Goal: Task Accomplishment & Management: Use online tool/utility

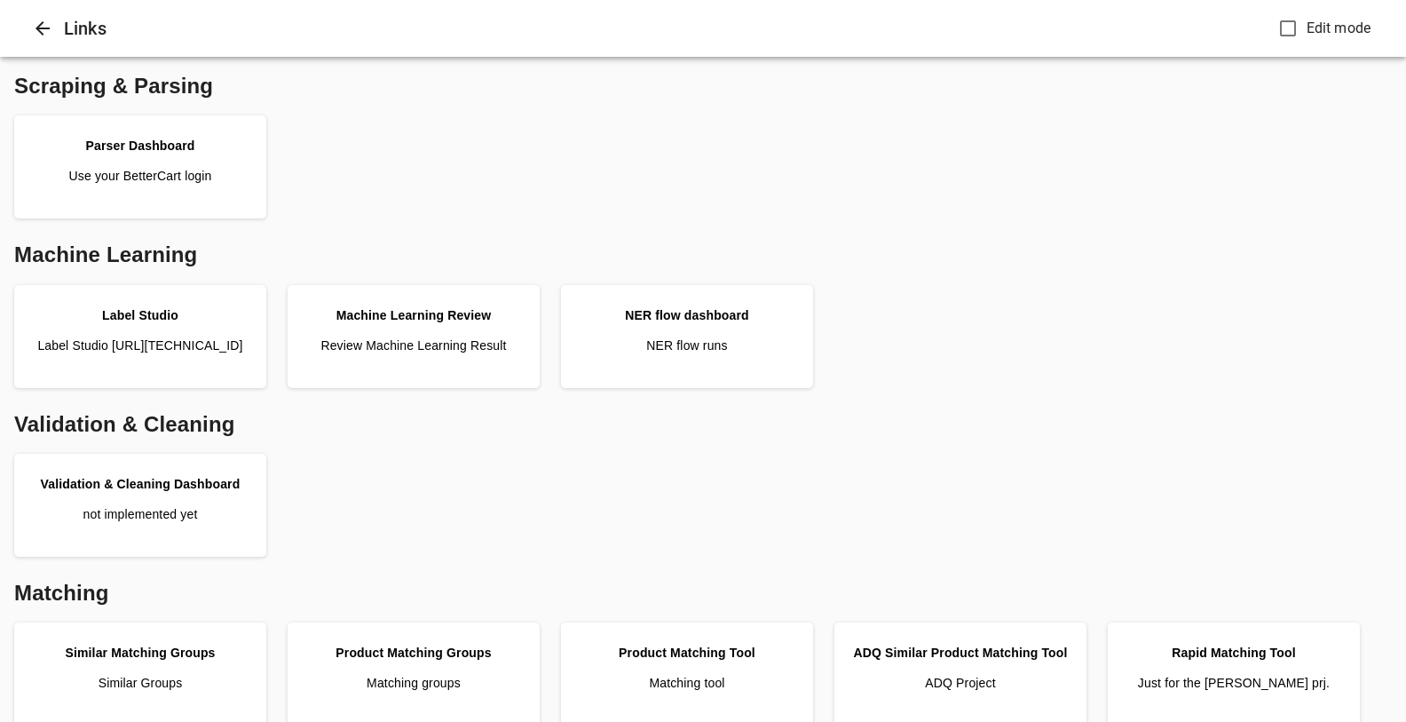
scroll to position [187, 0]
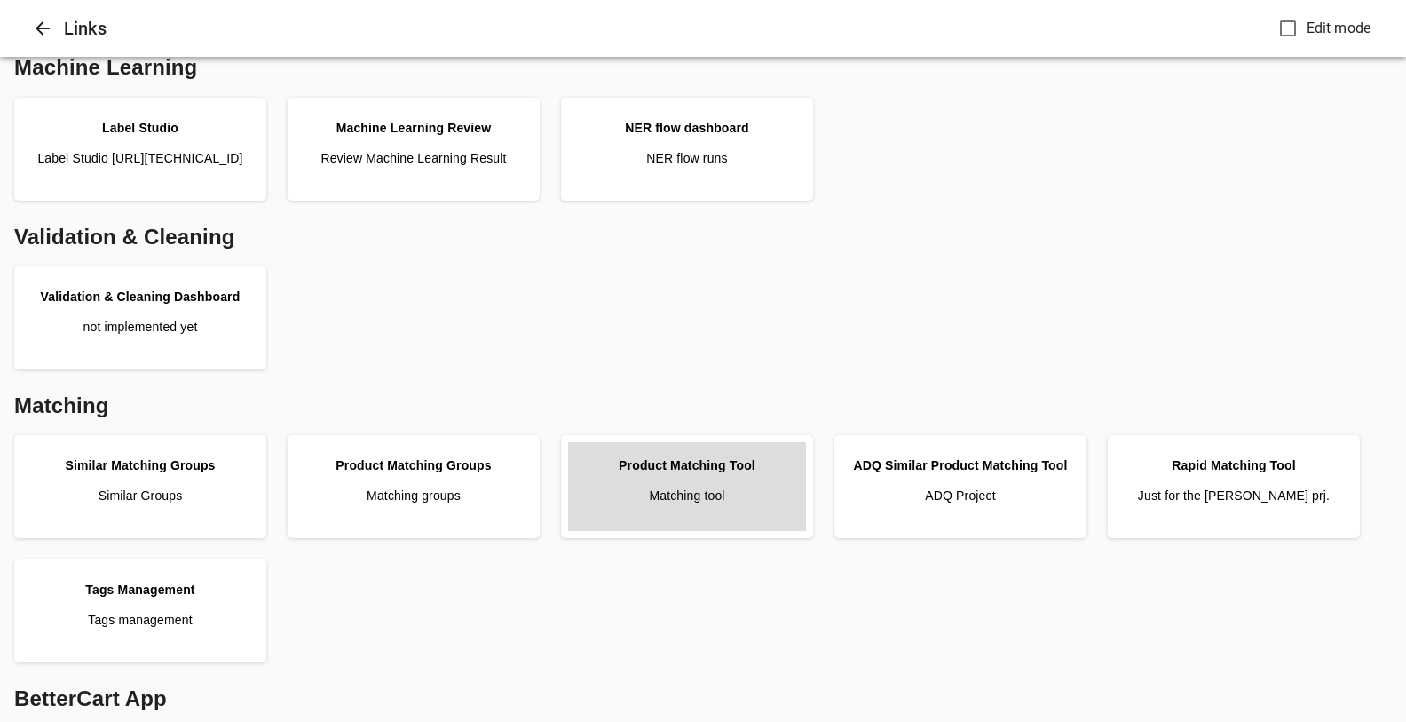
click at [687, 484] on link "Product Matching Tool Matching tool" at bounding box center [687, 486] width 238 height 89
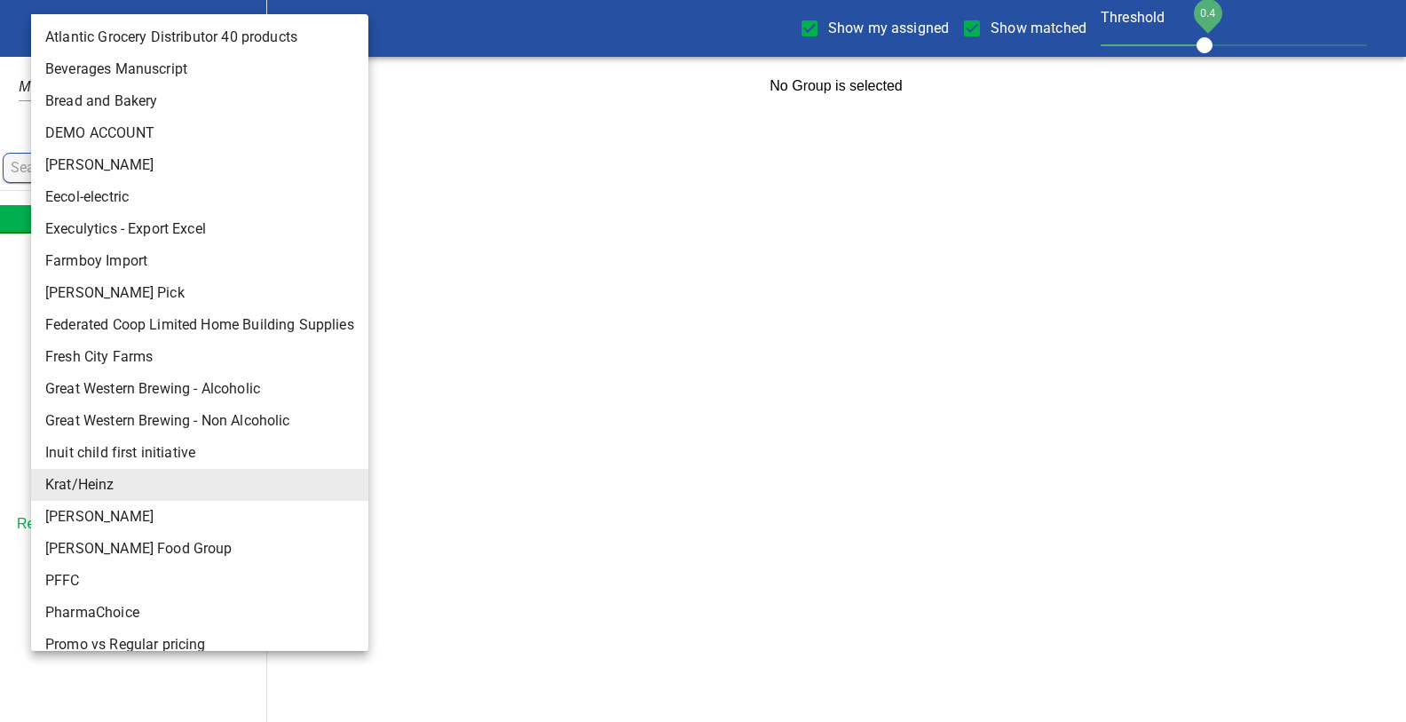
click at [117, 33] on body "tspan{white-space:pre} Show my assigned Show matched Threshold 0.4 Krat/Heinz 1…" at bounding box center [703, 57] width 1406 height 115
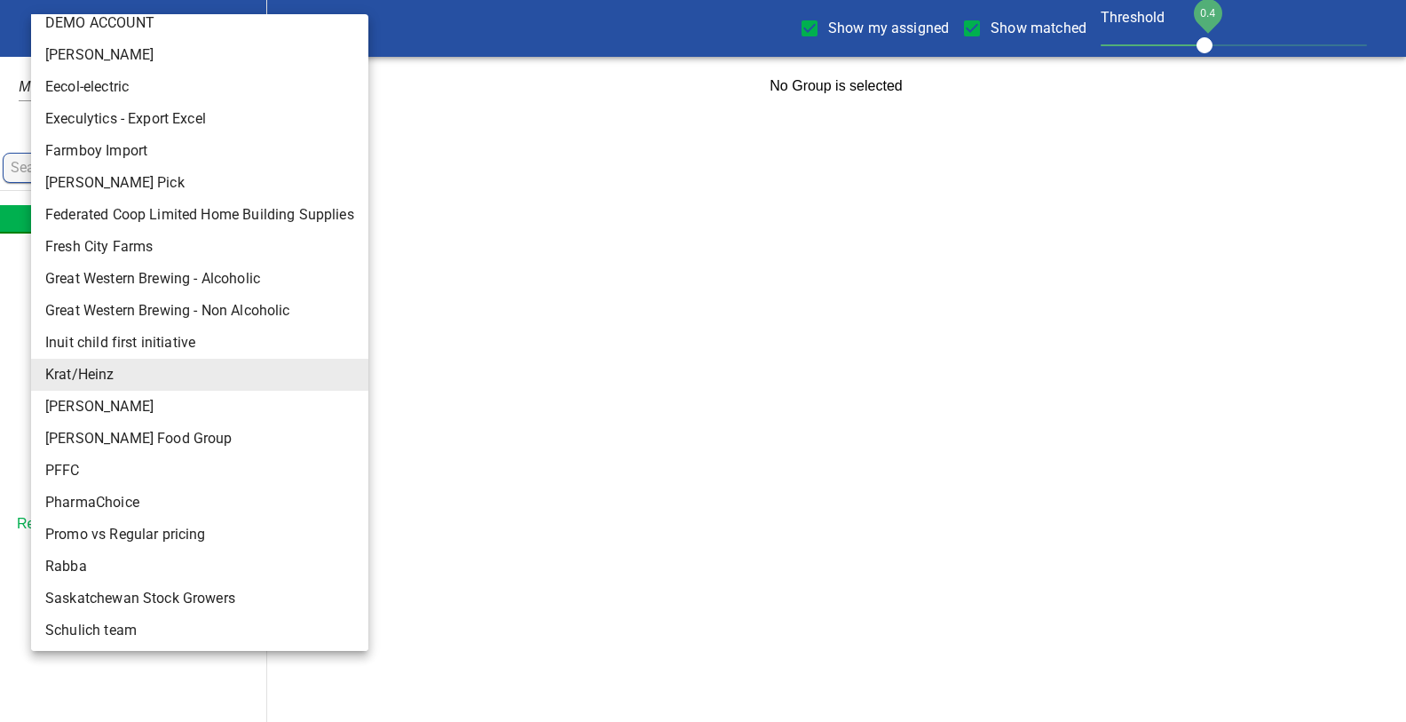
scroll to position [304, 0]
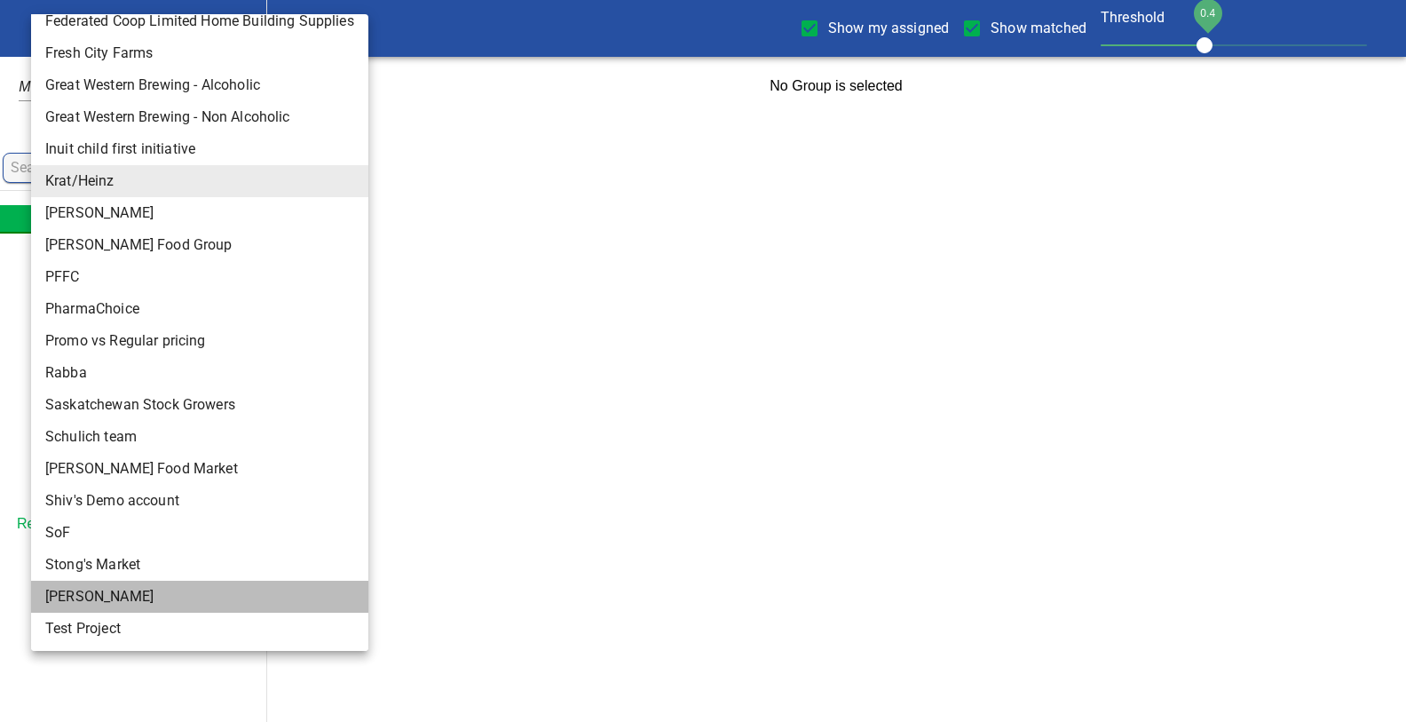
click at [77, 593] on li "[PERSON_NAME]" at bounding box center [199, 597] width 337 height 32
type input "124"
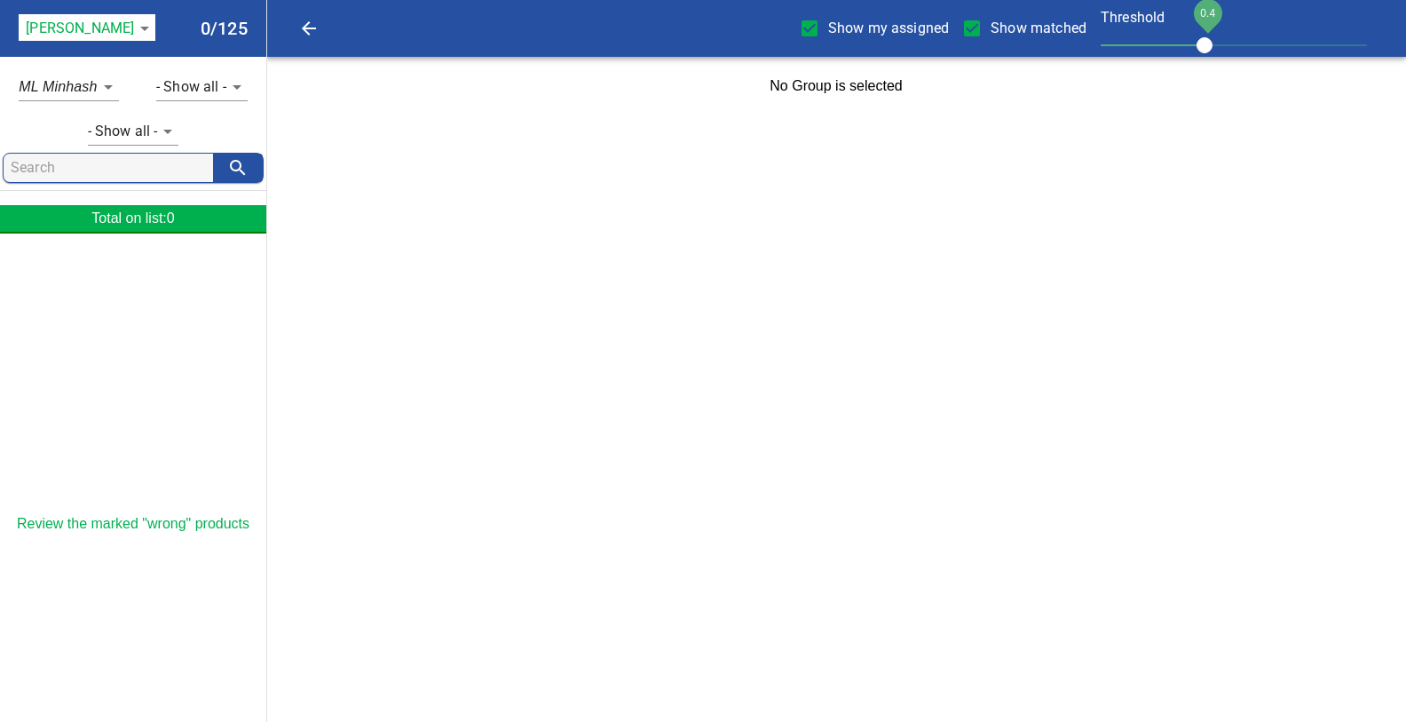
click at [804, 29] on input "Show my assigned" at bounding box center [809, 28] width 37 height 37
checkbox input "false"
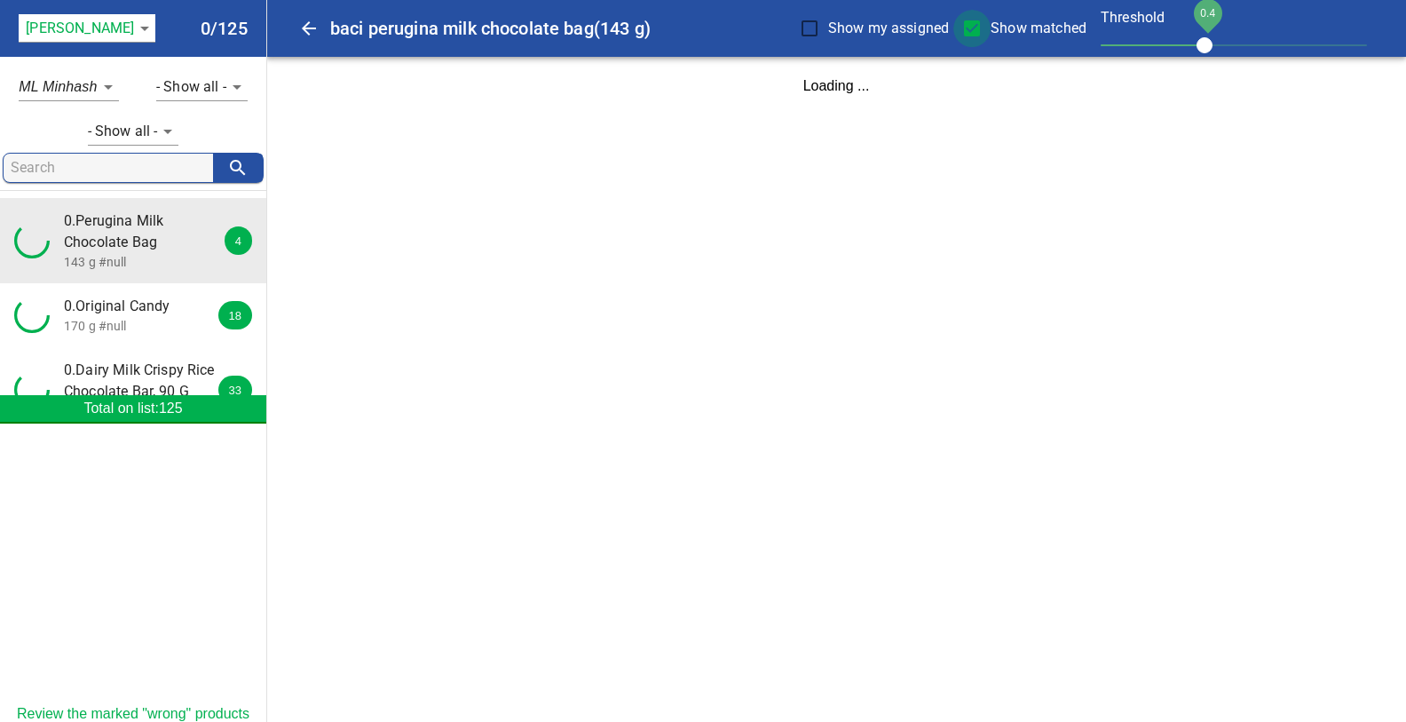
click at [970, 28] on input "Show matched" at bounding box center [971, 28] width 37 height 37
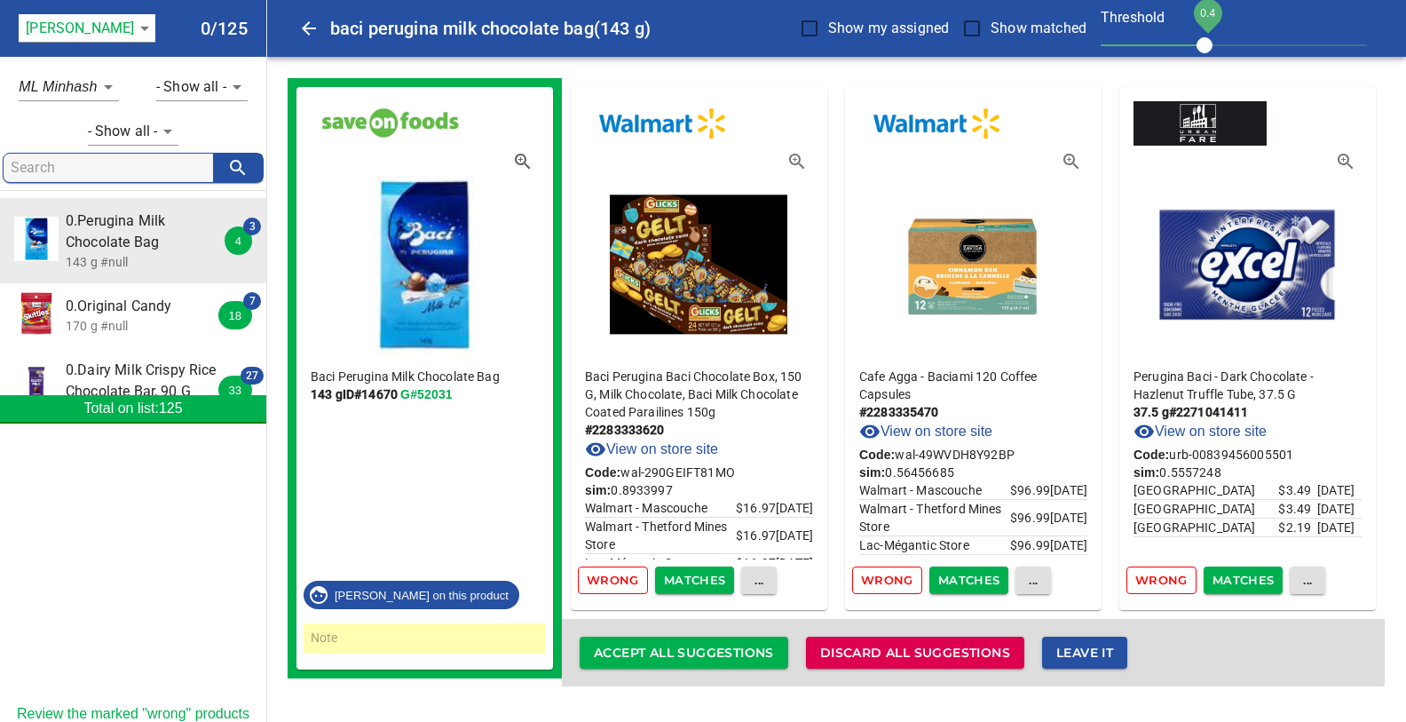
click at [604, 584] on span "Wrong" at bounding box center [613, 580] width 52 height 20
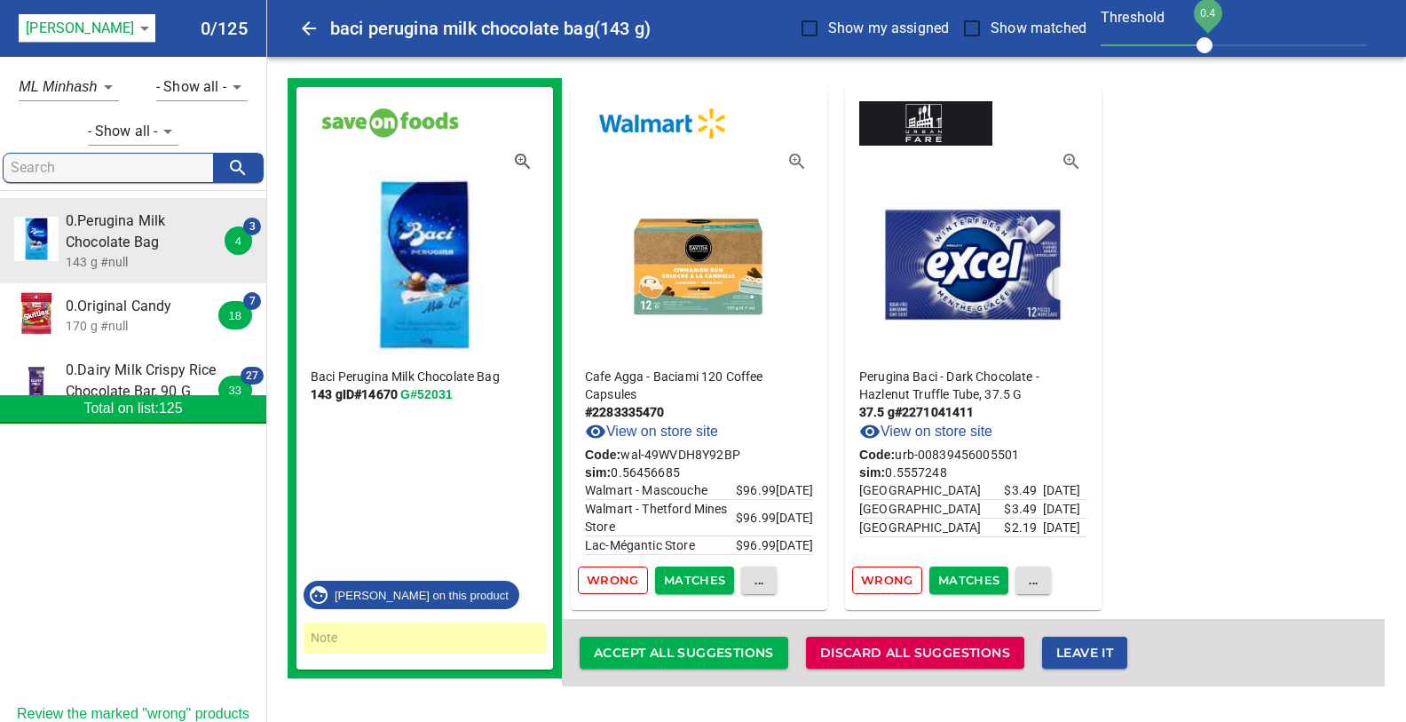
click at [604, 584] on span "Wrong" at bounding box center [613, 580] width 52 height 20
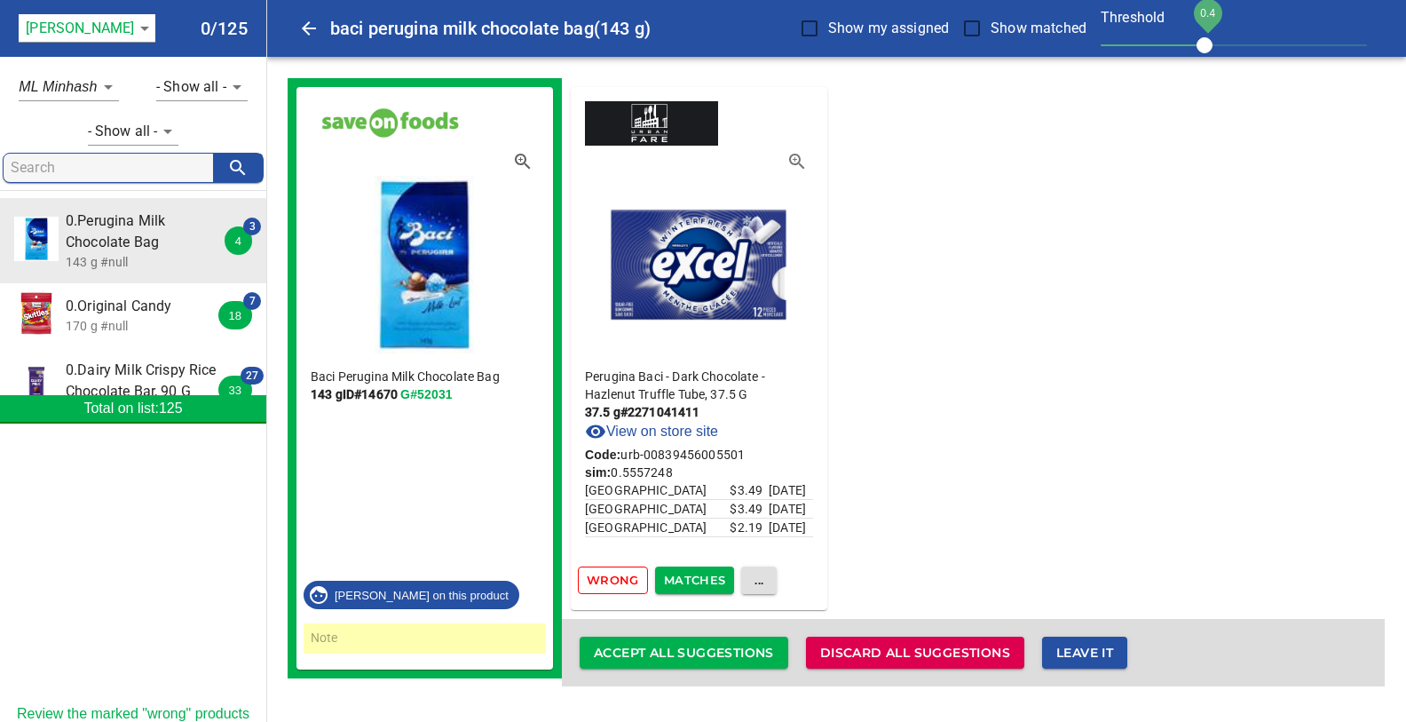
click at [604, 584] on span "Wrong" at bounding box center [613, 580] width 52 height 20
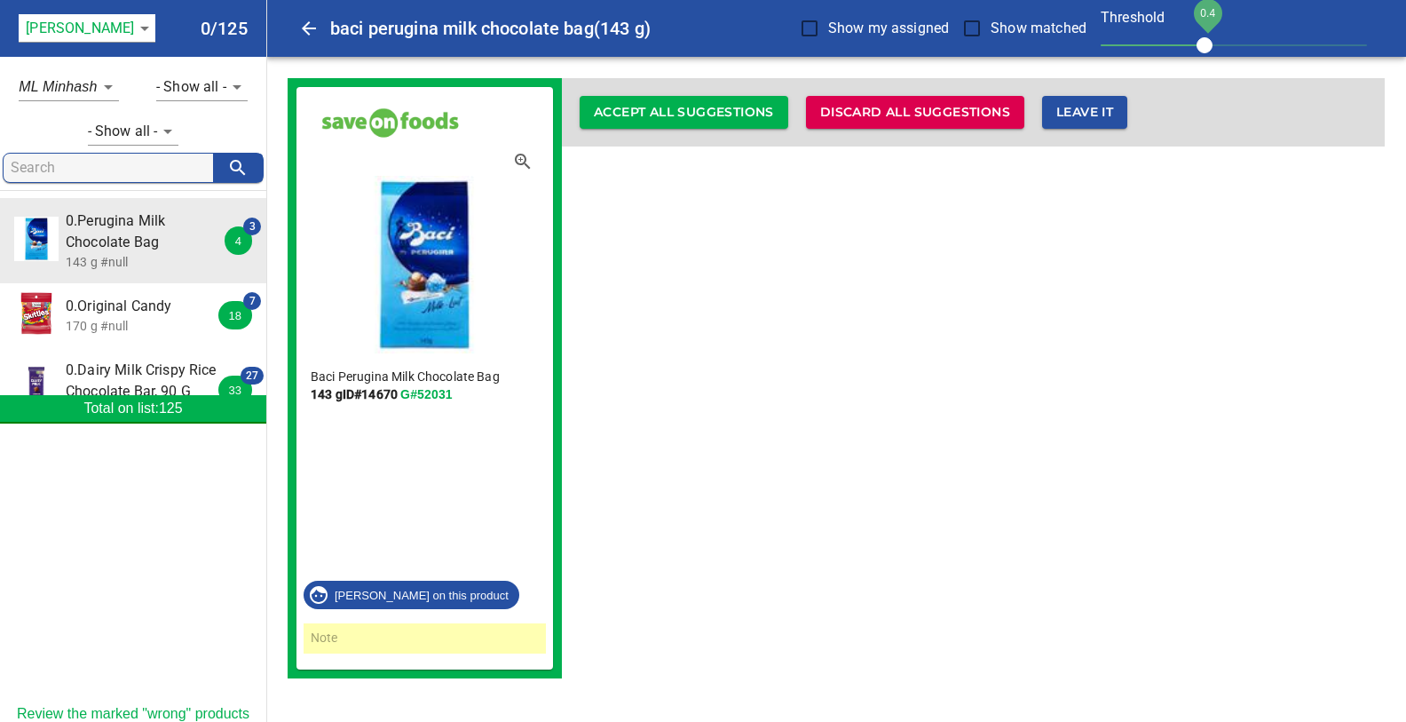
click at [667, 234] on div "Baci Perugina Milk Chocolate Bag 143 g ID# 14670 G#52031 Melanie on this produc…" at bounding box center [836, 378] width 1097 height 600
click at [99, 244] on span "0.Perugina Milk Chocolate Bag" at bounding box center [145, 231] width 158 height 43
click at [114, 315] on span "0.Original Candy" at bounding box center [145, 306] width 158 height 21
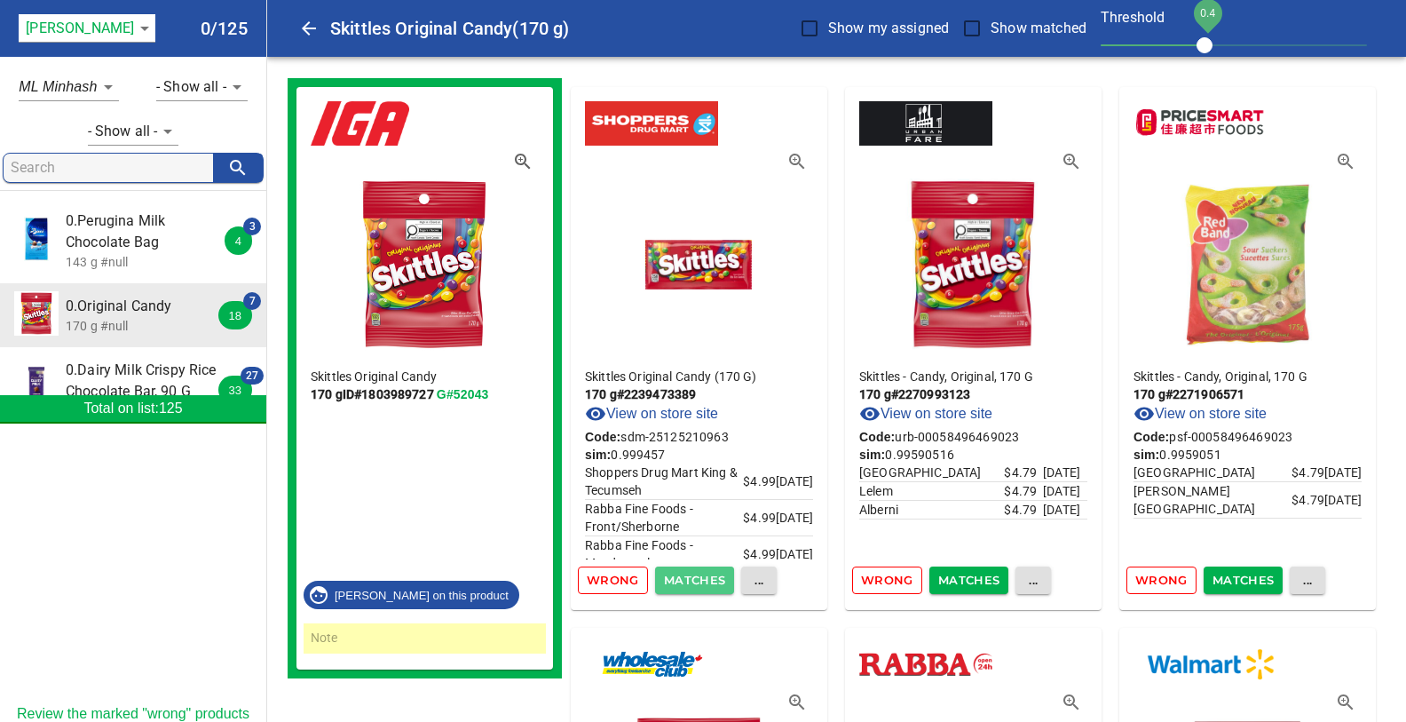
click at [681, 581] on span "Matches" at bounding box center [695, 580] width 62 height 20
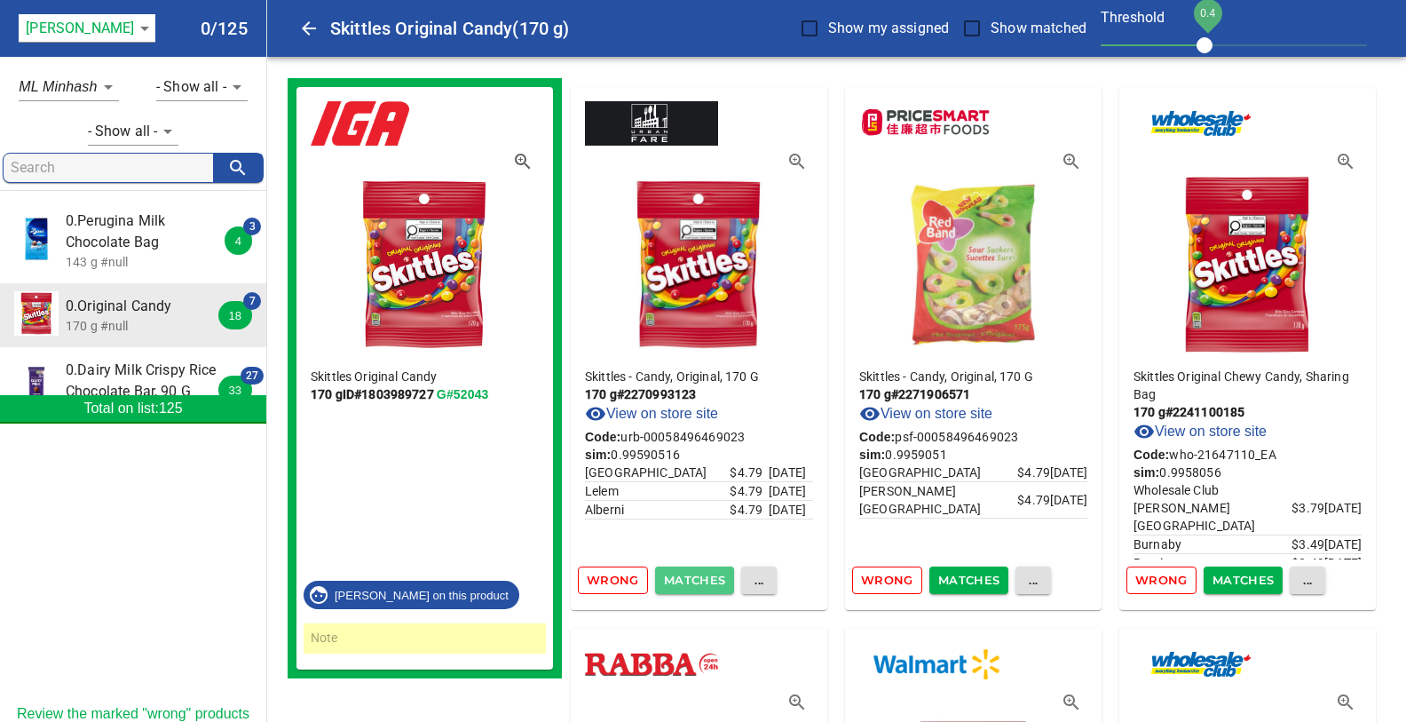
click at [681, 581] on span "Matches" at bounding box center [695, 580] width 62 height 20
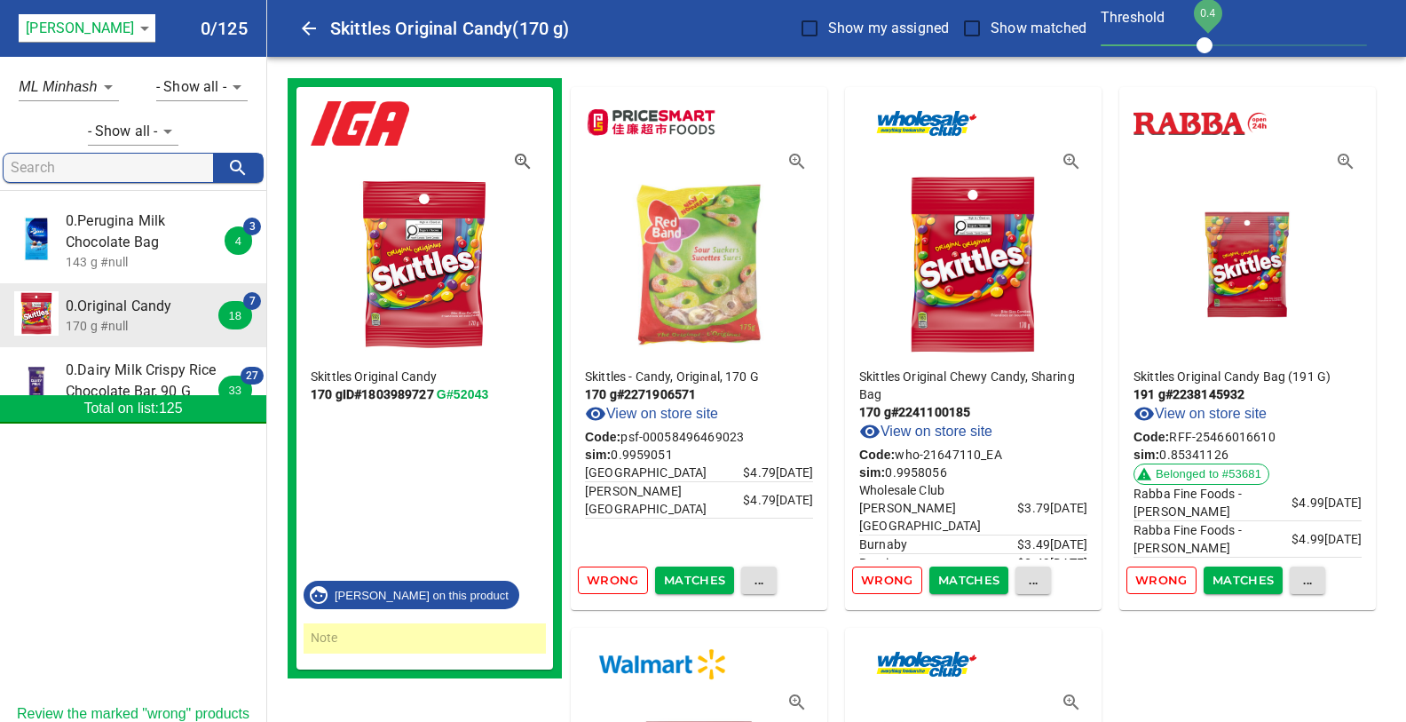
click at [593, 580] on span "Wrong" at bounding box center [613, 580] width 52 height 20
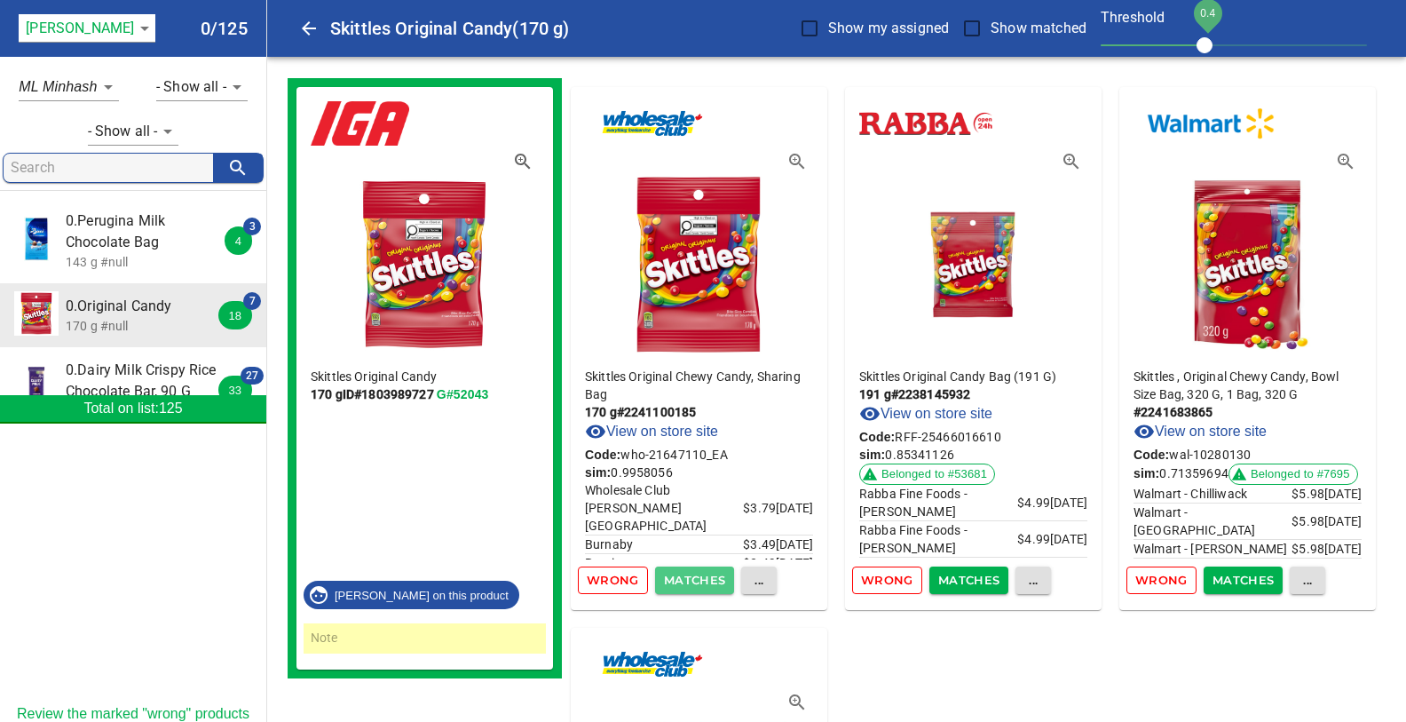
click at [687, 574] on span "Matches" at bounding box center [695, 580] width 62 height 20
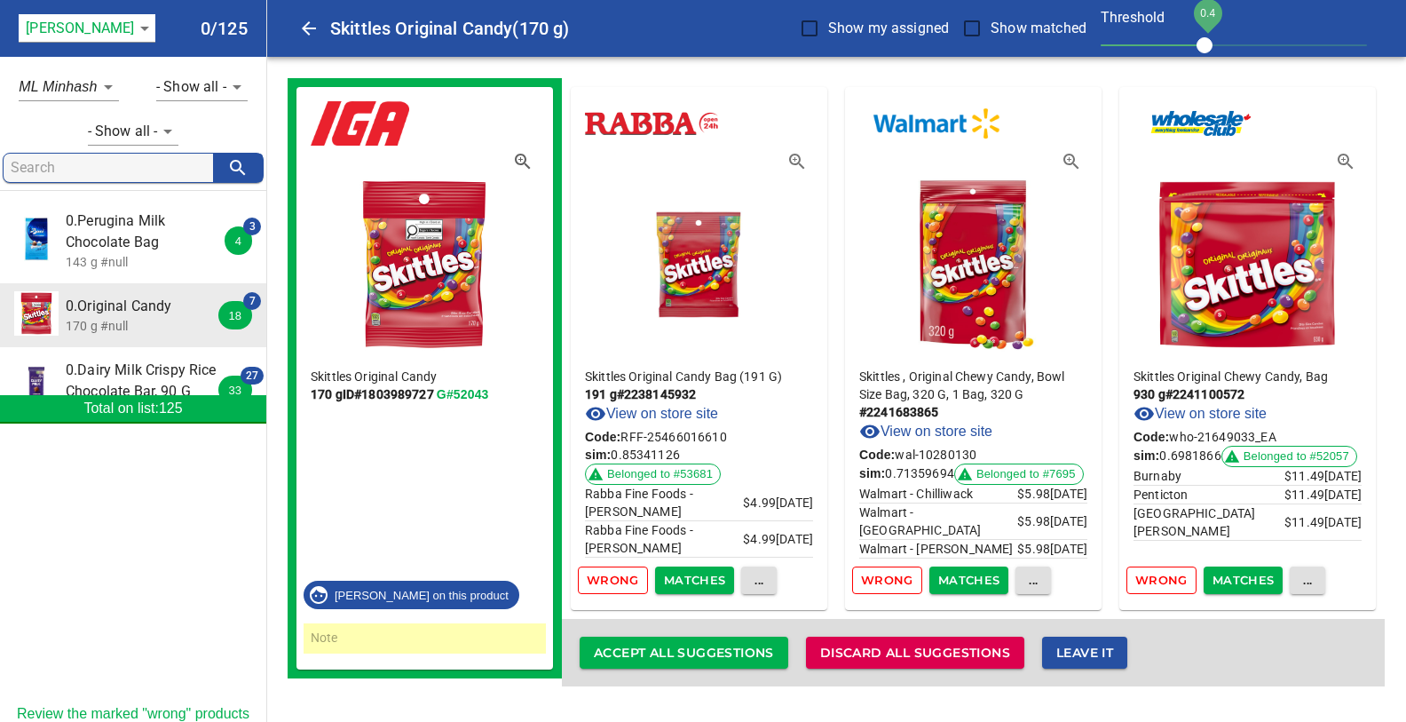
click at [892, 573] on span "Wrong" at bounding box center [887, 580] width 52 height 20
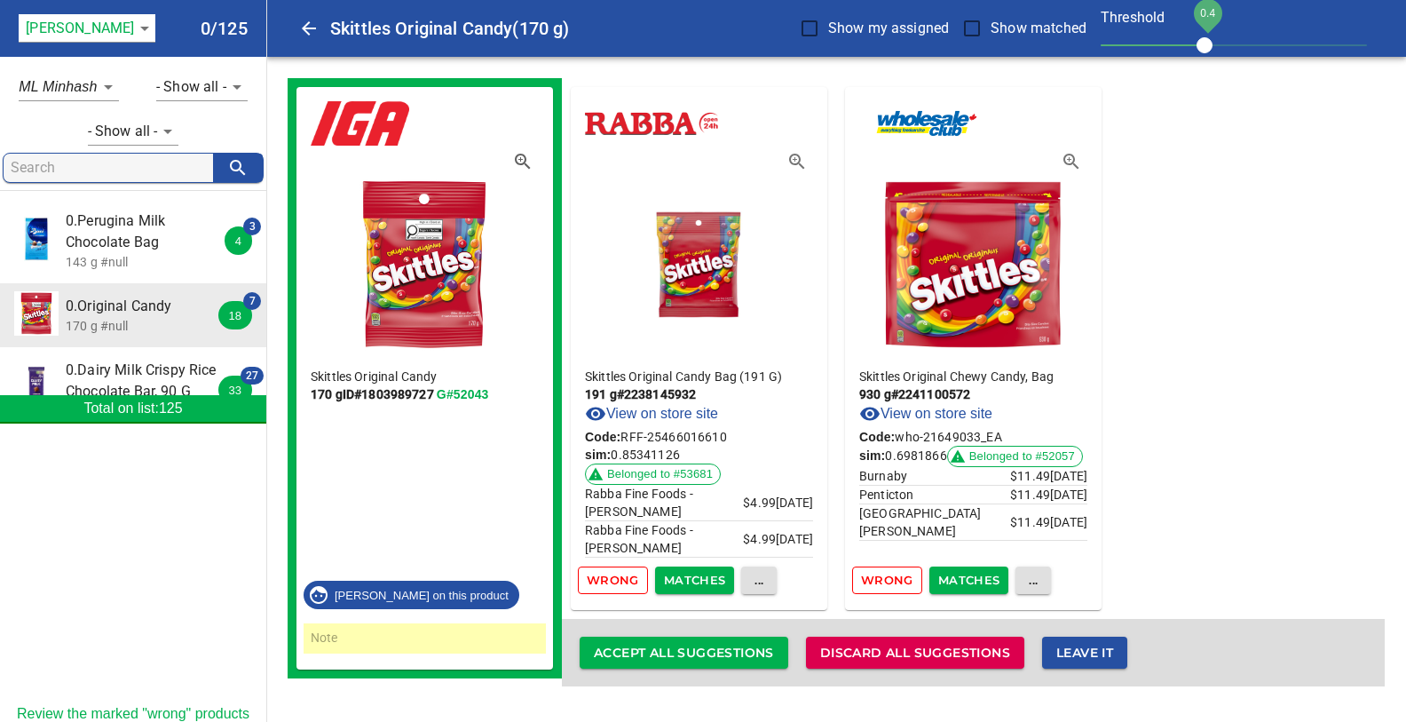
click at [885, 577] on span "Wrong" at bounding box center [887, 580] width 52 height 20
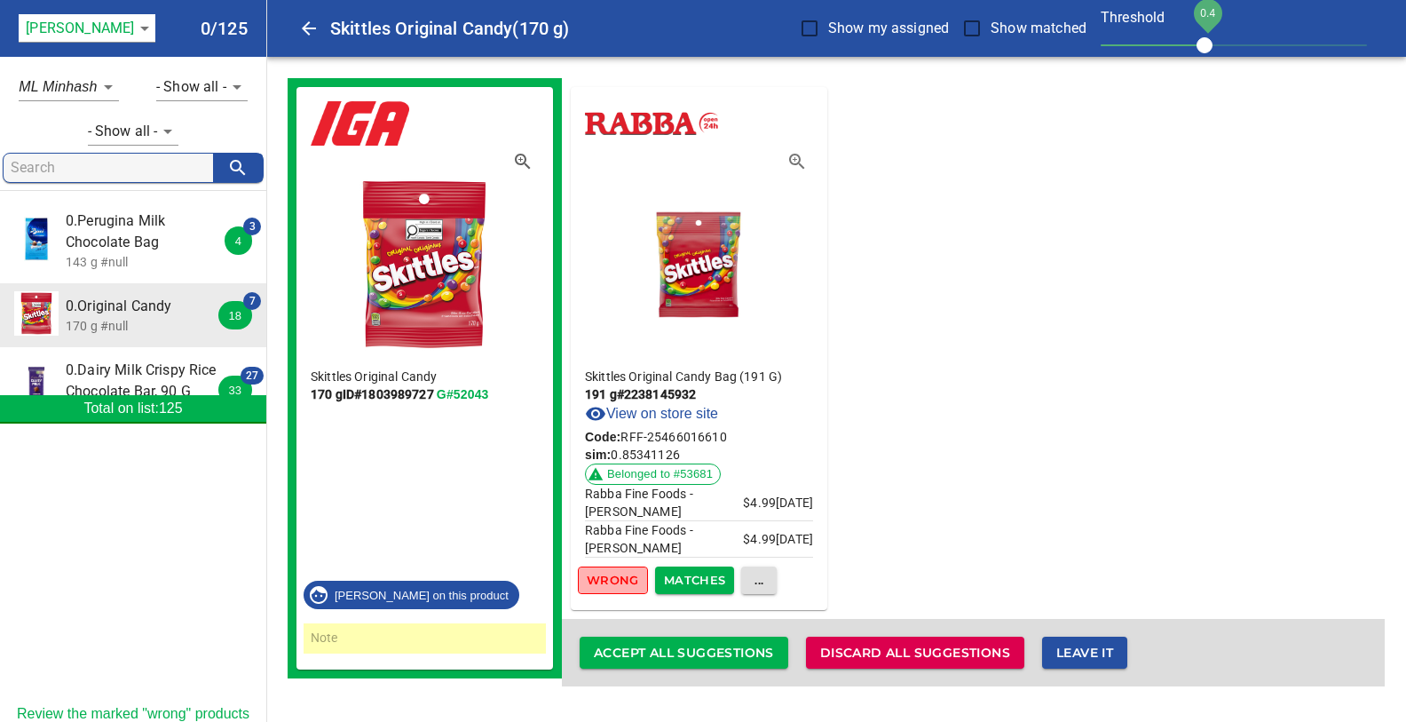
click at [617, 582] on span "Wrong" at bounding box center [613, 580] width 52 height 20
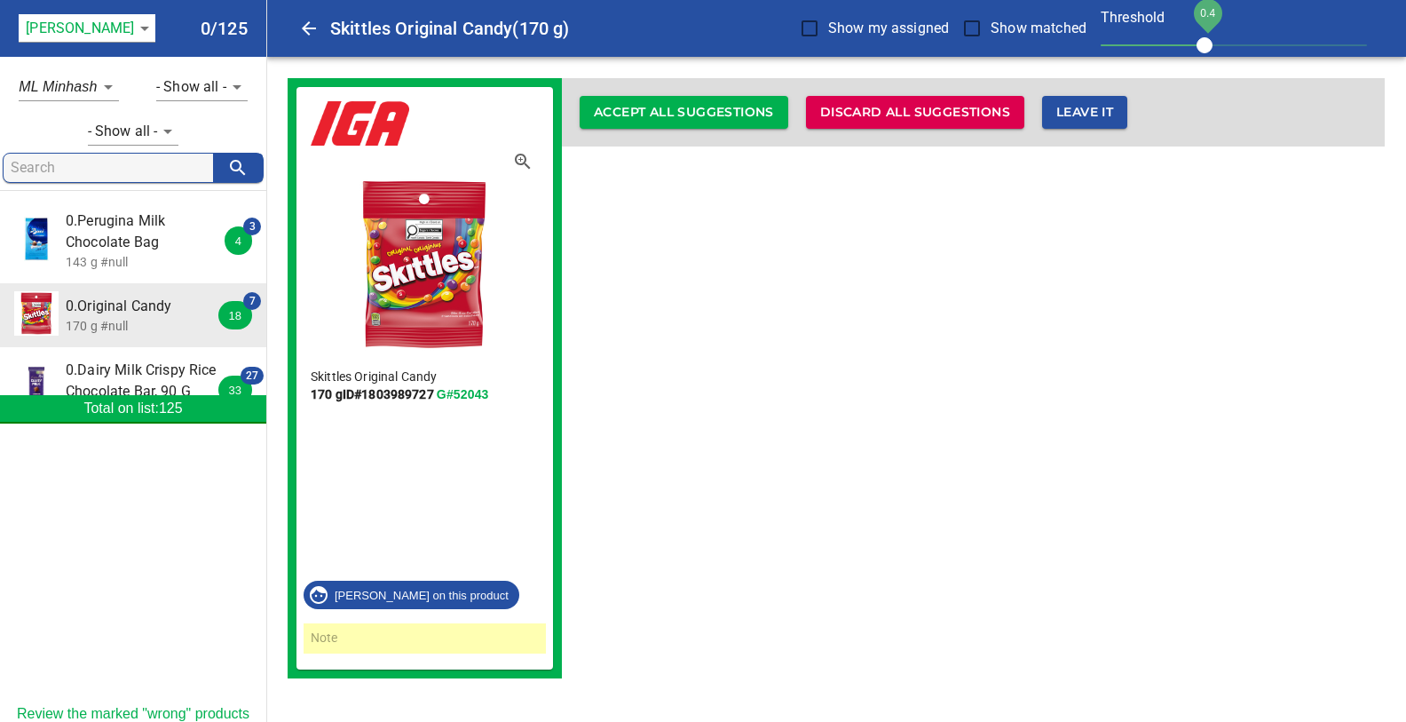
click at [968, 26] on input "Show matched" at bounding box center [971, 28] width 37 height 37
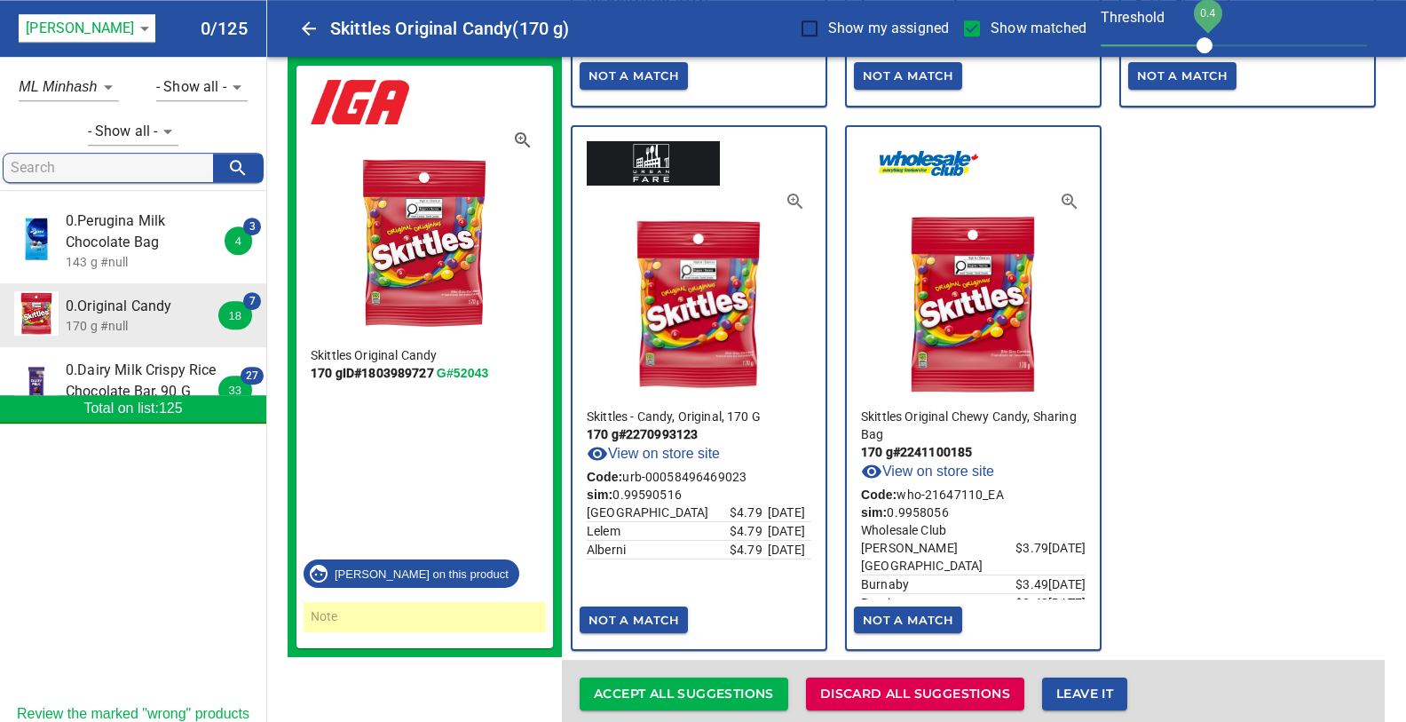
scroll to position [3246, 0]
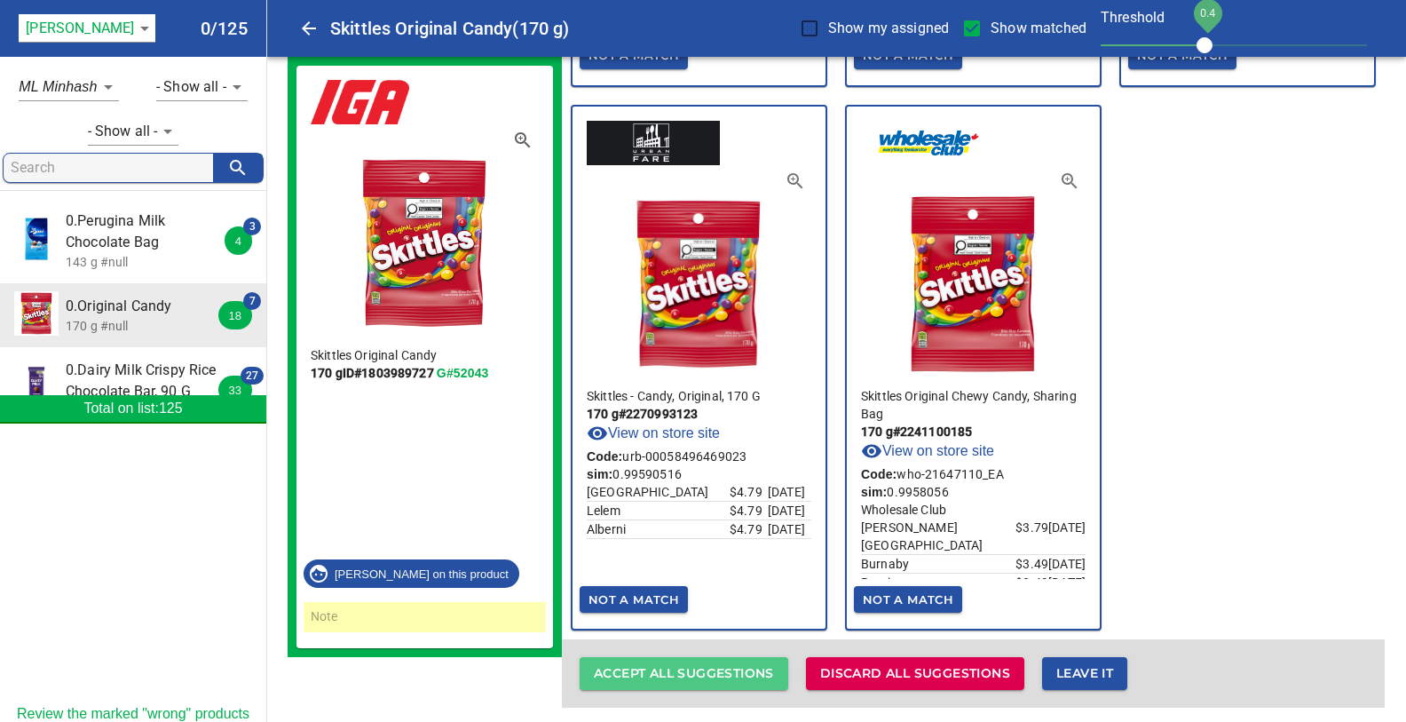
click at [670, 663] on span "Accept all suggestions" at bounding box center [684, 673] width 180 height 22
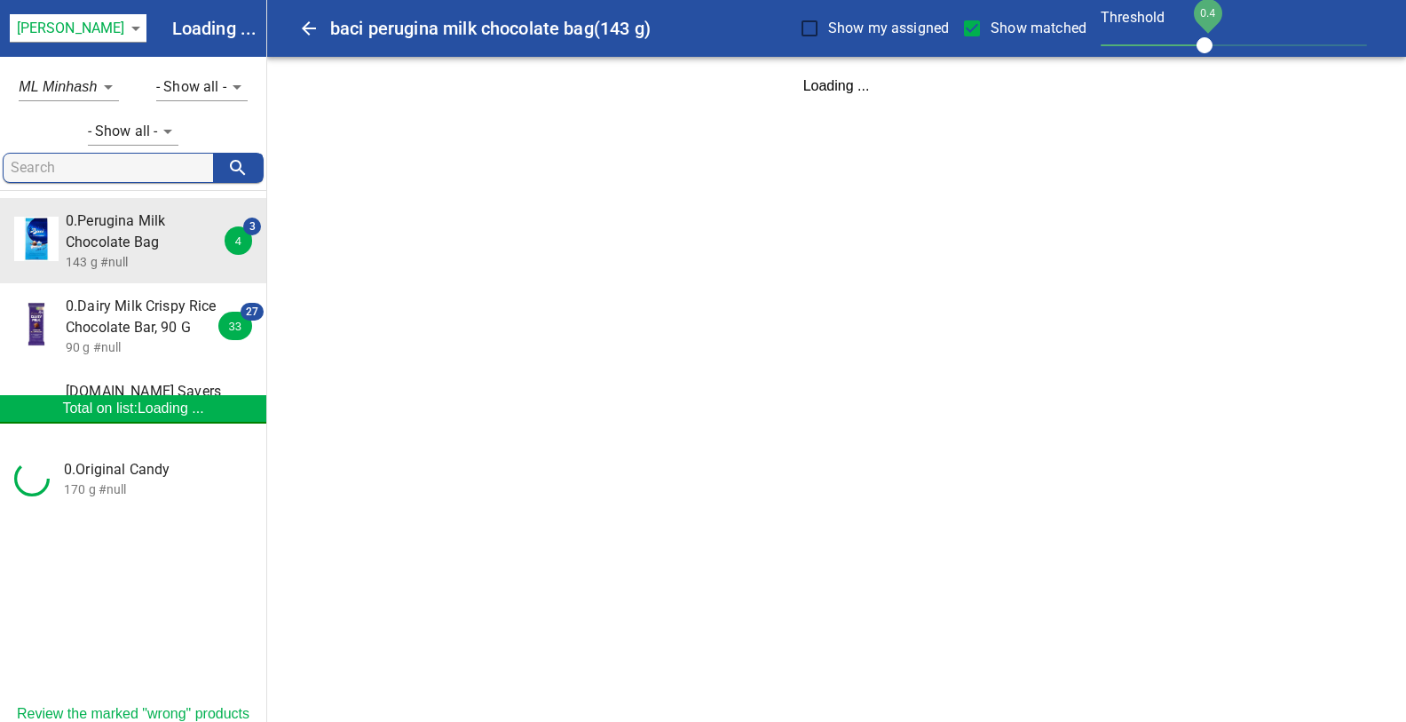
scroll to position [0, 0]
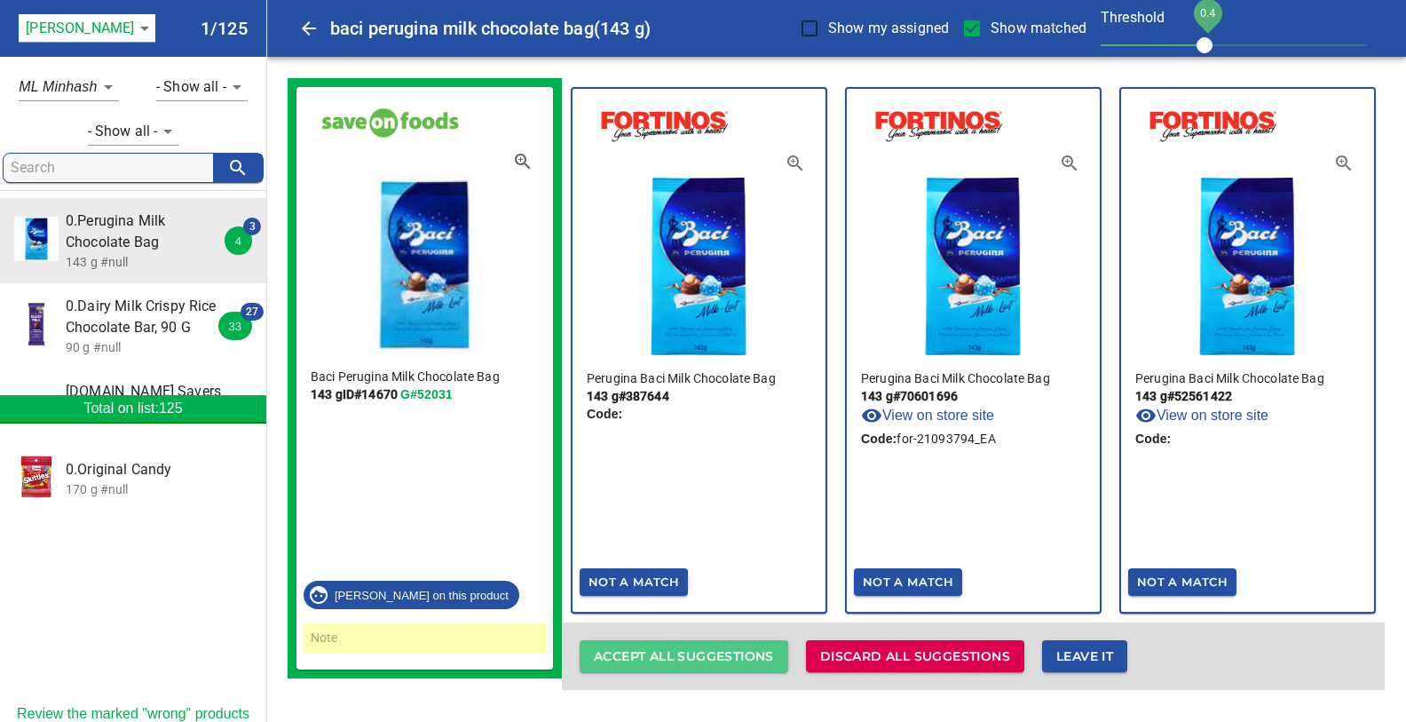
click at [665, 652] on span "Accept all suggestions" at bounding box center [684, 656] width 180 height 22
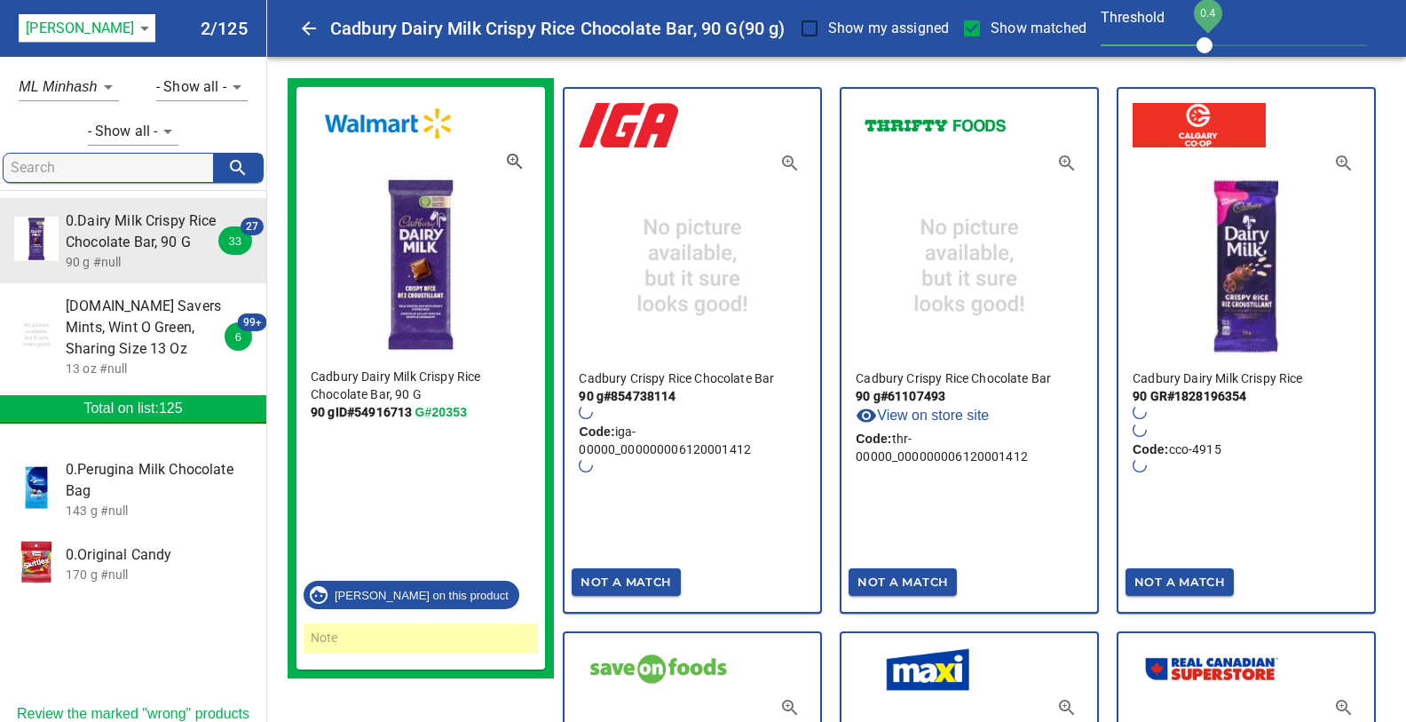
click at [970, 32] on input "Show matched" at bounding box center [971, 28] width 37 height 37
checkbox input "false"
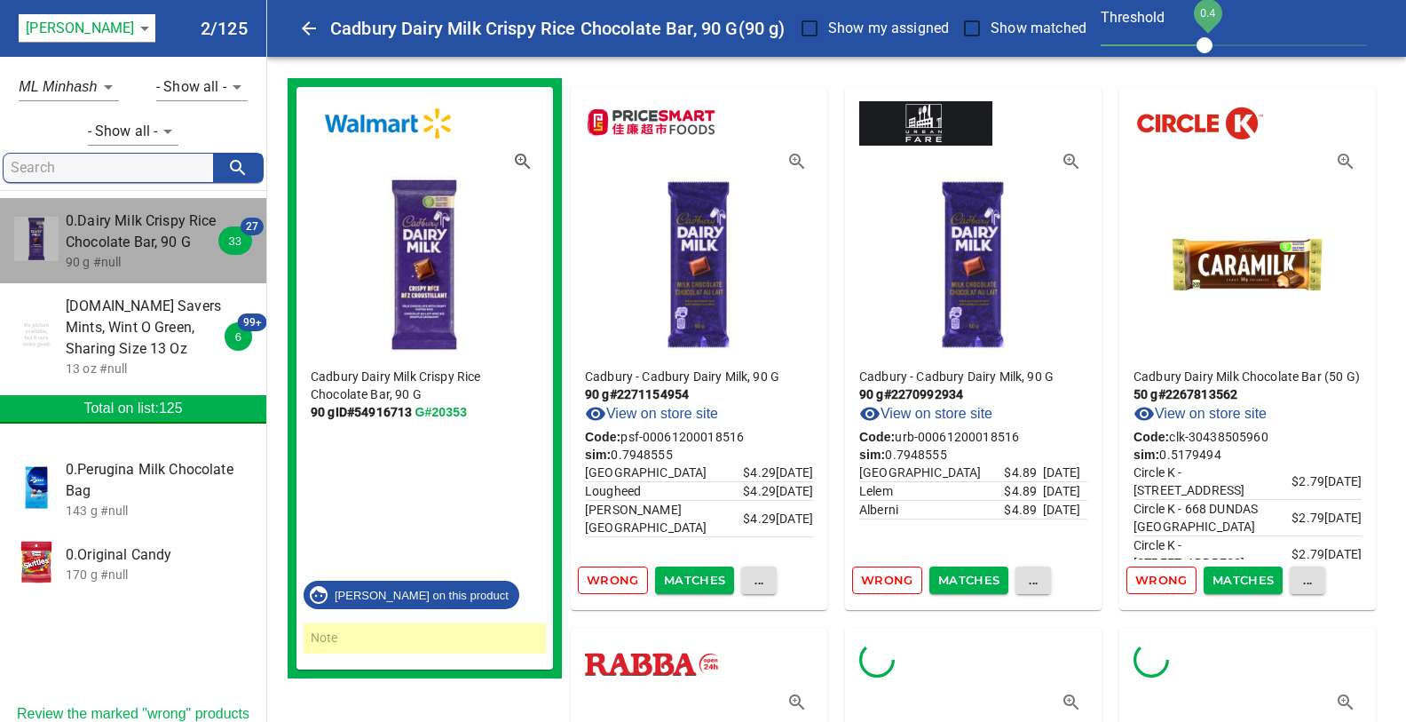
click at [120, 237] on span "0.Dairy Milk Crispy Rice Chocolate Bar, 90 G" at bounding box center [145, 231] width 158 height 43
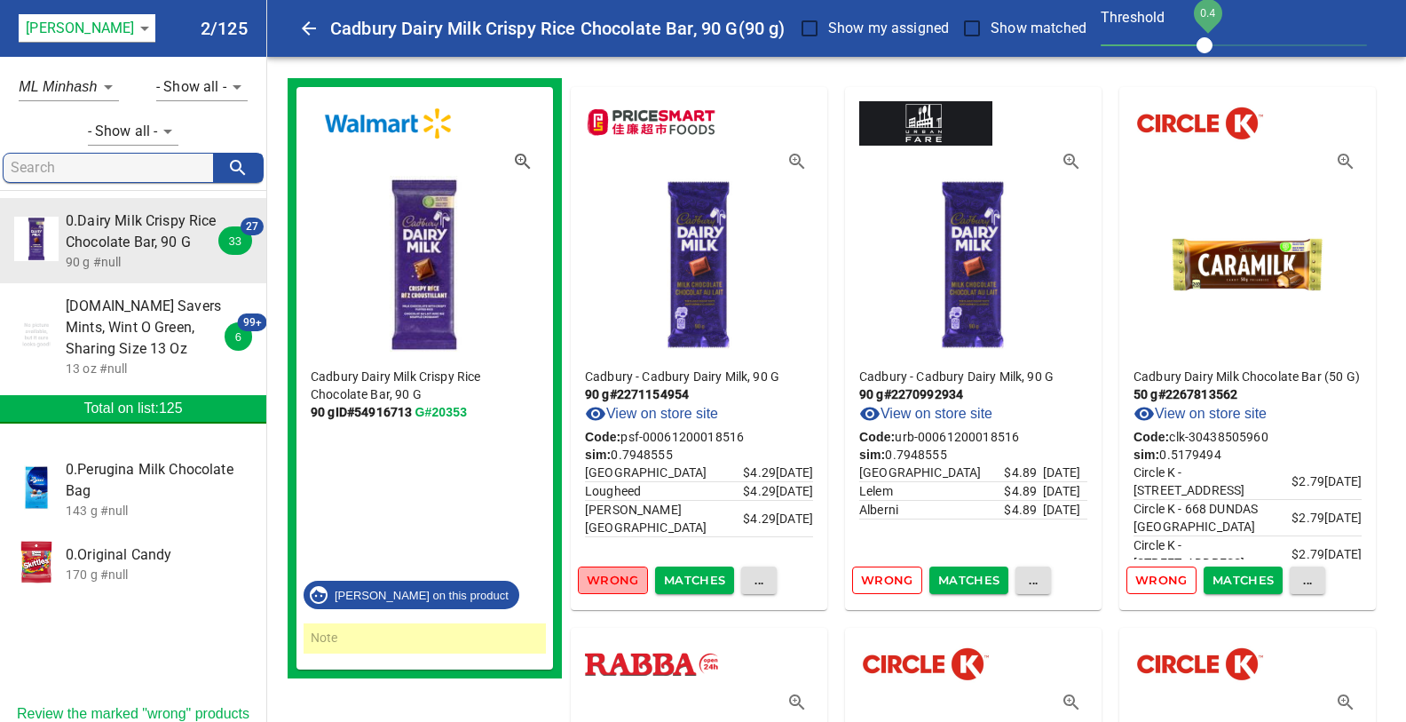
click at [624, 585] on span "Wrong" at bounding box center [613, 580] width 52 height 20
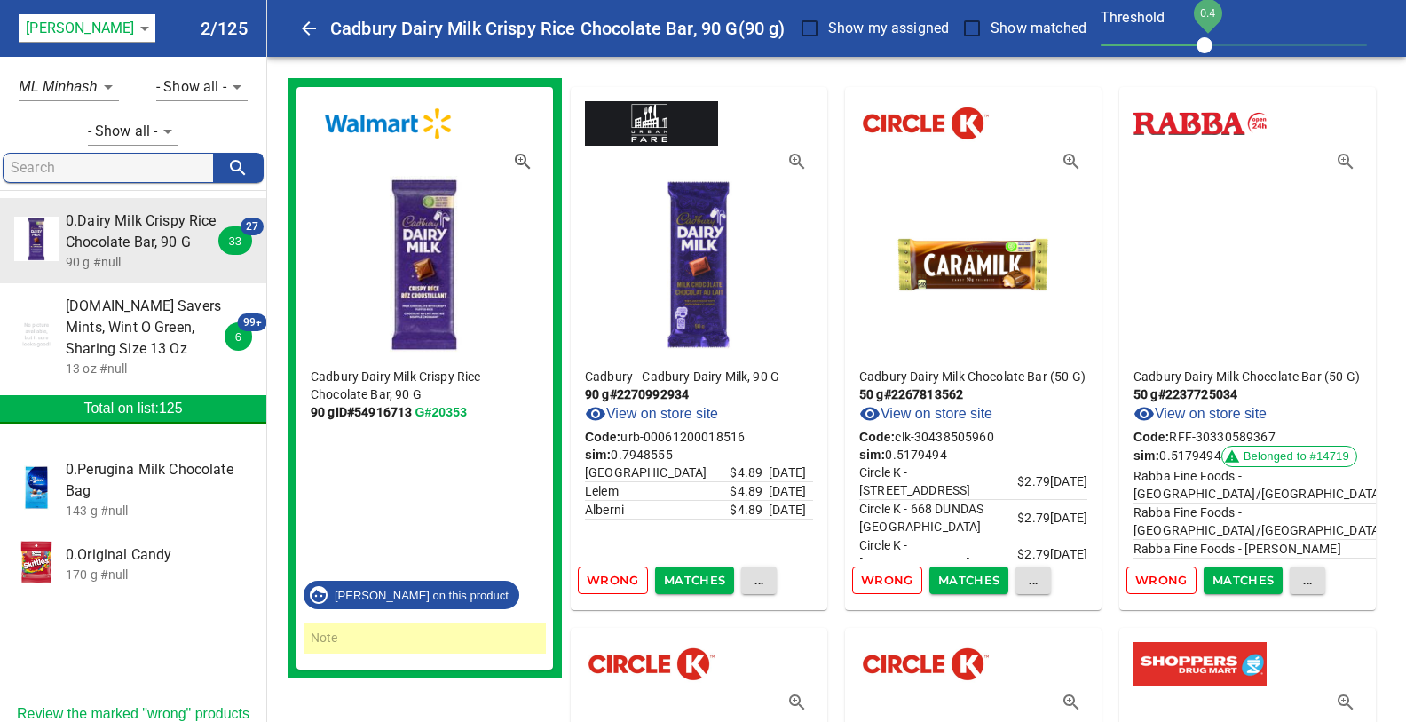
click at [618, 578] on span "Wrong" at bounding box center [613, 580] width 52 height 20
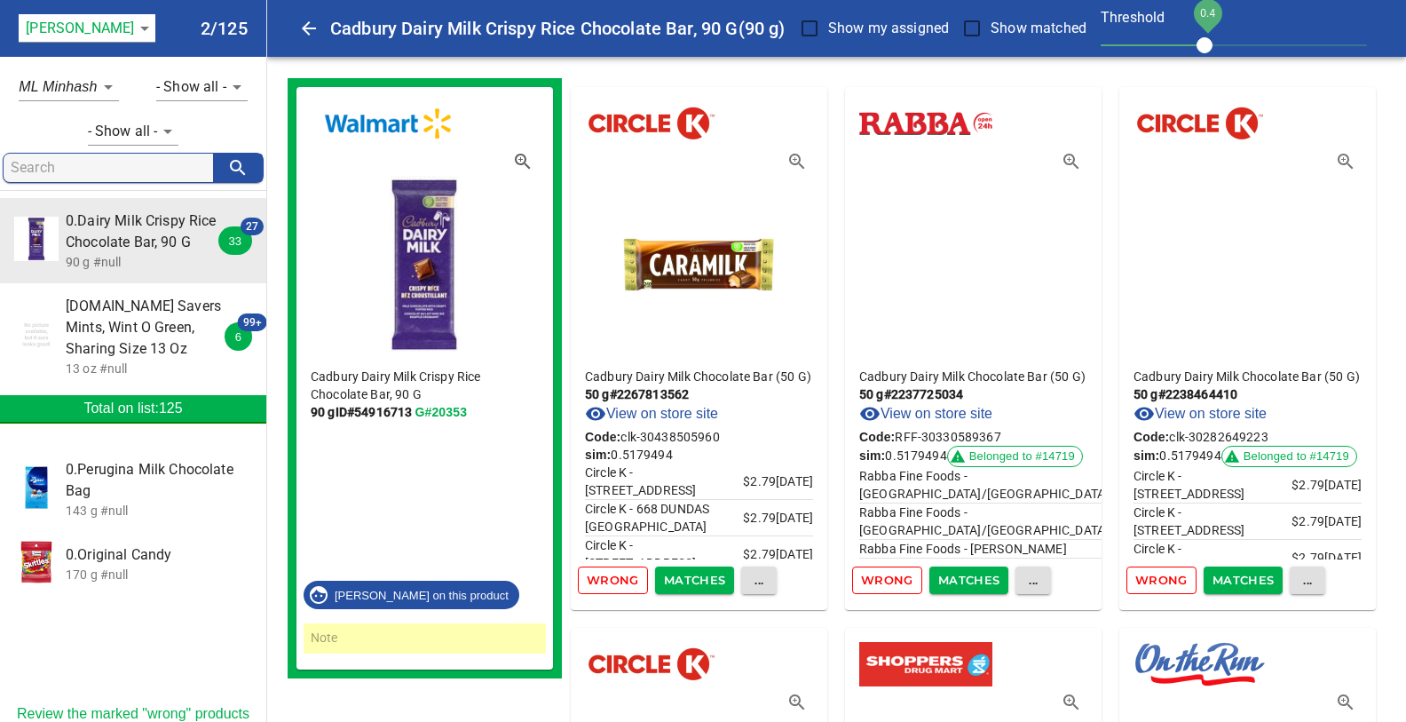
click at [618, 578] on span "Wrong" at bounding box center [613, 580] width 52 height 20
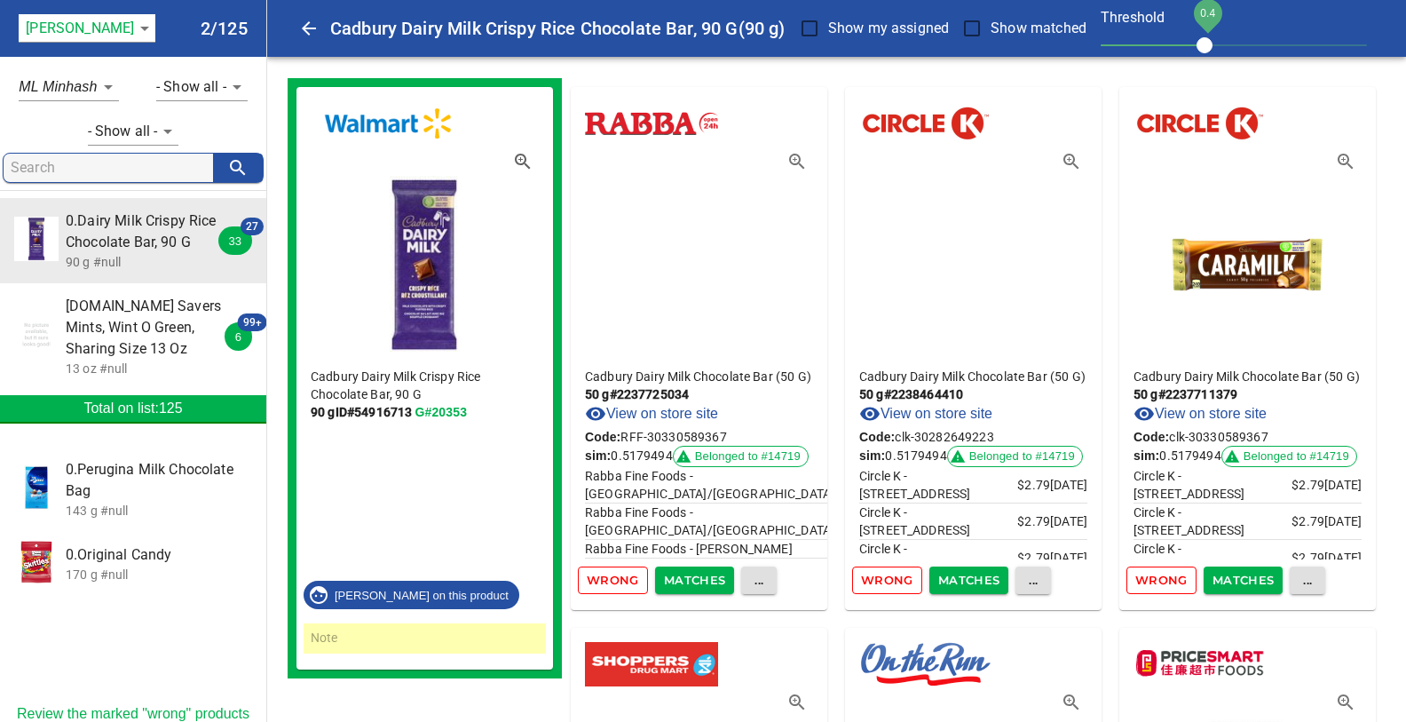
click at [618, 578] on span "Wrong" at bounding box center [613, 580] width 52 height 20
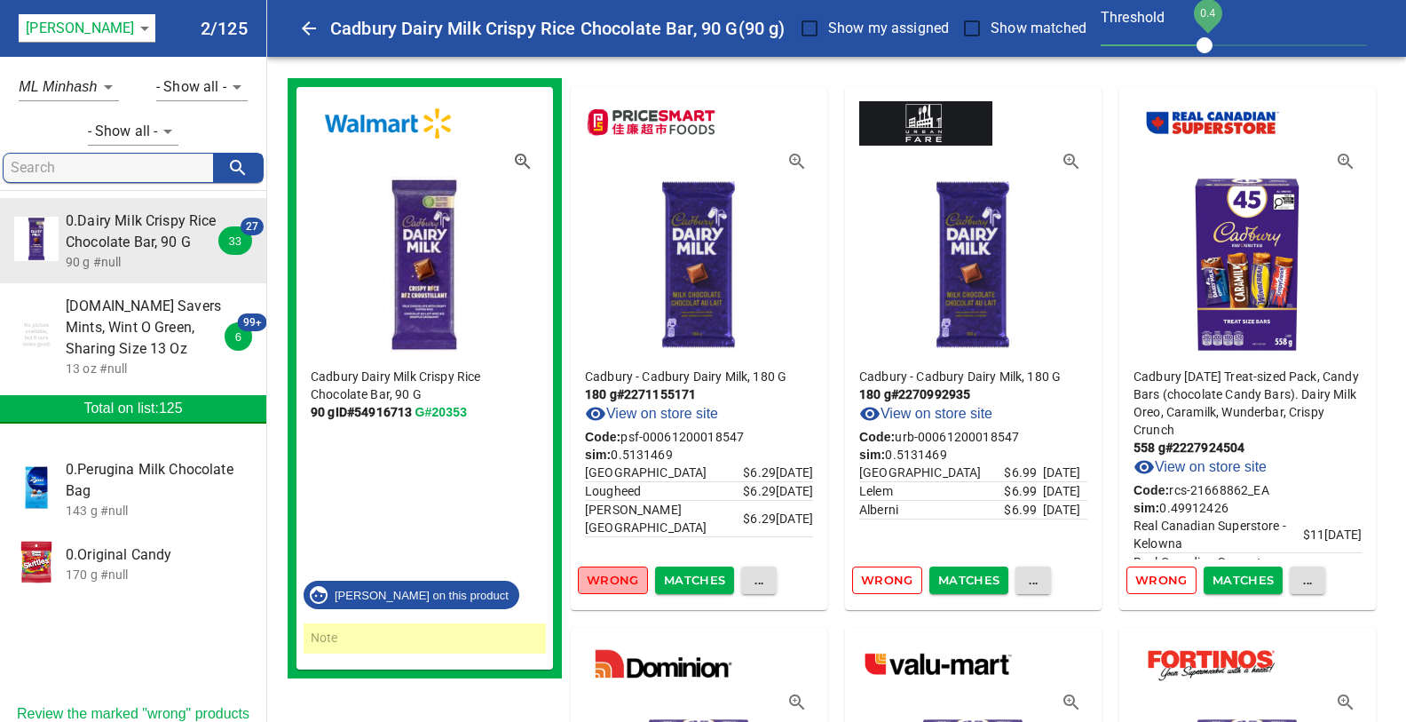
click at [618, 578] on span "Wrong" at bounding box center [613, 580] width 52 height 20
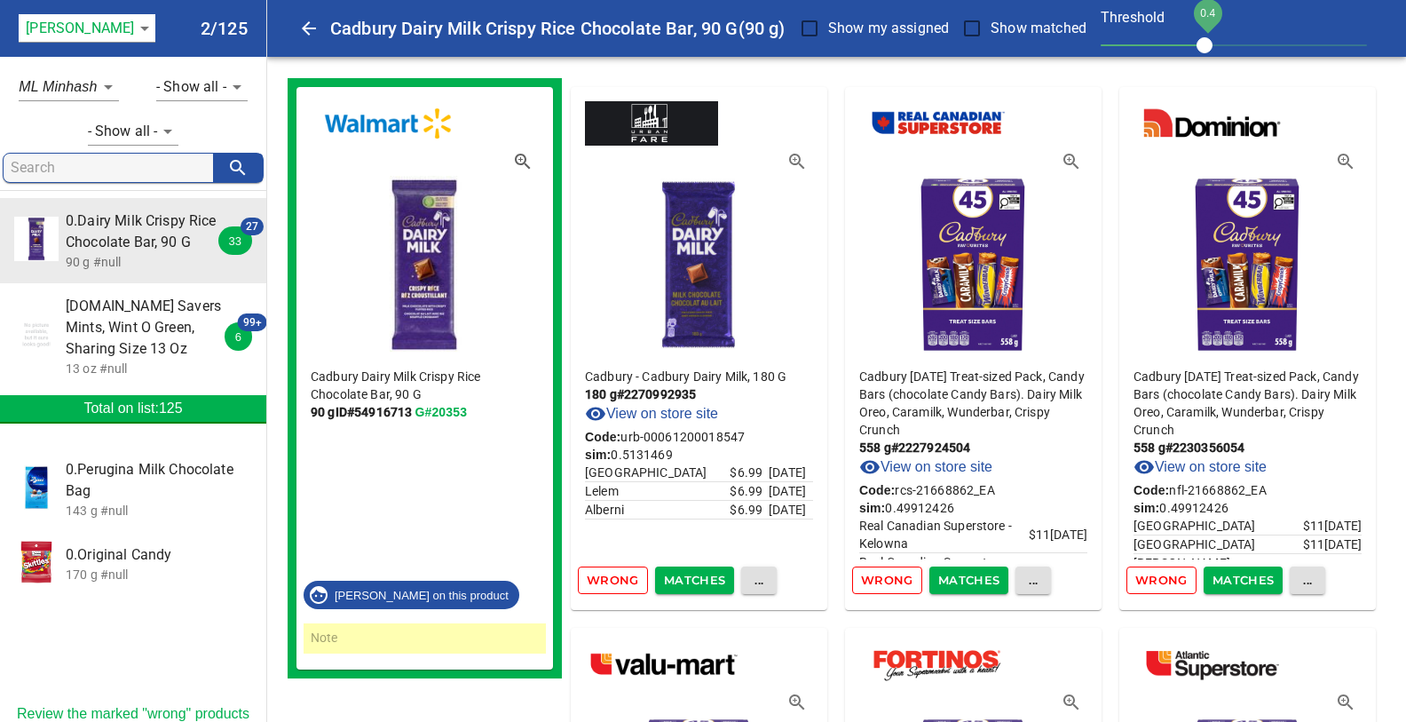
click at [618, 578] on span "Wrong" at bounding box center [613, 580] width 52 height 20
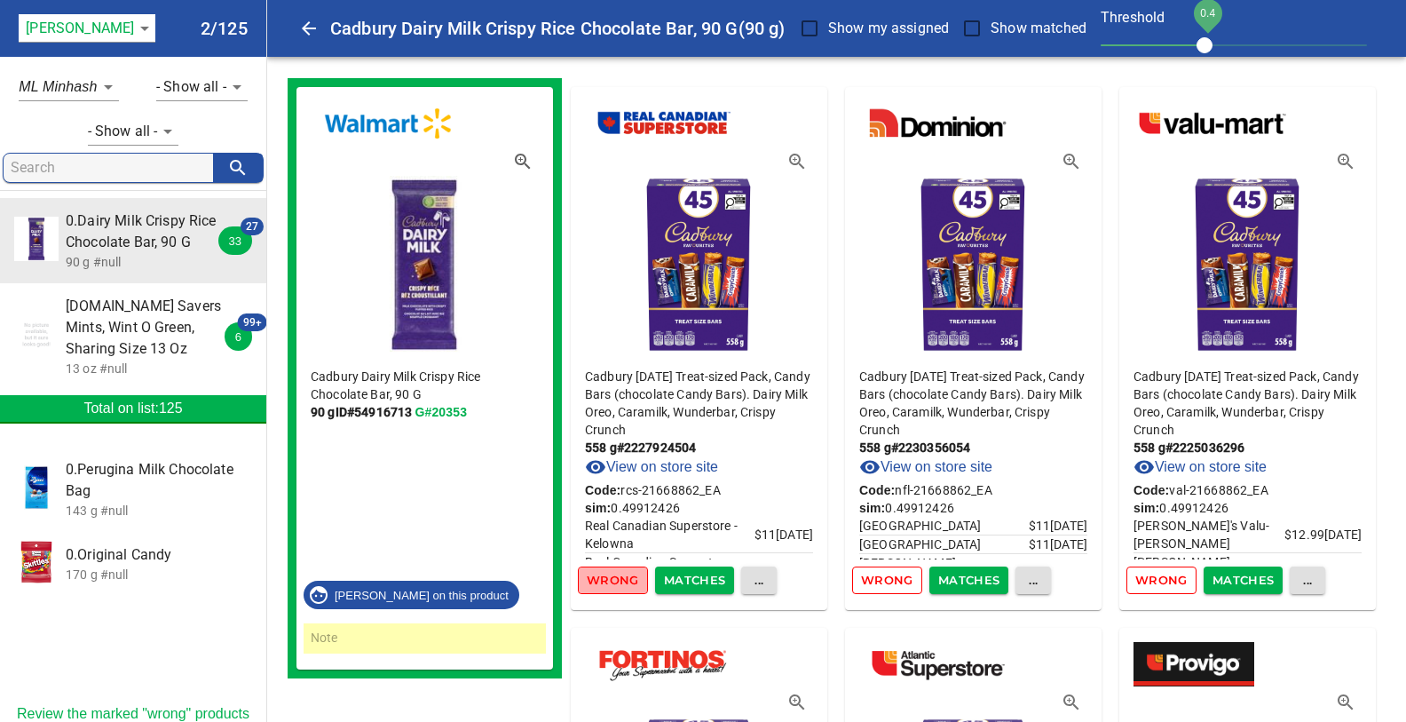
click at [618, 578] on span "Wrong" at bounding box center [613, 580] width 52 height 20
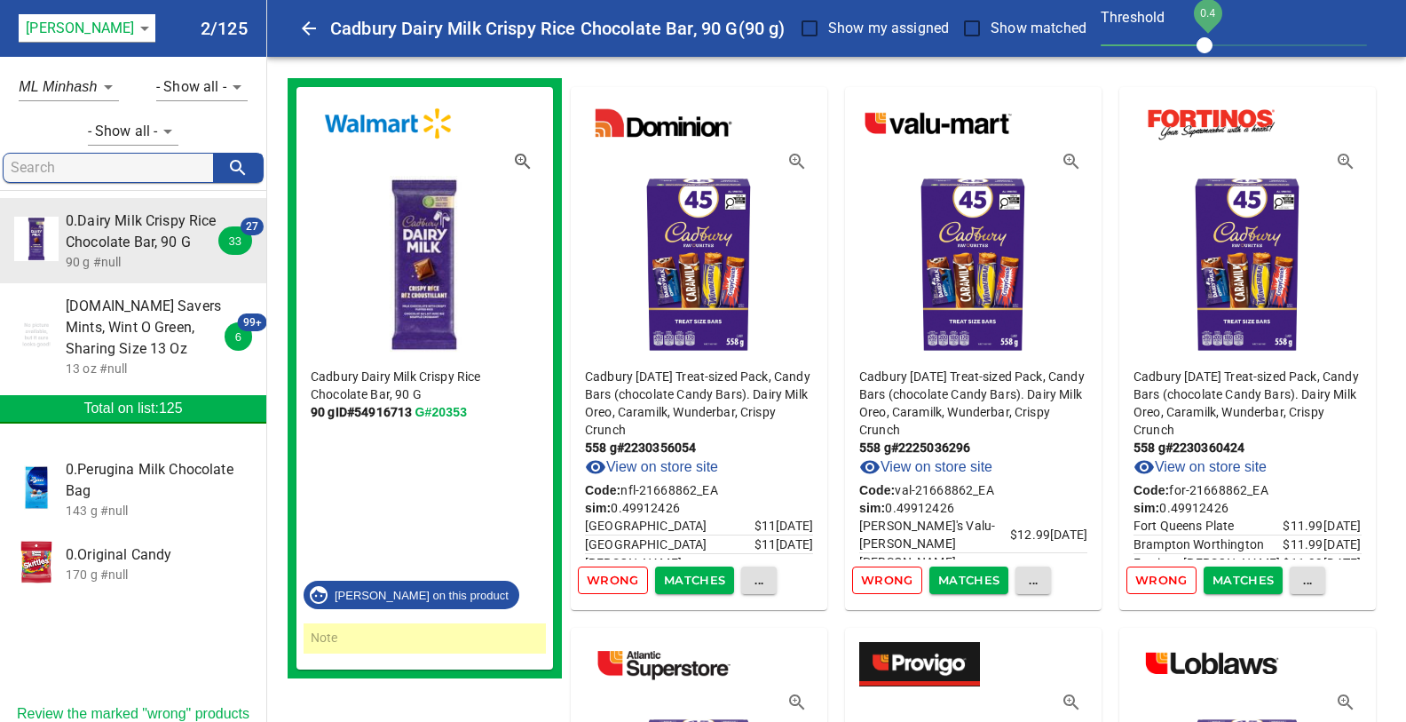
click at [618, 578] on span "Wrong" at bounding box center [613, 580] width 52 height 20
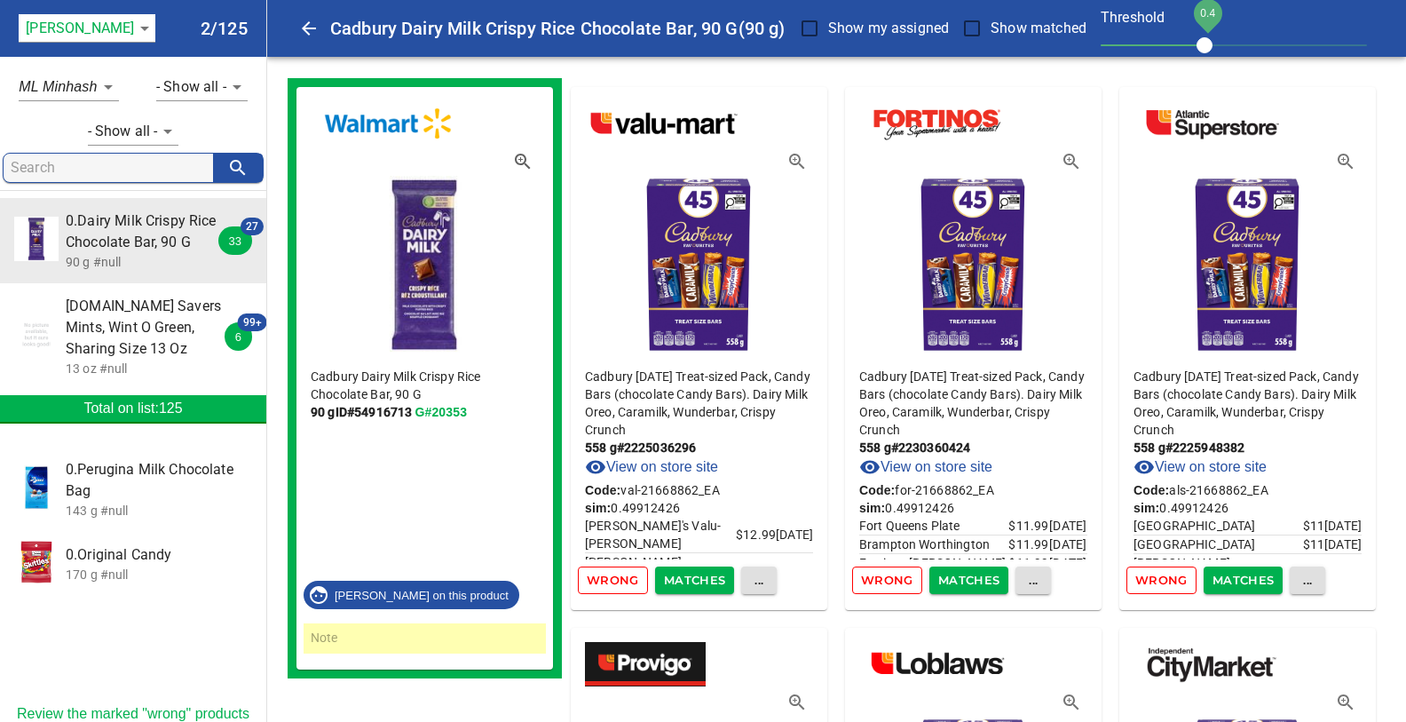
click at [618, 578] on span "Wrong" at bounding box center [613, 580] width 52 height 20
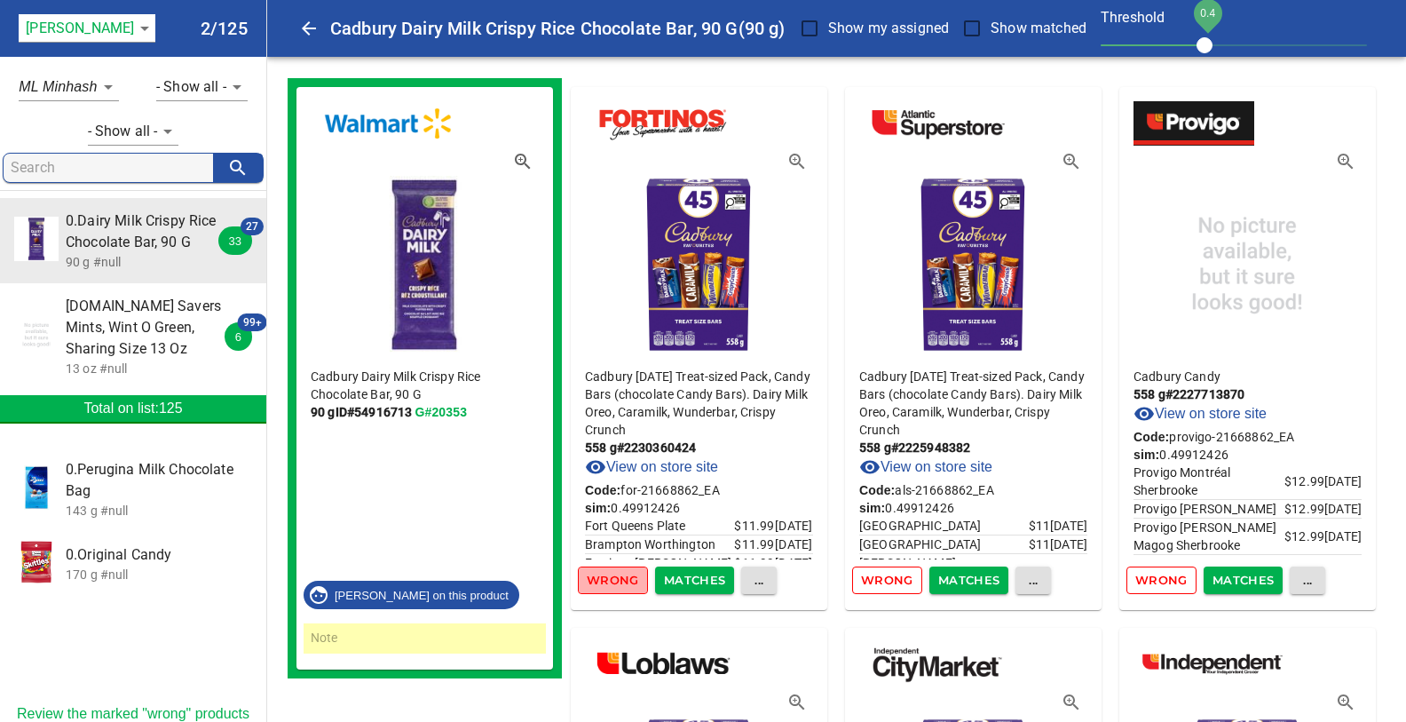
click at [618, 578] on span "Wrong" at bounding box center [613, 580] width 52 height 20
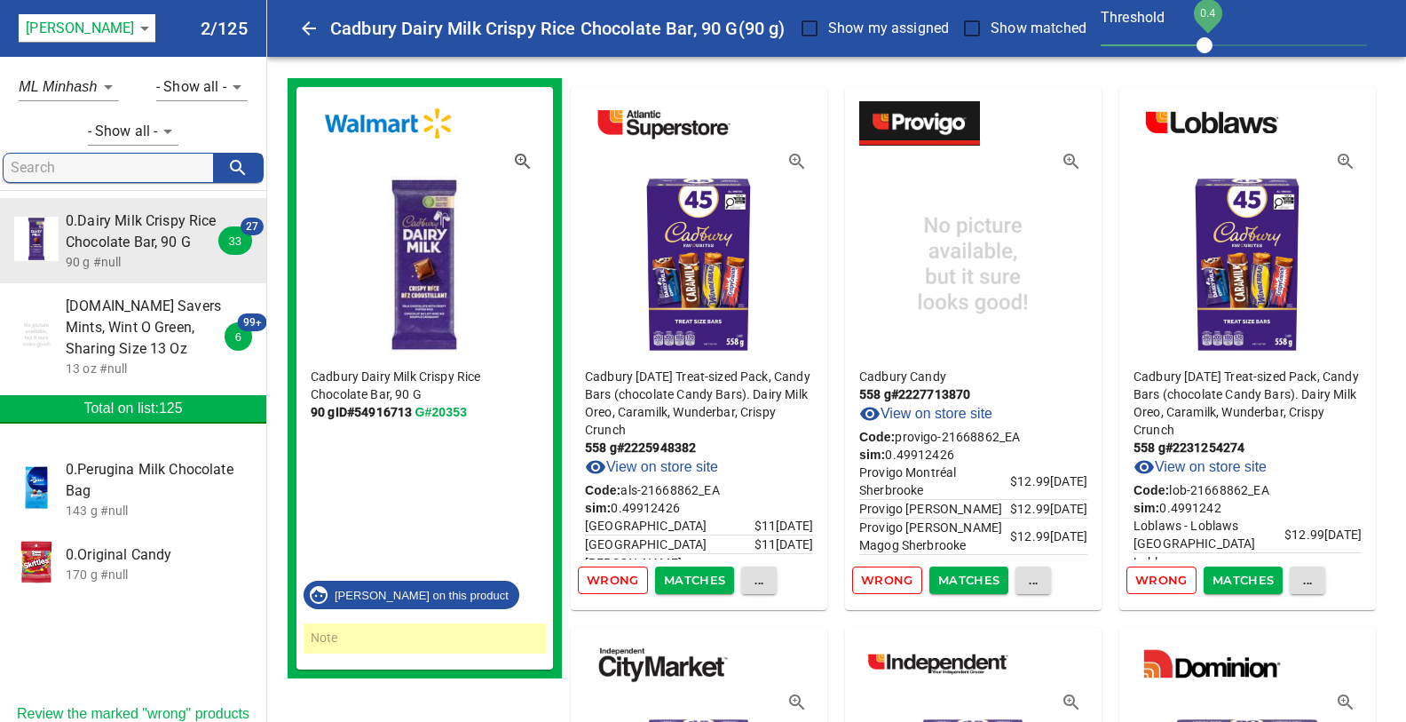
click at [618, 578] on span "Wrong" at bounding box center [613, 580] width 52 height 20
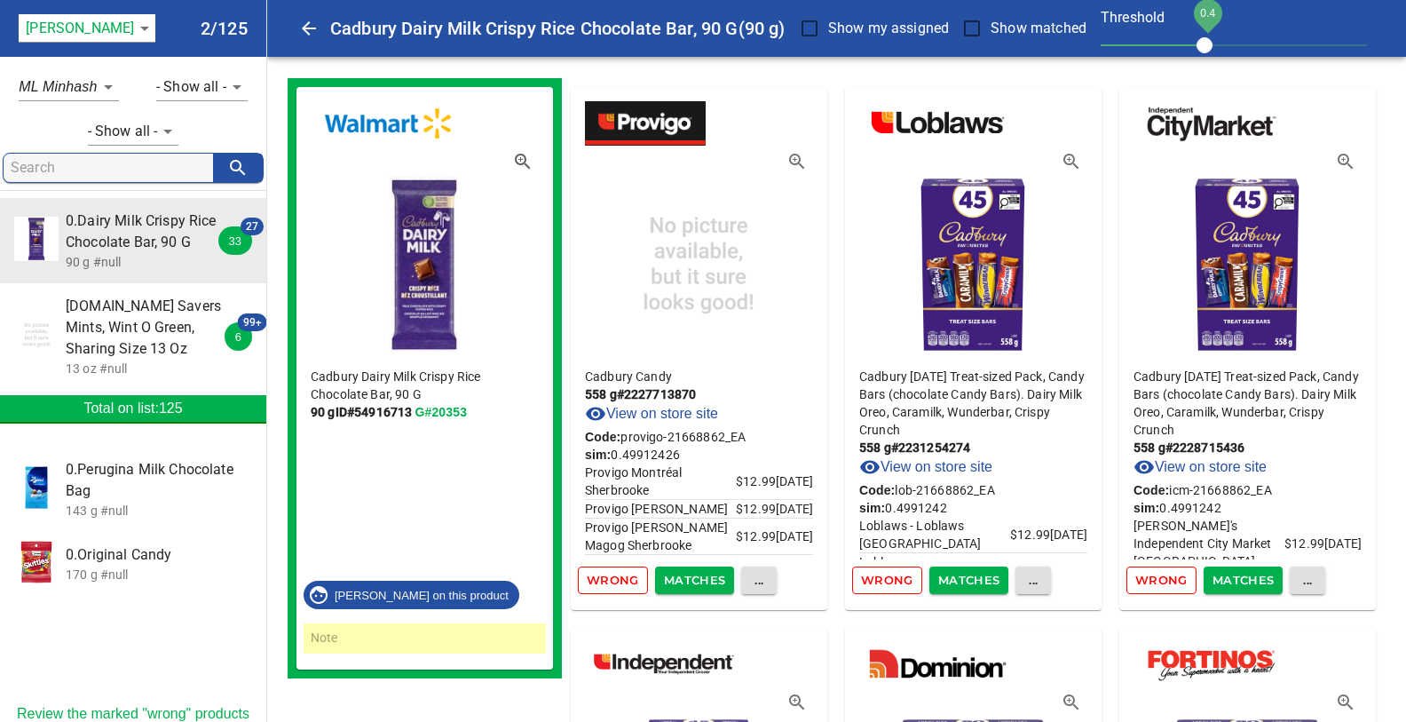
click at [618, 578] on span "Wrong" at bounding box center [613, 580] width 52 height 20
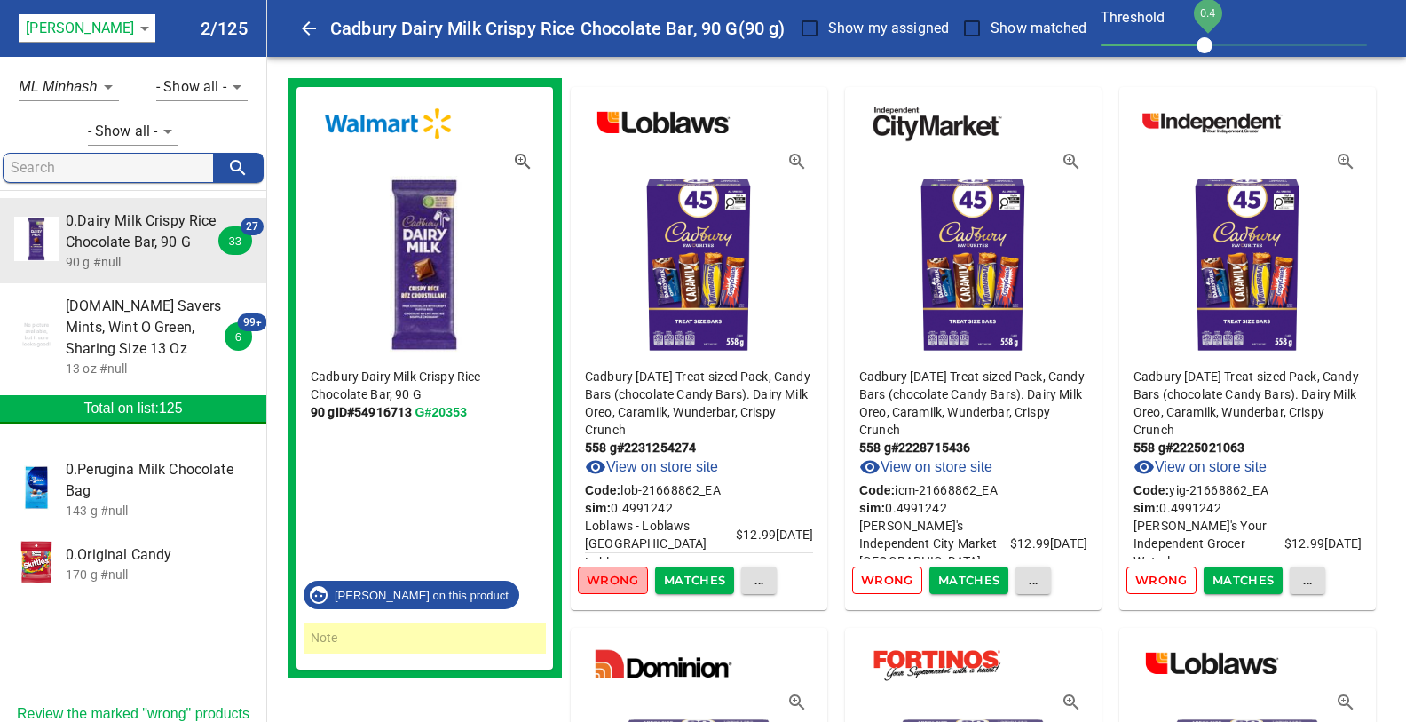
click at [618, 578] on span "Wrong" at bounding box center [613, 580] width 52 height 20
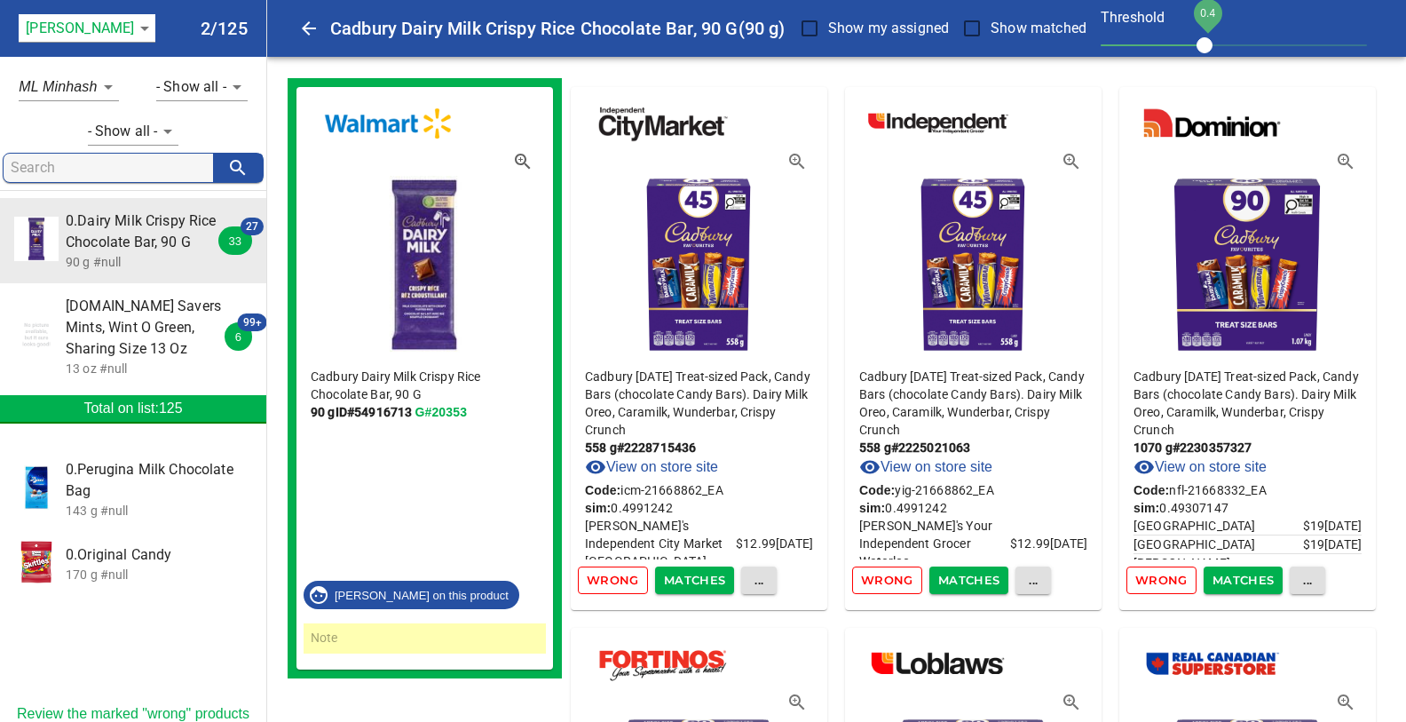
click at [618, 578] on span "Wrong" at bounding box center [613, 580] width 52 height 20
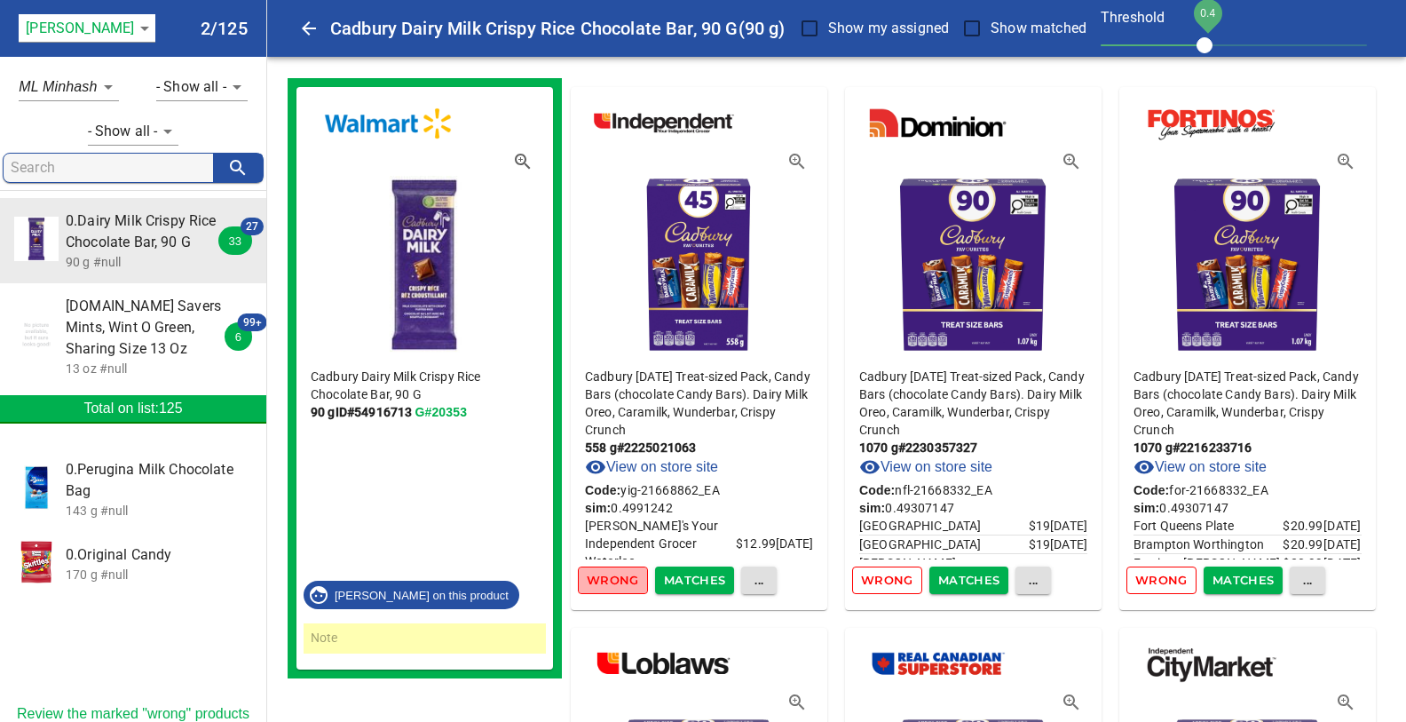
click at [618, 578] on span "Wrong" at bounding box center [613, 580] width 52 height 20
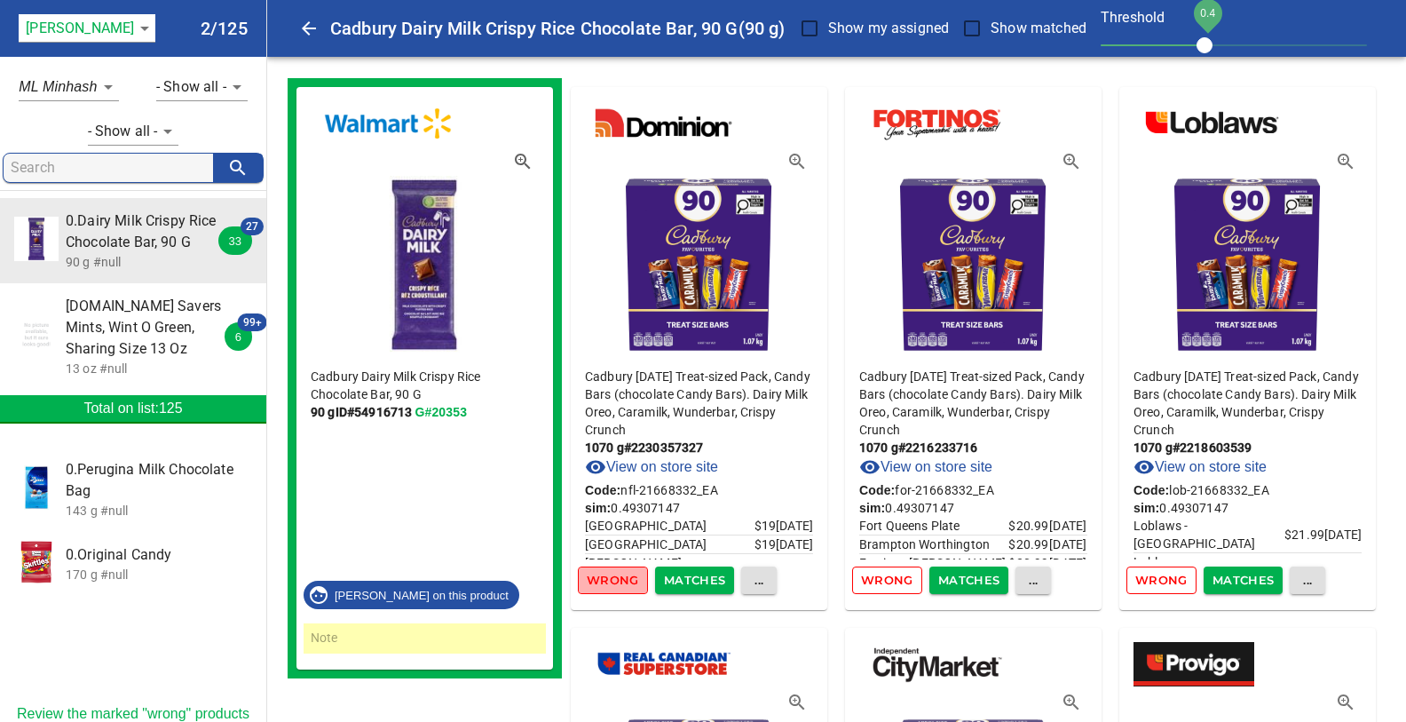
click at [618, 578] on span "Wrong" at bounding box center [613, 580] width 52 height 20
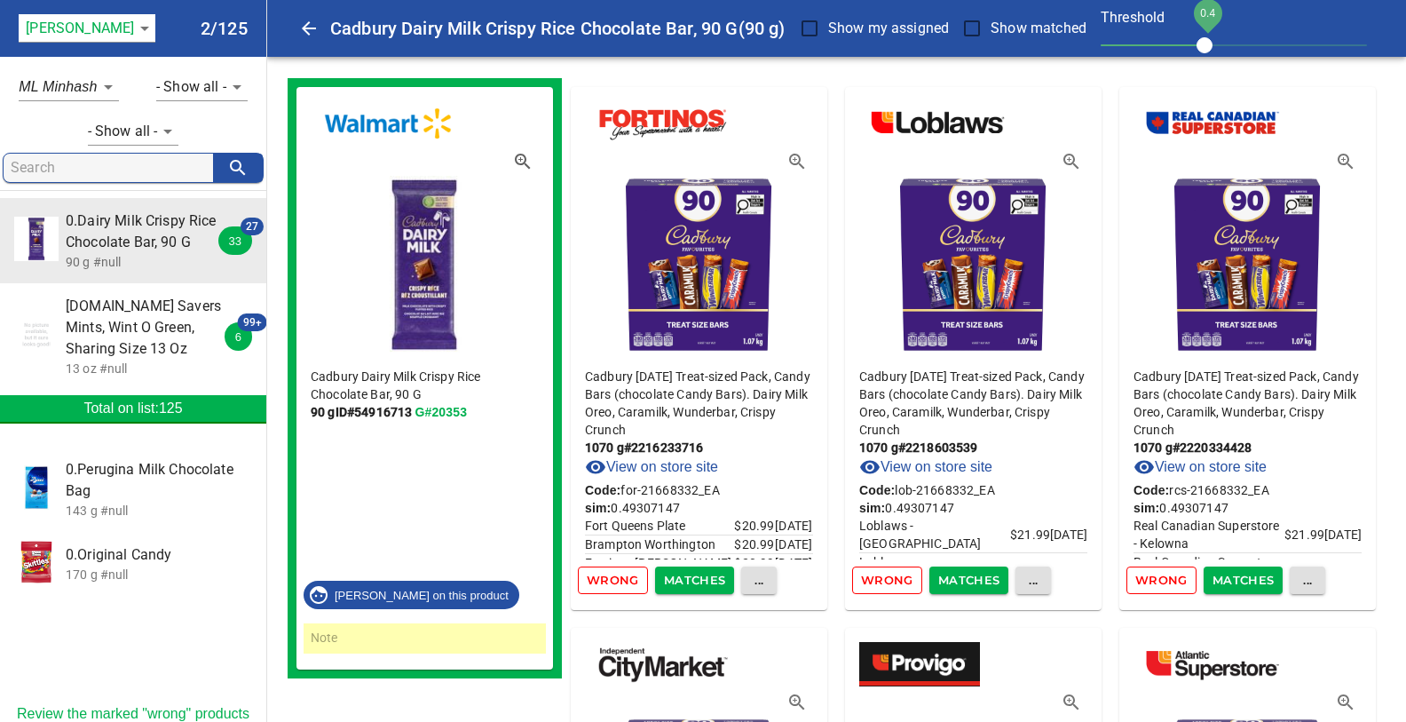
click at [618, 578] on span "Wrong" at bounding box center [613, 580] width 52 height 20
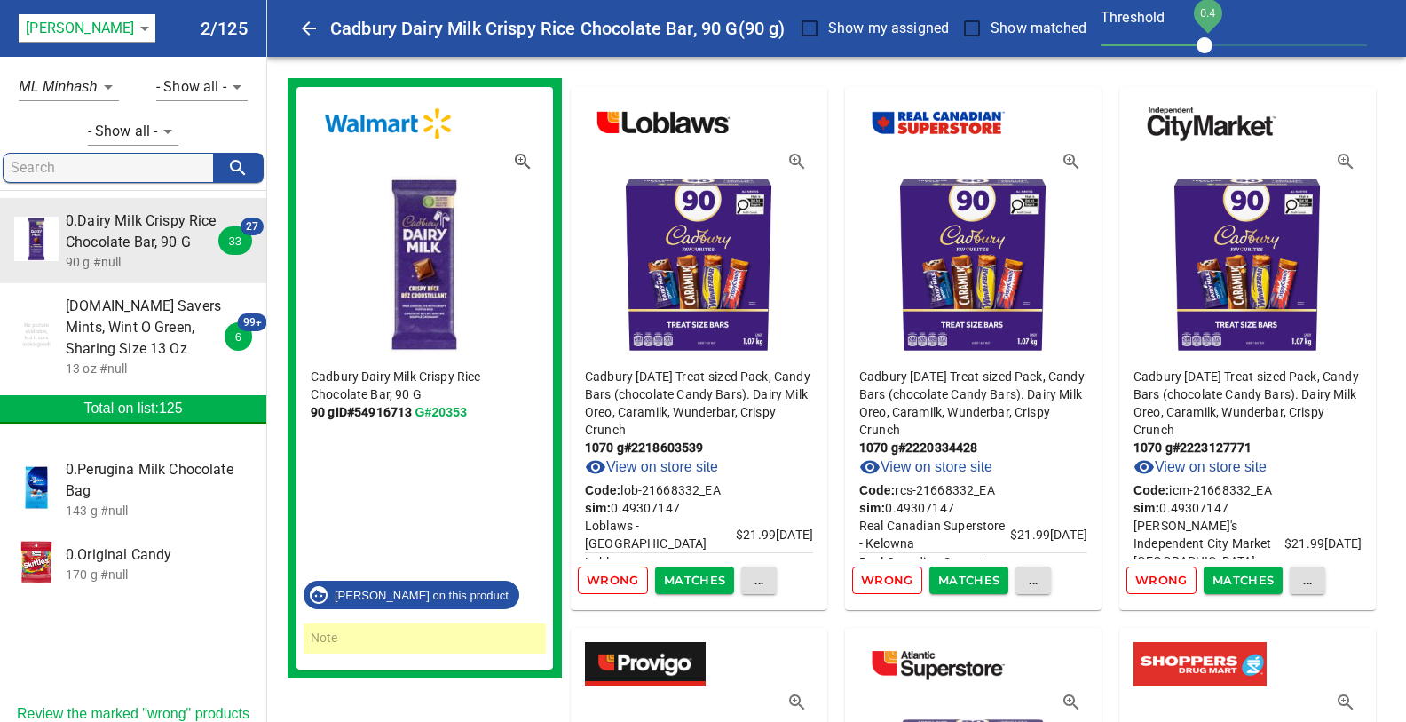
click at [618, 578] on span "Wrong" at bounding box center [613, 580] width 52 height 20
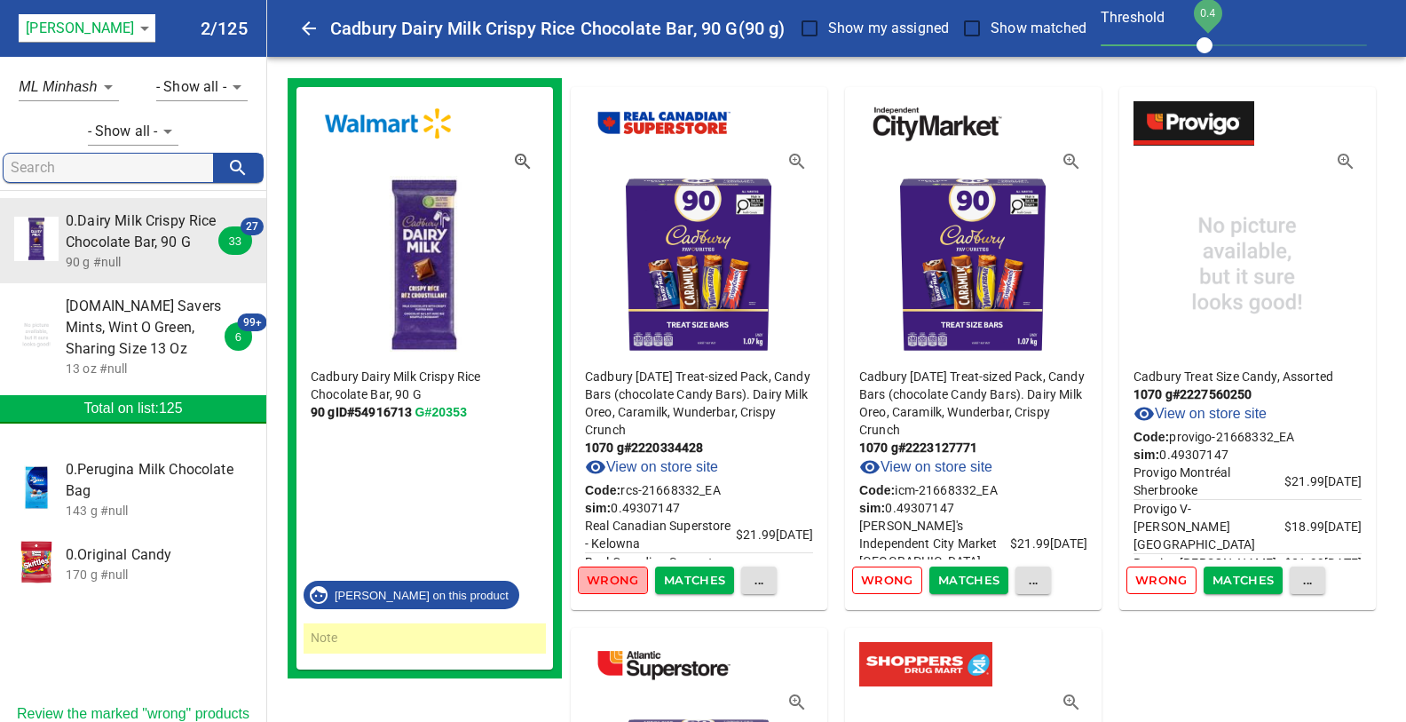
click at [618, 578] on span "Wrong" at bounding box center [613, 580] width 52 height 20
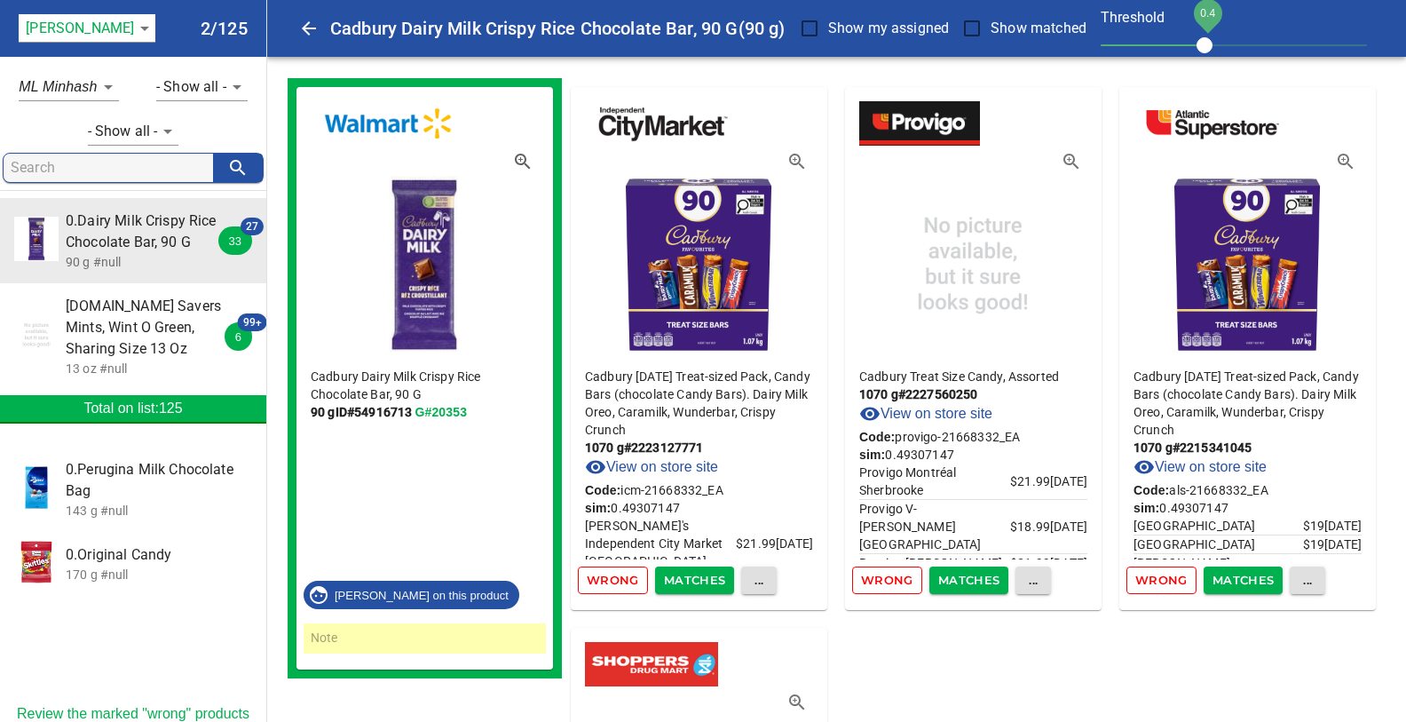
click at [618, 578] on span "Wrong" at bounding box center [613, 580] width 52 height 20
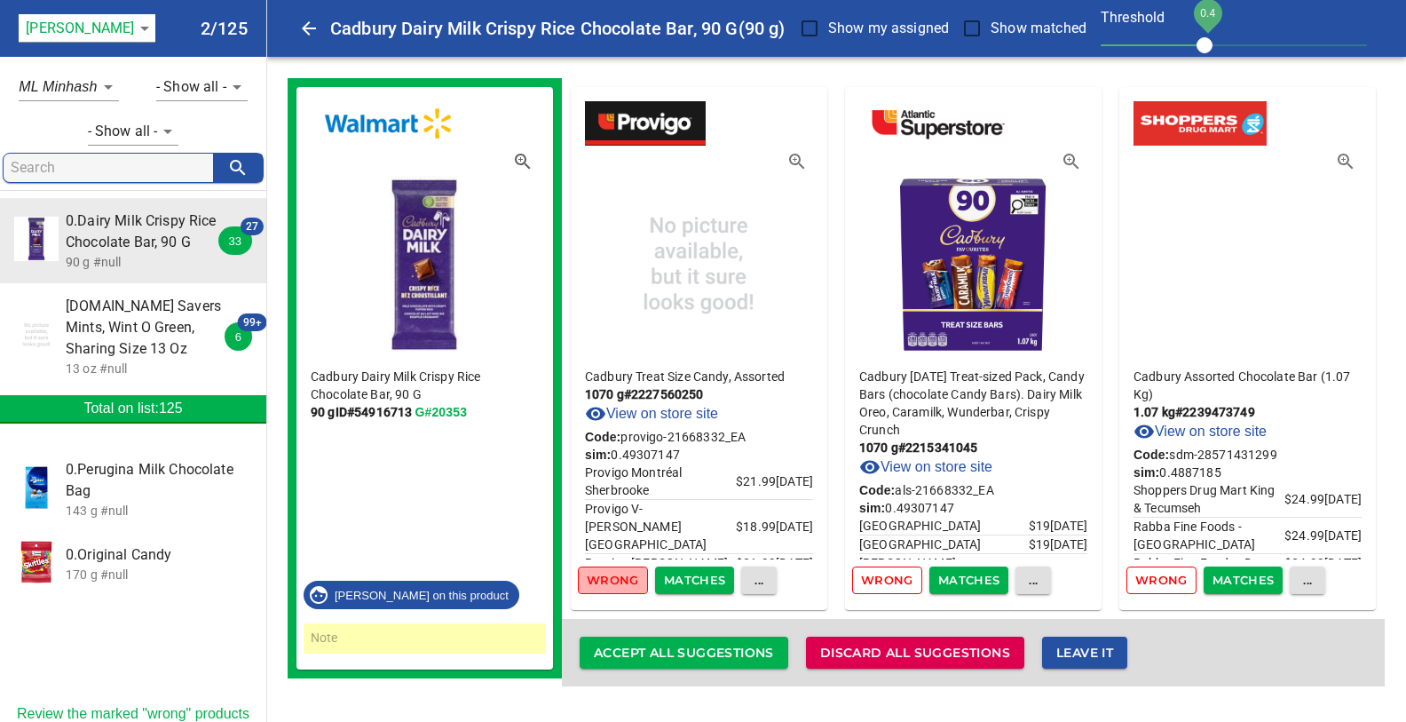
click at [618, 578] on span "Wrong" at bounding box center [613, 580] width 52 height 20
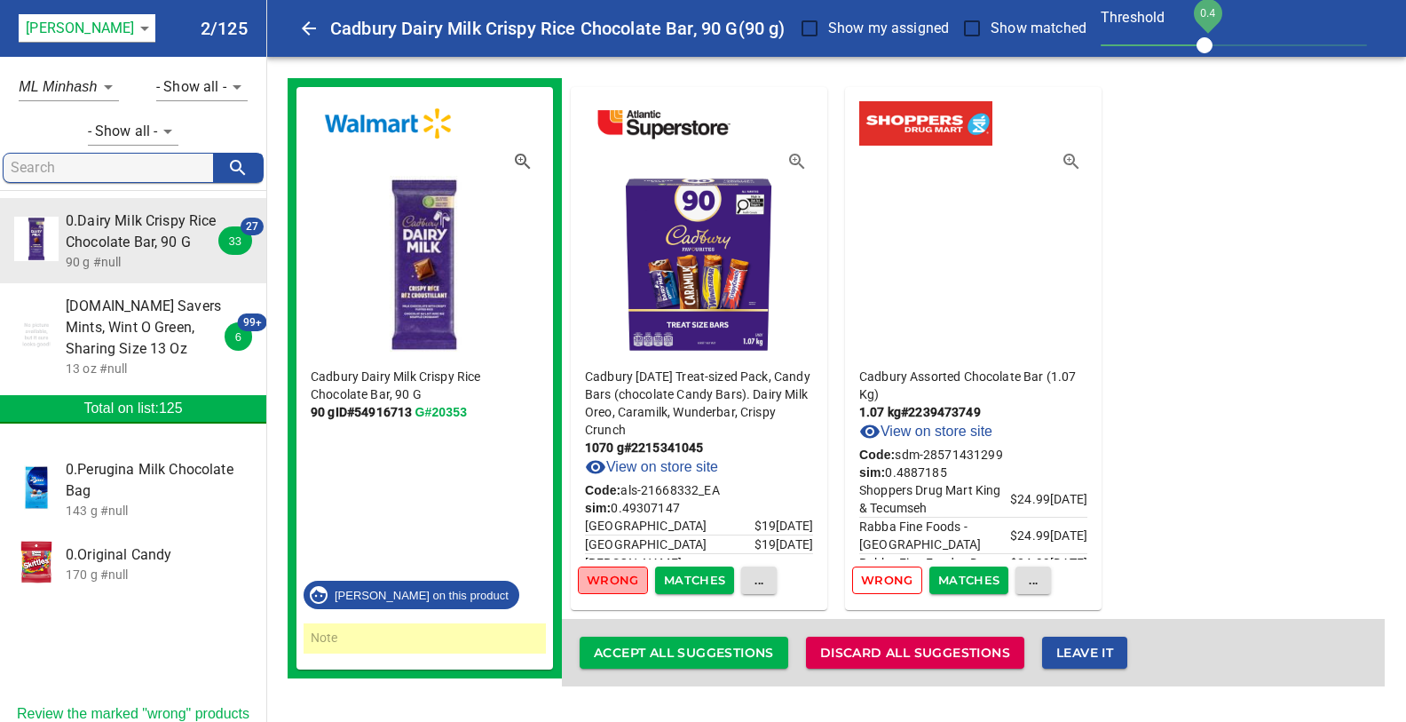
click at [618, 578] on span "Wrong" at bounding box center [613, 580] width 52 height 20
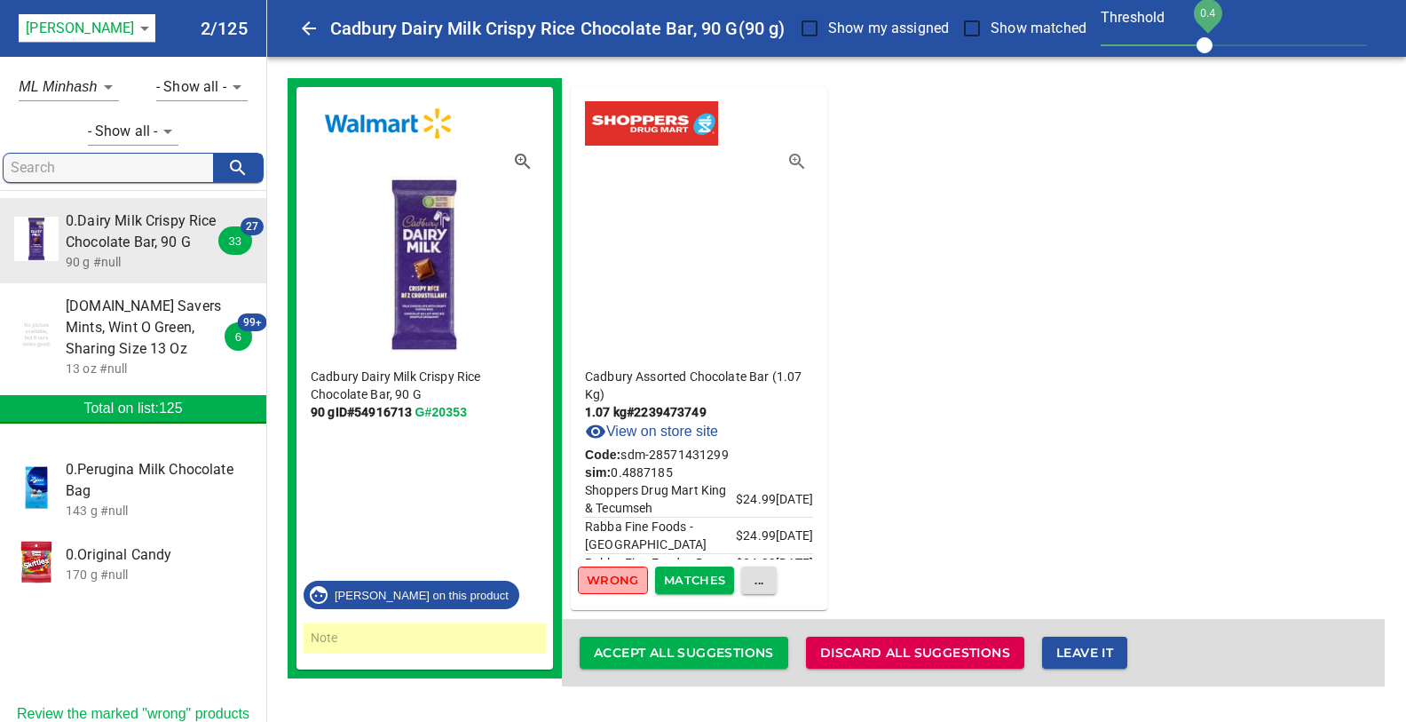
click at [618, 578] on span "Wrong" at bounding box center [613, 580] width 52 height 20
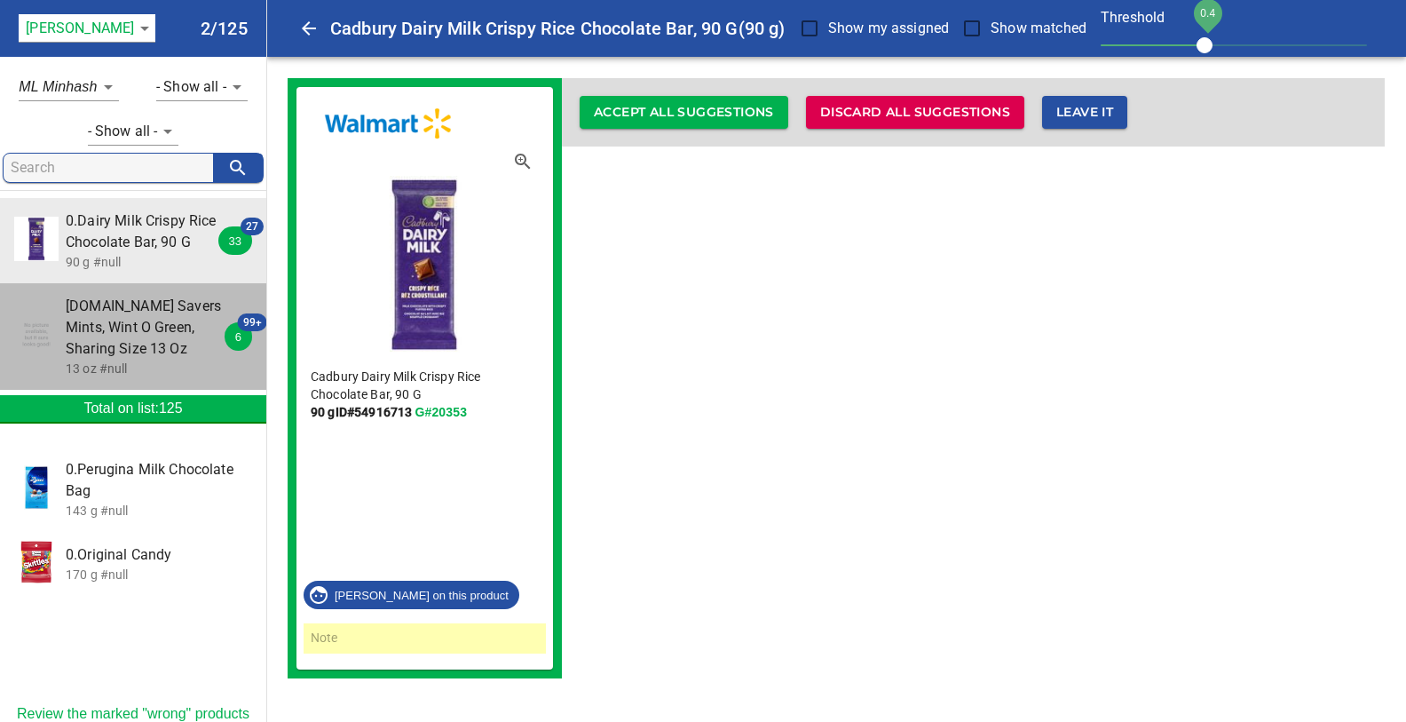
click at [112, 321] on span "[DOMAIN_NAME] Savers Mints, Wint O Green, Sharing Size 13 Oz" at bounding box center [145, 328] width 158 height 64
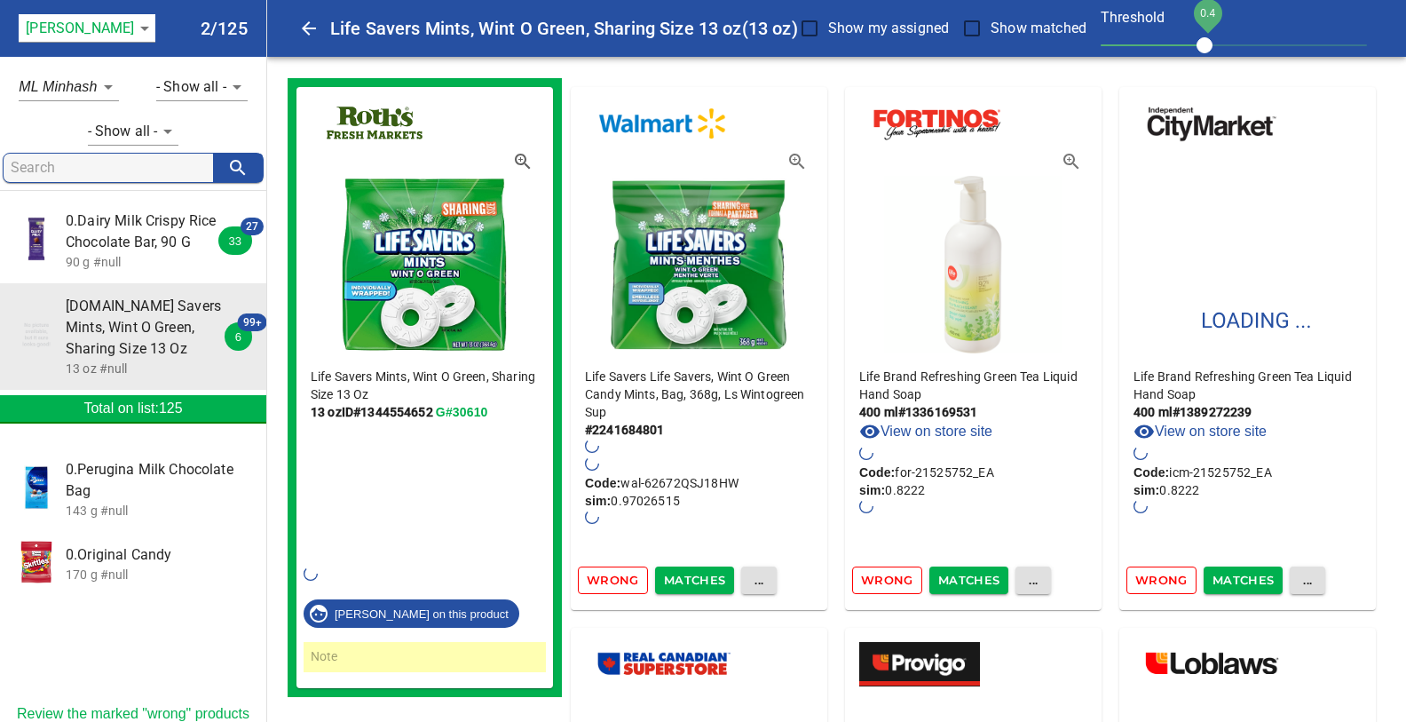
click at [110, 235] on span "0.Dairy Milk Crispy Rice Chocolate Bar, 90 G" at bounding box center [145, 231] width 158 height 43
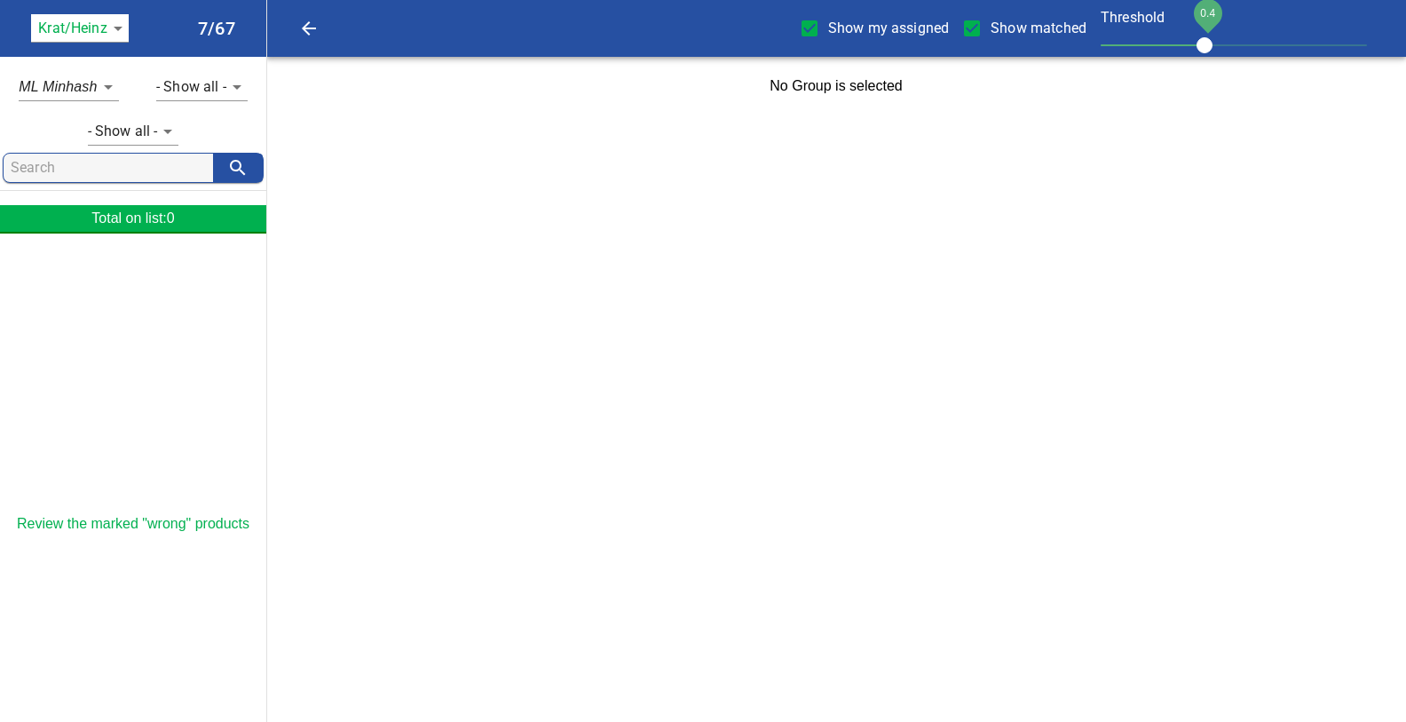
click at [122, 28] on body "tspan{white-space:pre} Show my assigned Show matched Threshold 0.4 Krat/[PERSON…" at bounding box center [703, 57] width 1406 height 115
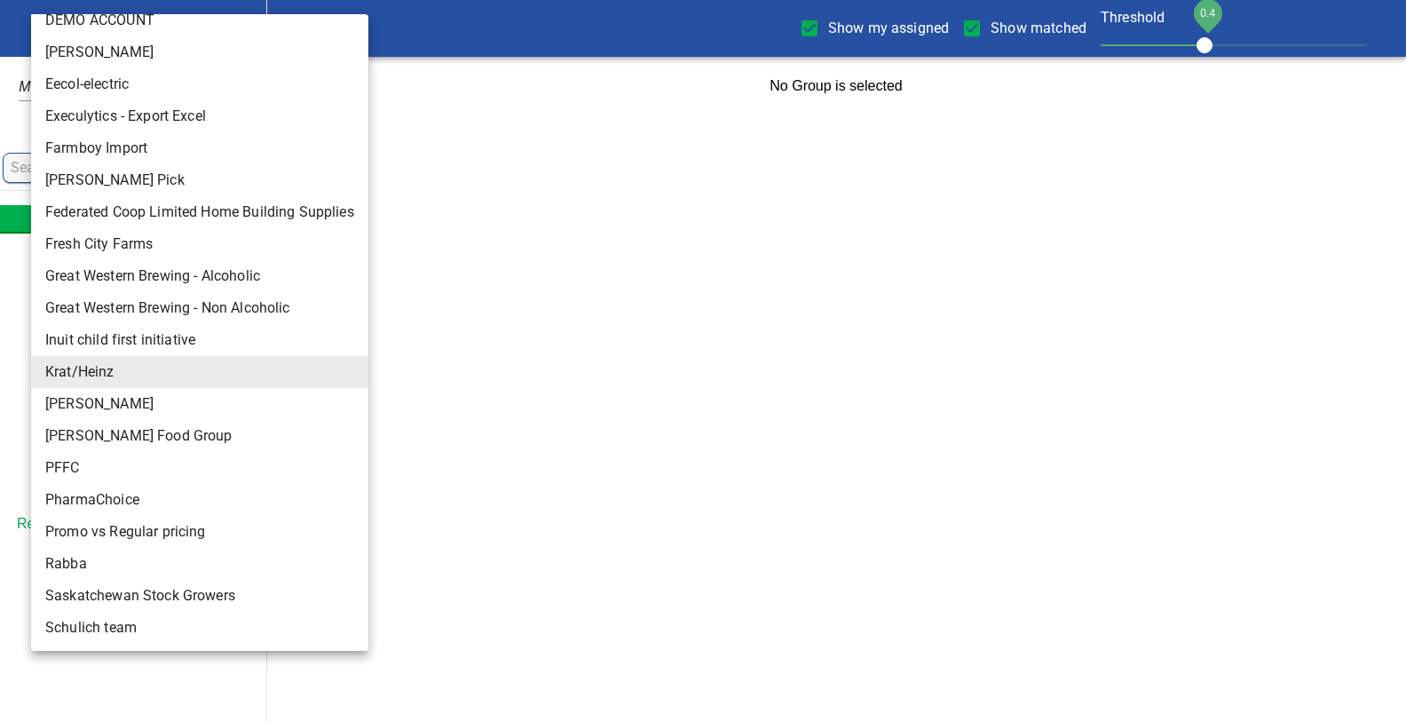
scroll to position [304, 0]
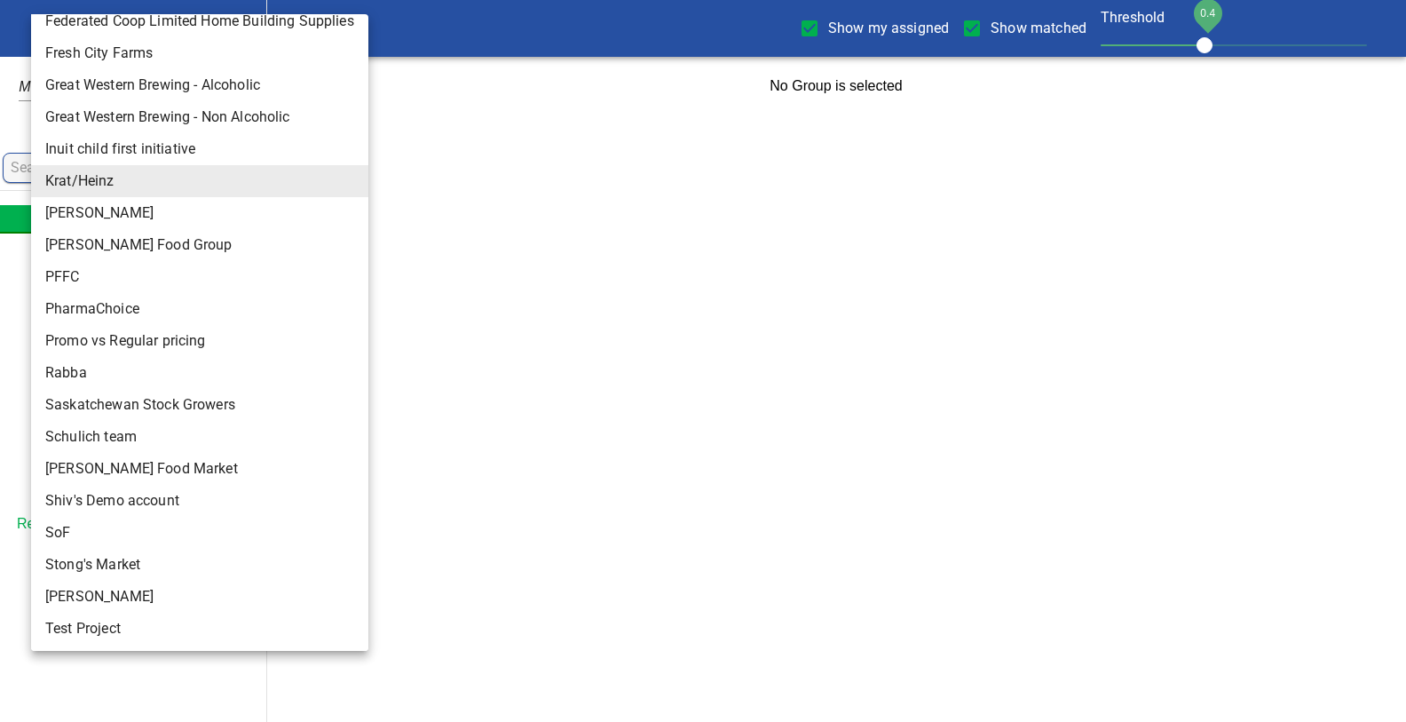
click at [85, 603] on li "[PERSON_NAME]" at bounding box center [199, 597] width 337 height 32
type input "124"
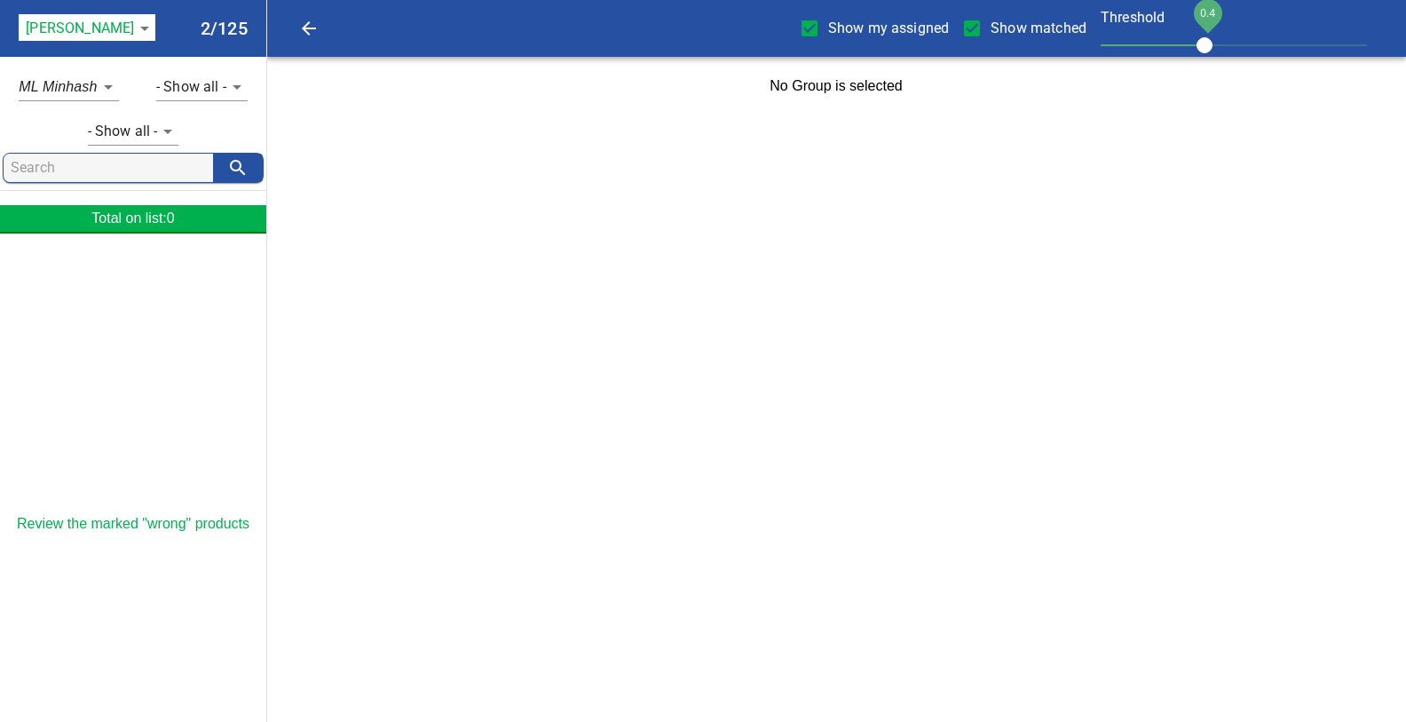
click at [971, 28] on input "Show matched" at bounding box center [971, 28] width 37 height 37
checkbox input "false"
click at [809, 28] on input "Show my assigned" at bounding box center [809, 28] width 37 height 37
checkbox input "false"
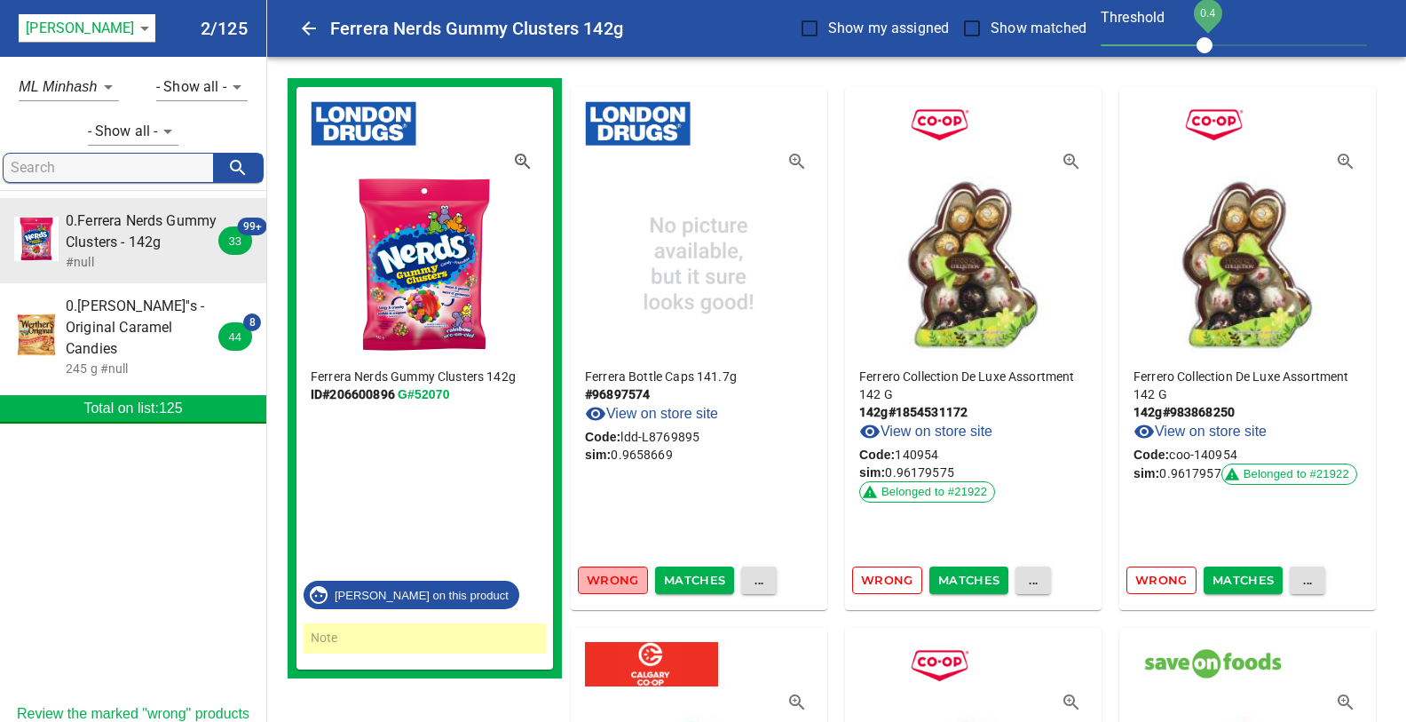
click at [617, 578] on span "Wrong" at bounding box center [613, 580] width 52 height 20
click at [889, 581] on span "Wrong" at bounding box center [887, 580] width 52 height 20
click at [623, 573] on span "Wrong" at bounding box center [613, 580] width 52 height 20
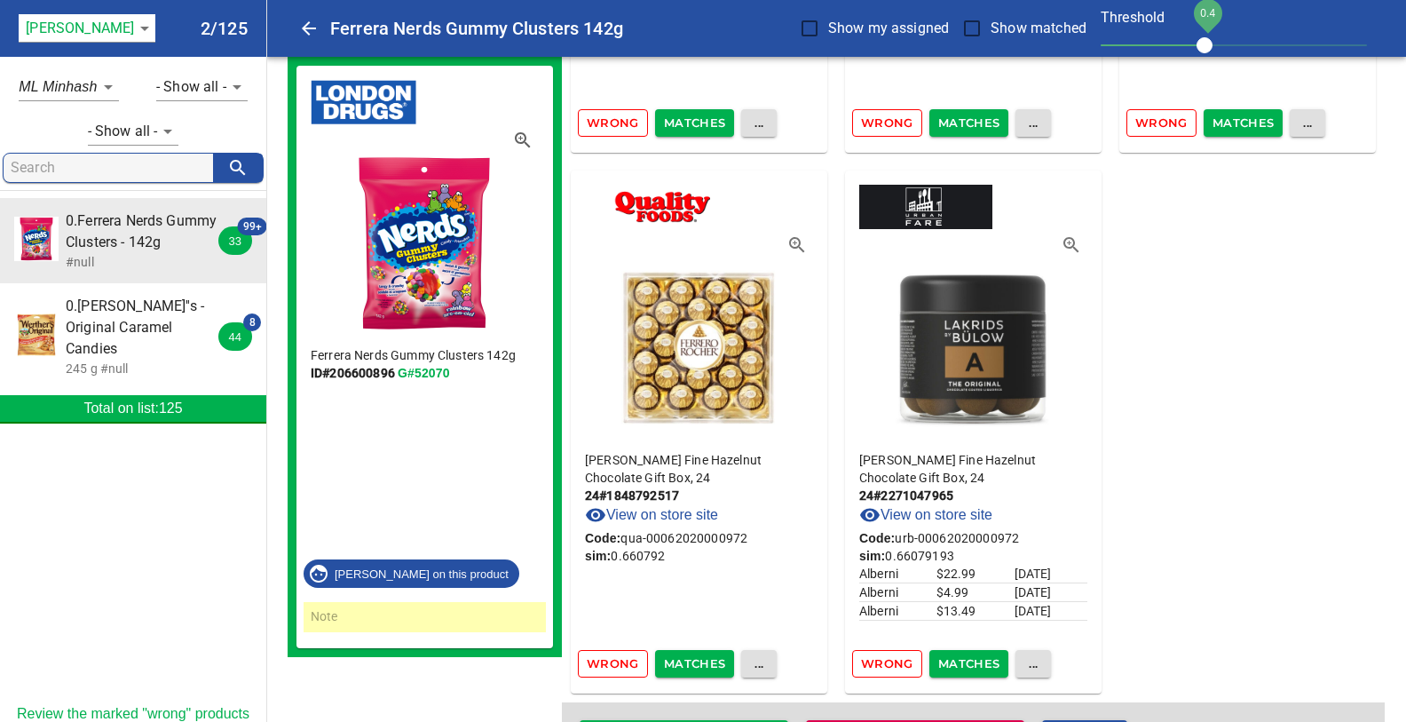
scroll to position [30181, 0]
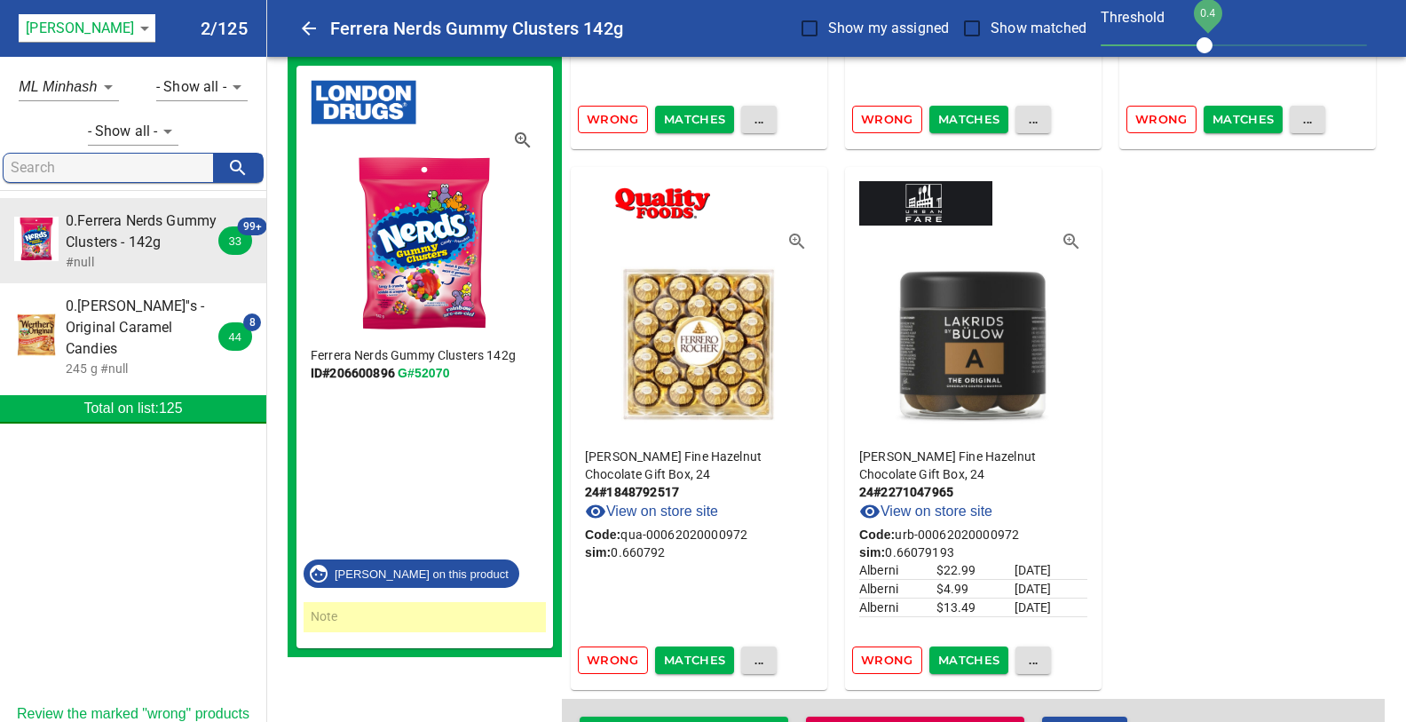
click at [1072, 231] on icon "button" at bounding box center [1071, 241] width 21 height 21
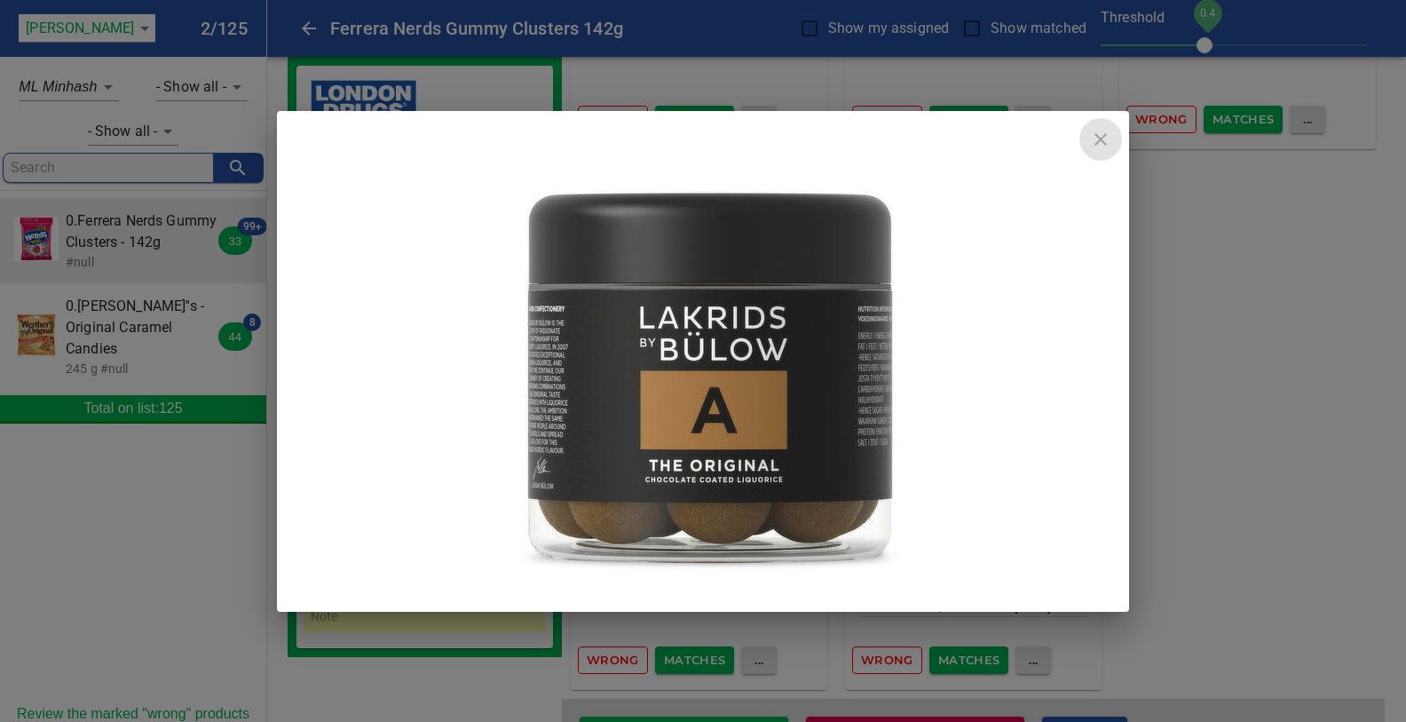
click at [1103, 138] on icon "close" at bounding box center [1100, 139] width 12 height 12
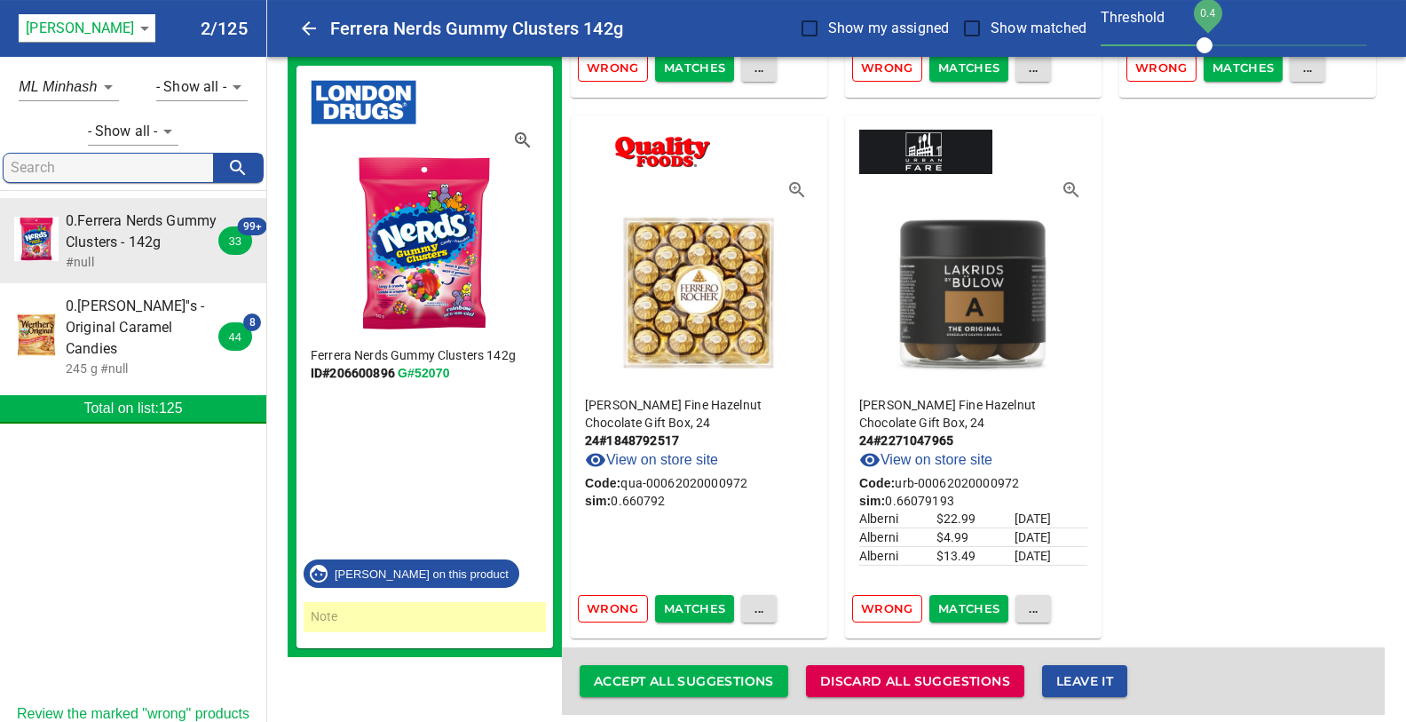
scroll to position [30234, 0]
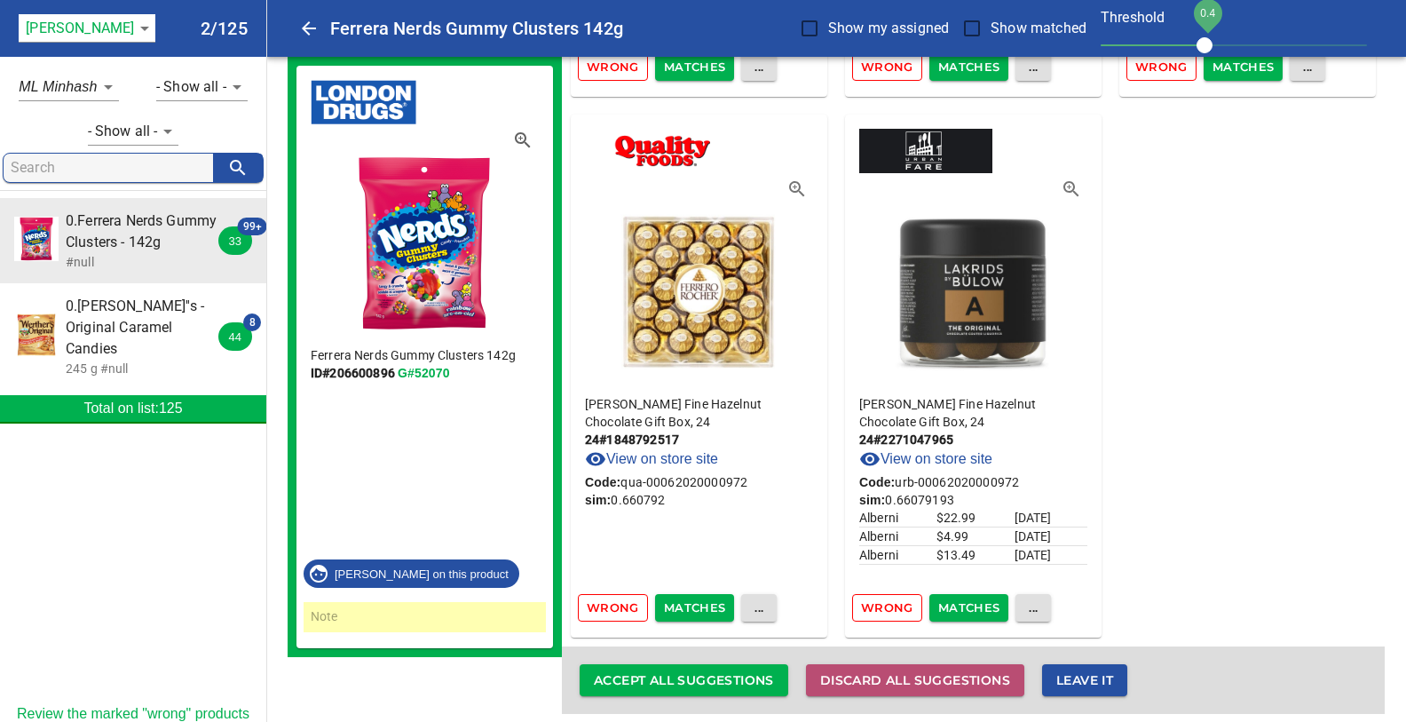
click at [880, 669] on span "Discard all suggestions" at bounding box center [915, 680] width 190 height 22
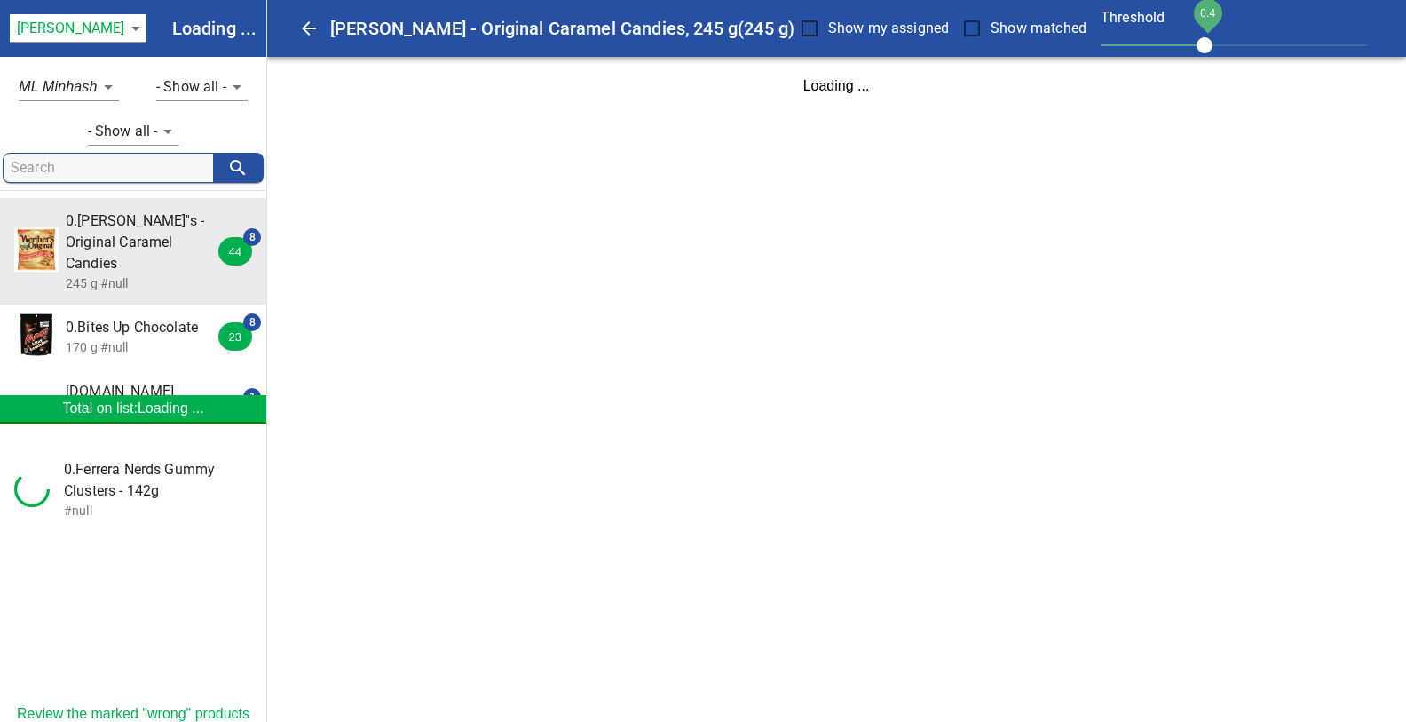
scroll to position [0, 0]
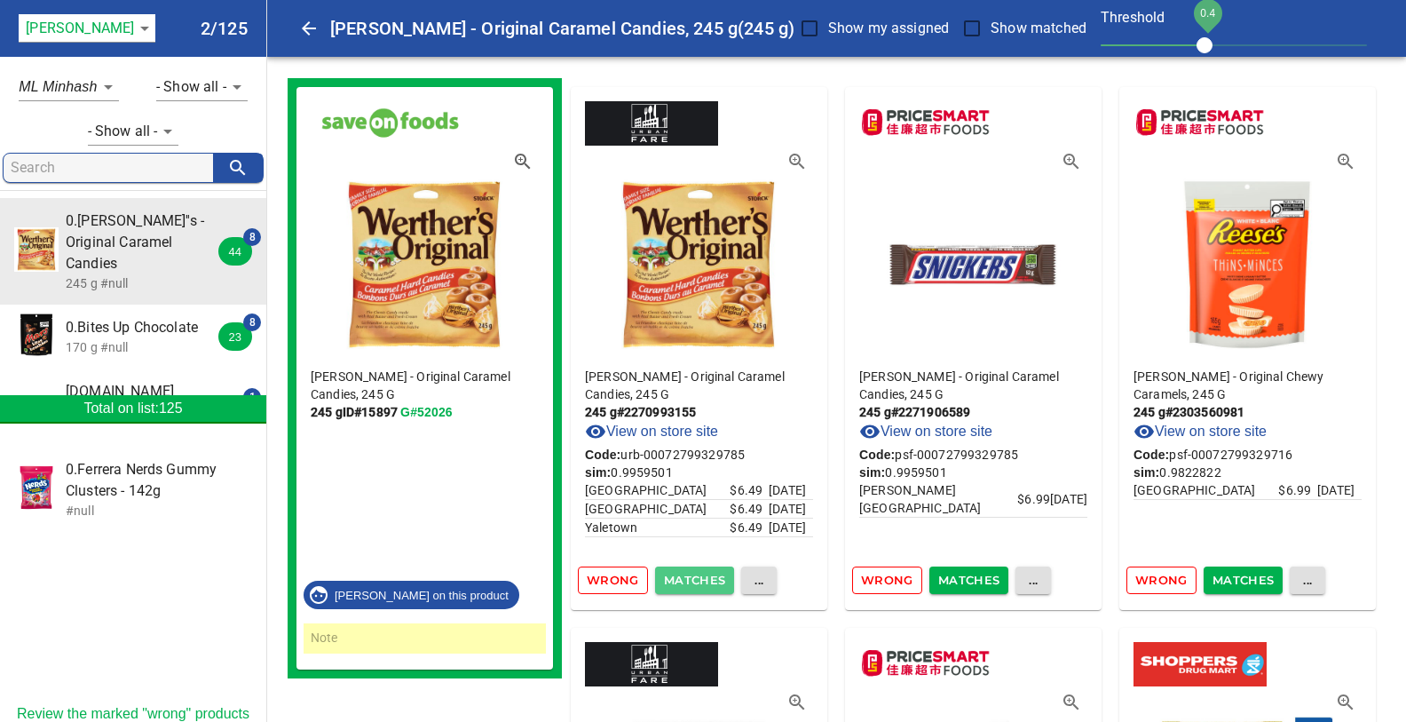
click at [686, 578] on span "Matches" at bounding box center [695, 580] width 62 height 20
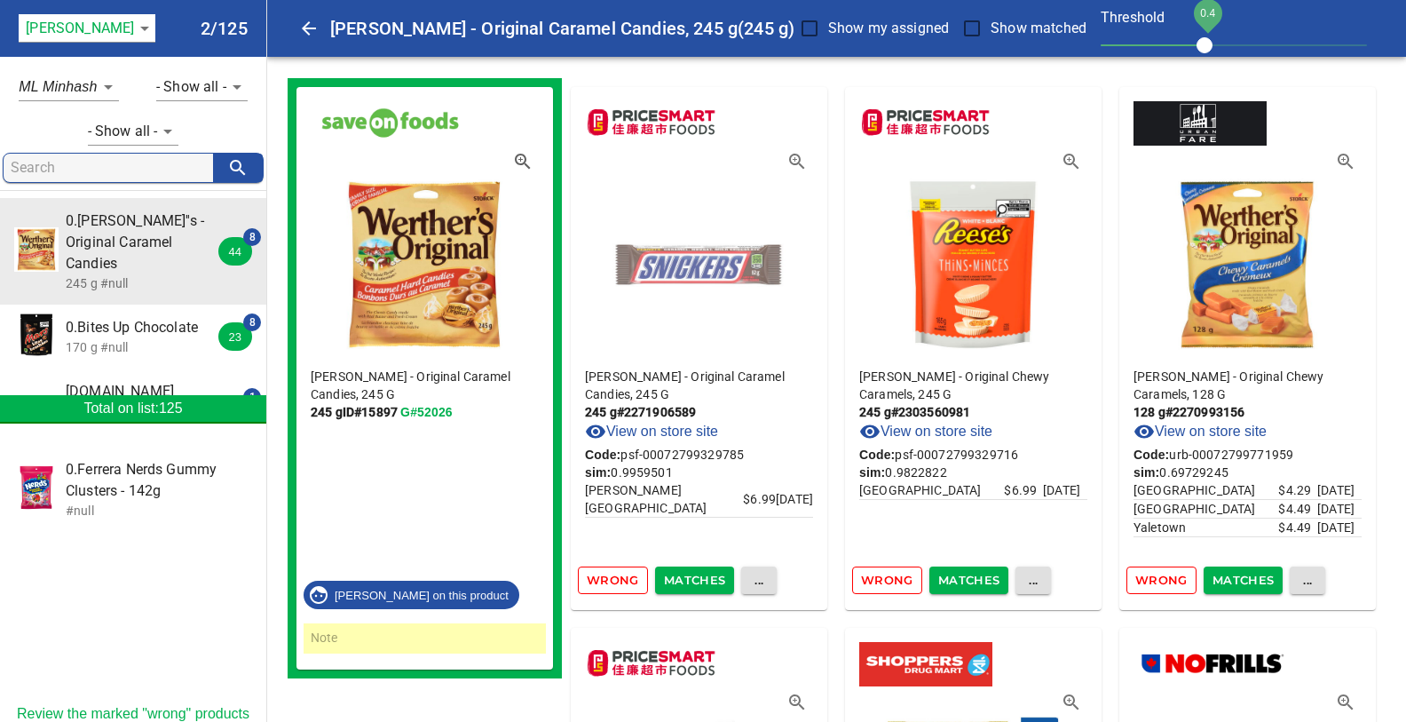
drag, startPoint x: 597, startPoint y: 573, endPoint x: 690, endPoint y: 316, distance: 273.8
click at [690, 316] on div "[PERSON_NAME] - Original Caramel Candies, 245 G 245 g # 2271906589 View on stor…" at bounding box center [699, 348] width 257 height 523
click at [122, 317] on span "0.Bites Up Chocolate" at bounding box center [145, 327] width 158 height 21
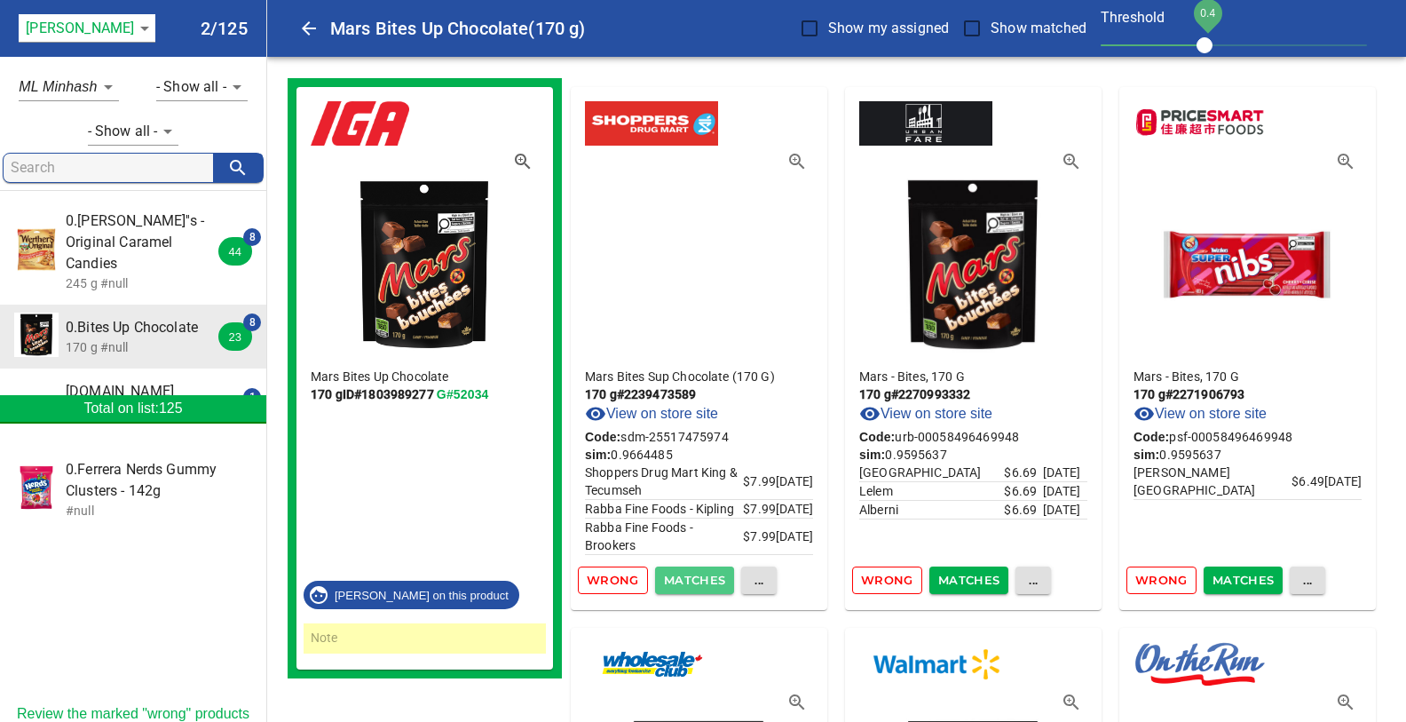
click at [679, 576] on span "Matches" at bounding box center [695, 580] width 62 height 20
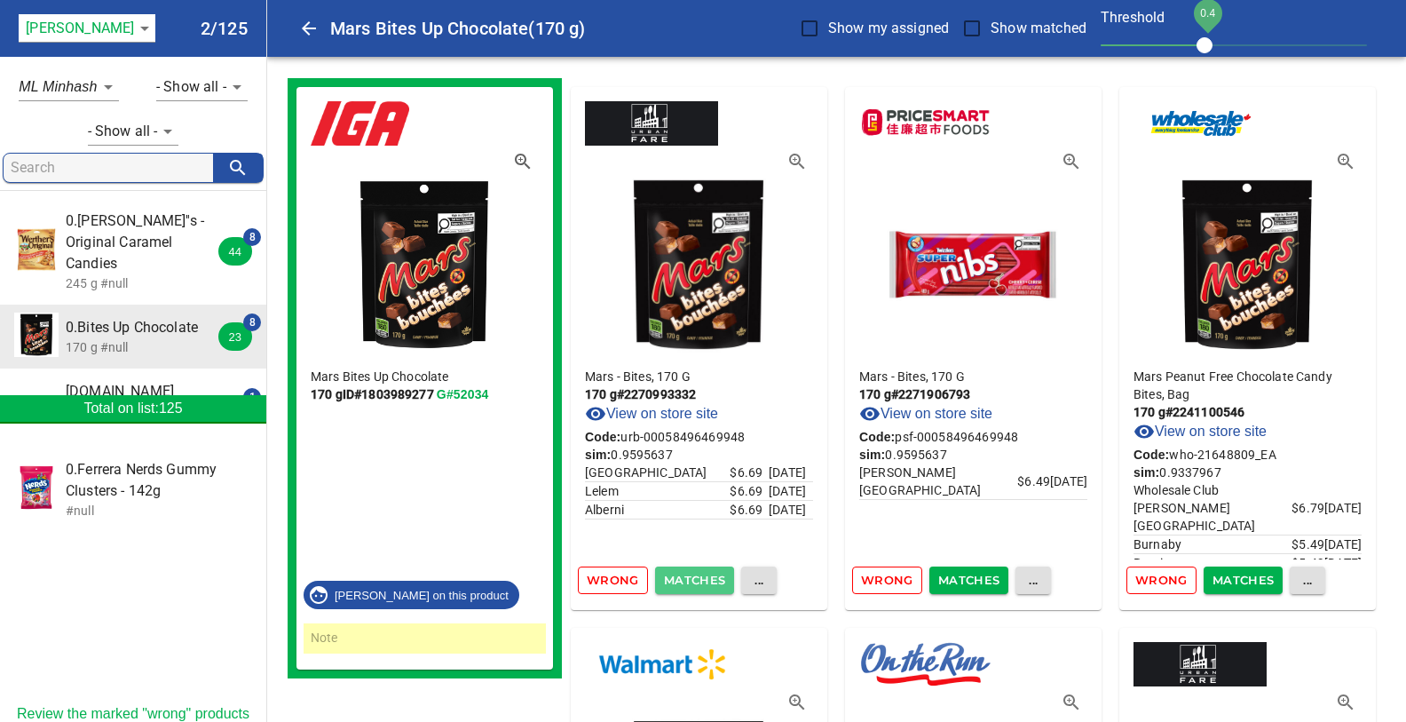
click at [679, 576] on span "Matches" at bounding box center [695, 580] width 62 height 20
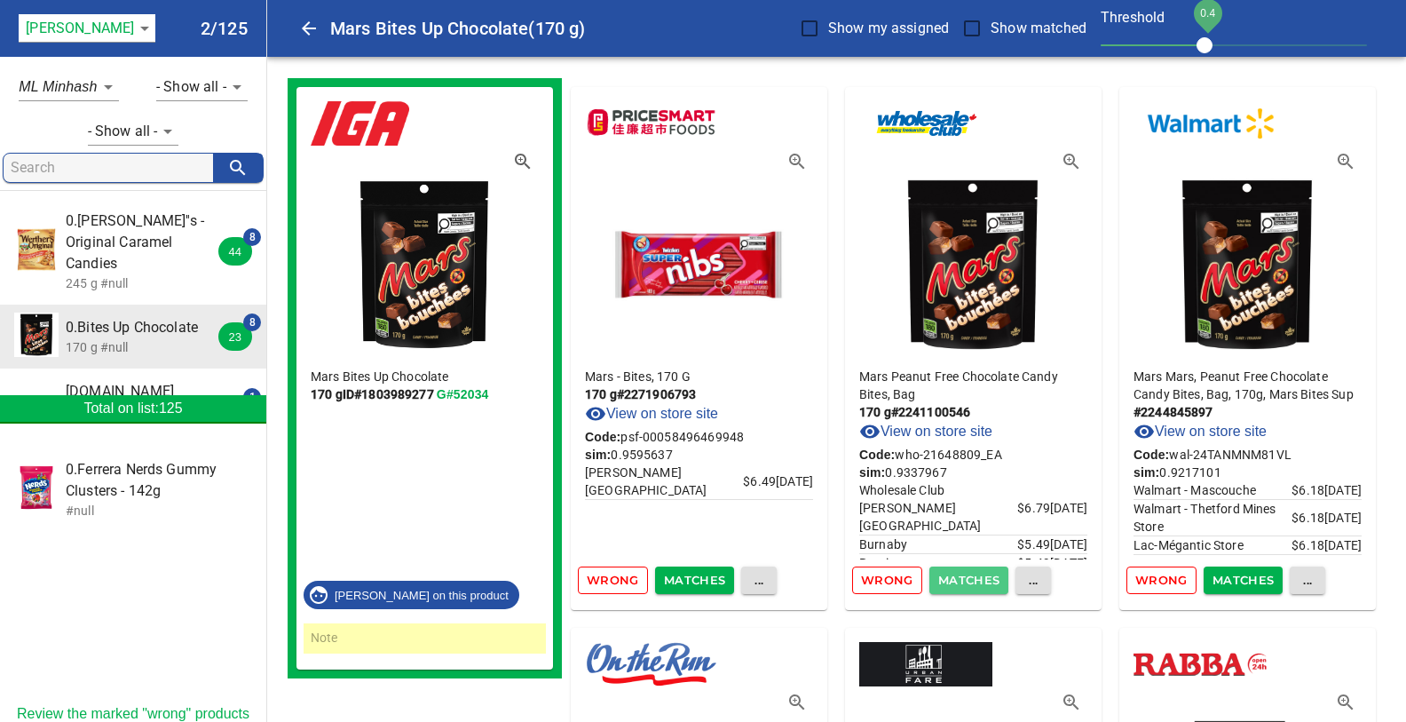
click at [966, 575] on span "Matches" at bounding box center [969, 580] width 62 height 20
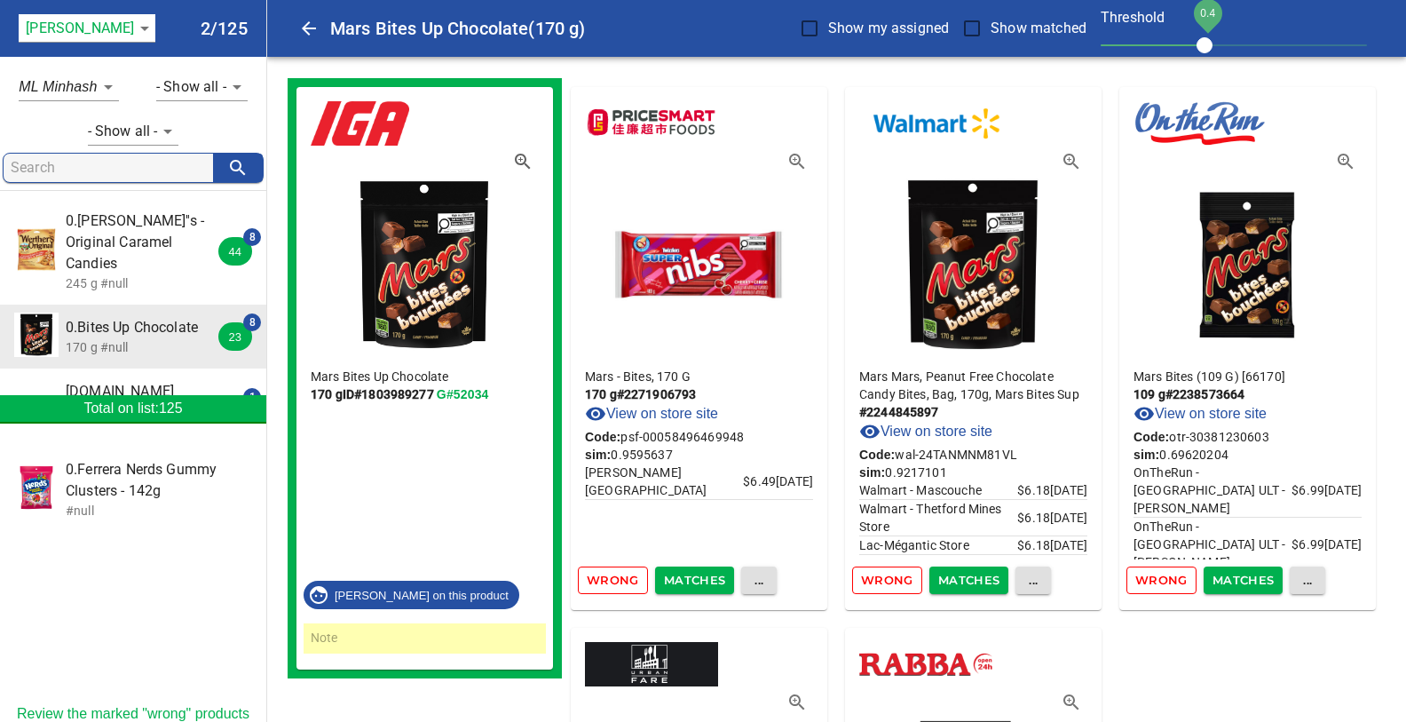
click at [966, 575] on span "Matches" at bounding box center [969, 580] width 62 height 20
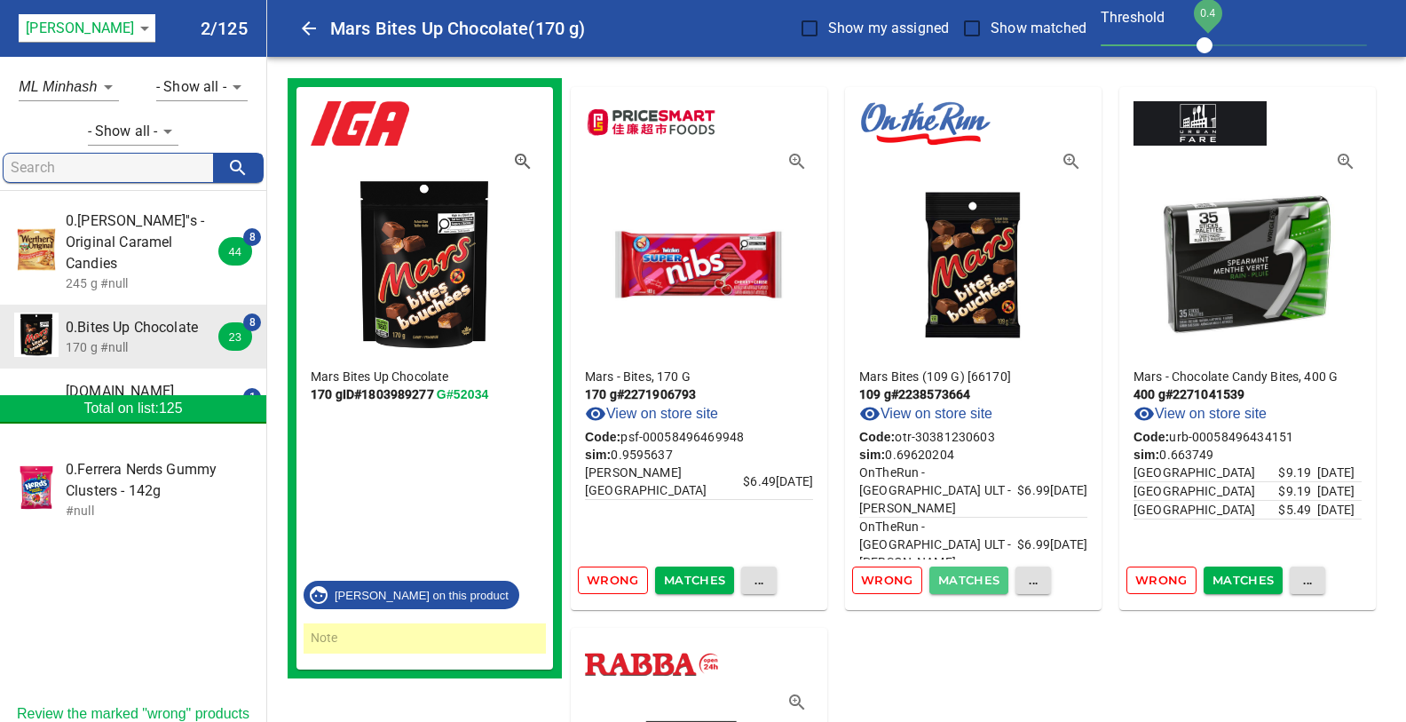
click at [966, 575] on span "Matches" at bounding box center [969, 580] width 62 height 20
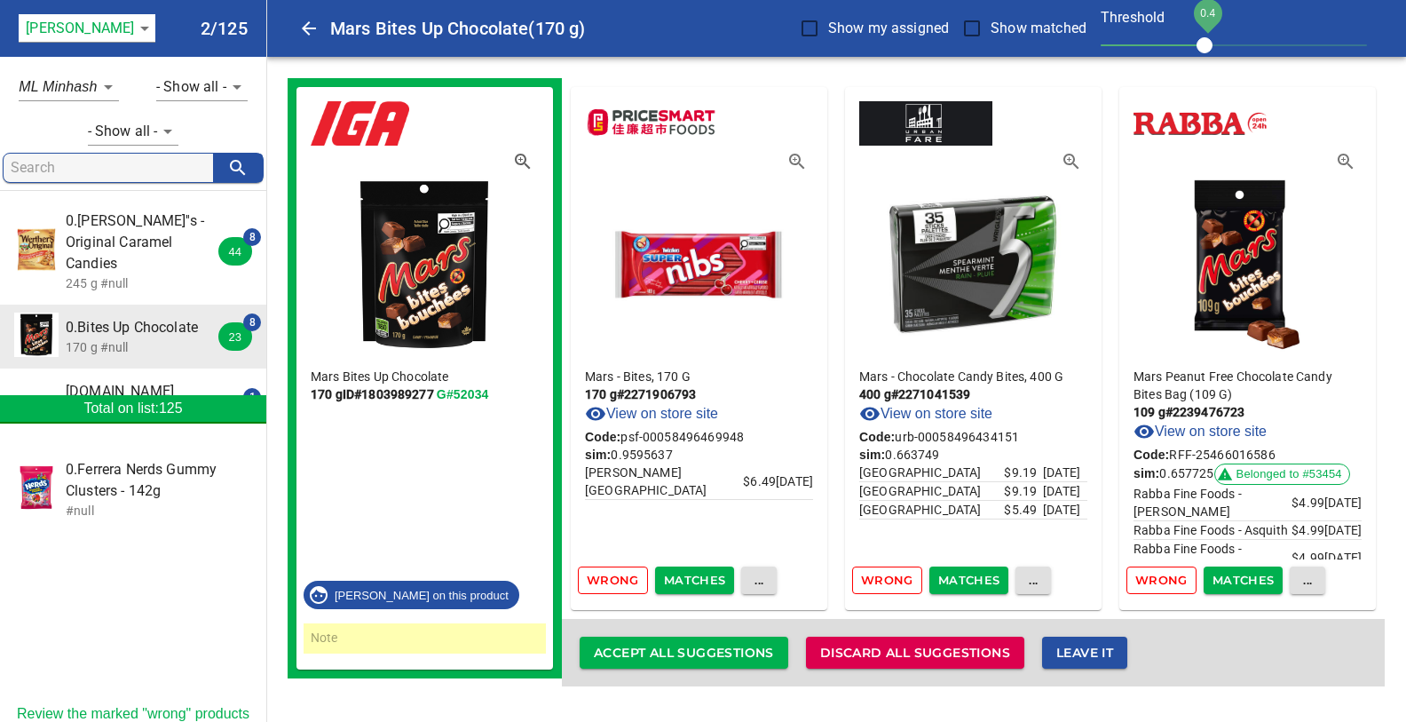
click at [894, 575] on span "Wrong" at bounding box center [887, 580] width 52 height 20
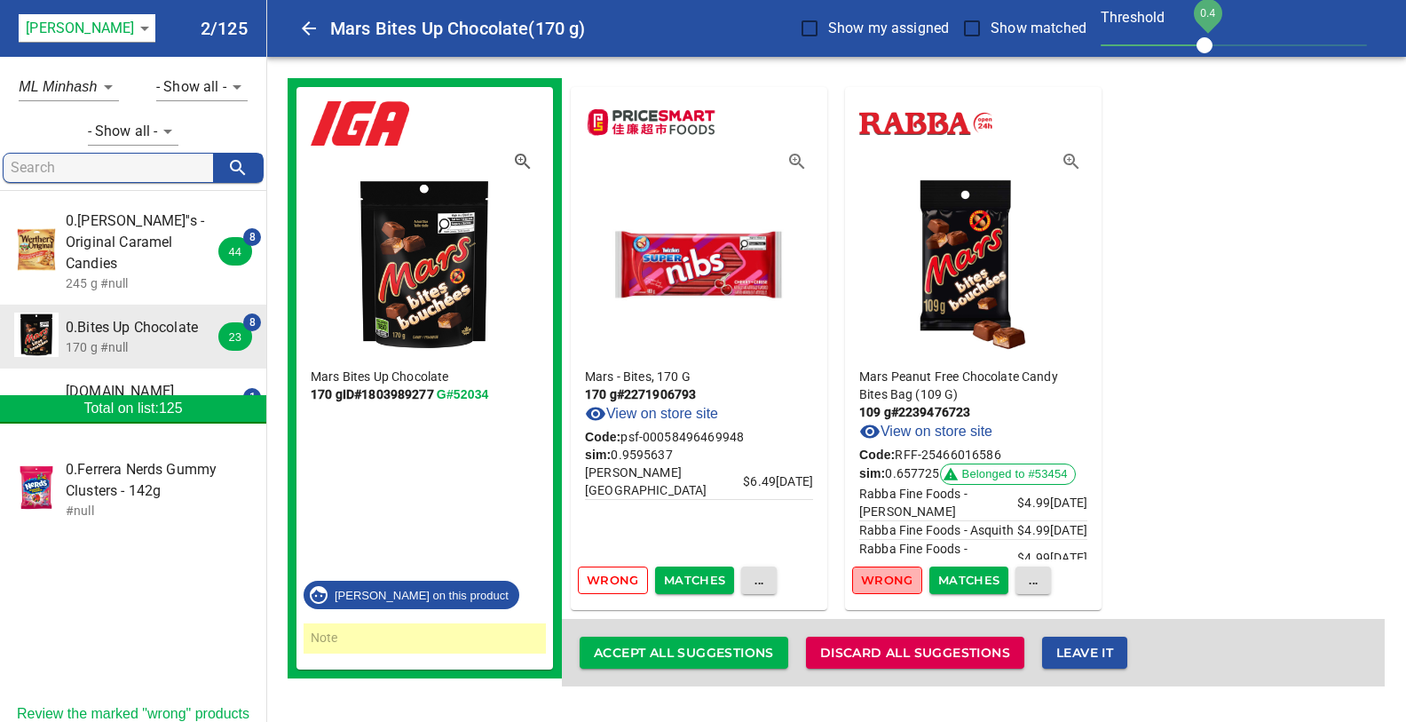
click at [898, 581] on span "Wrong" at bounding box center [887, 580] width 52 height 20
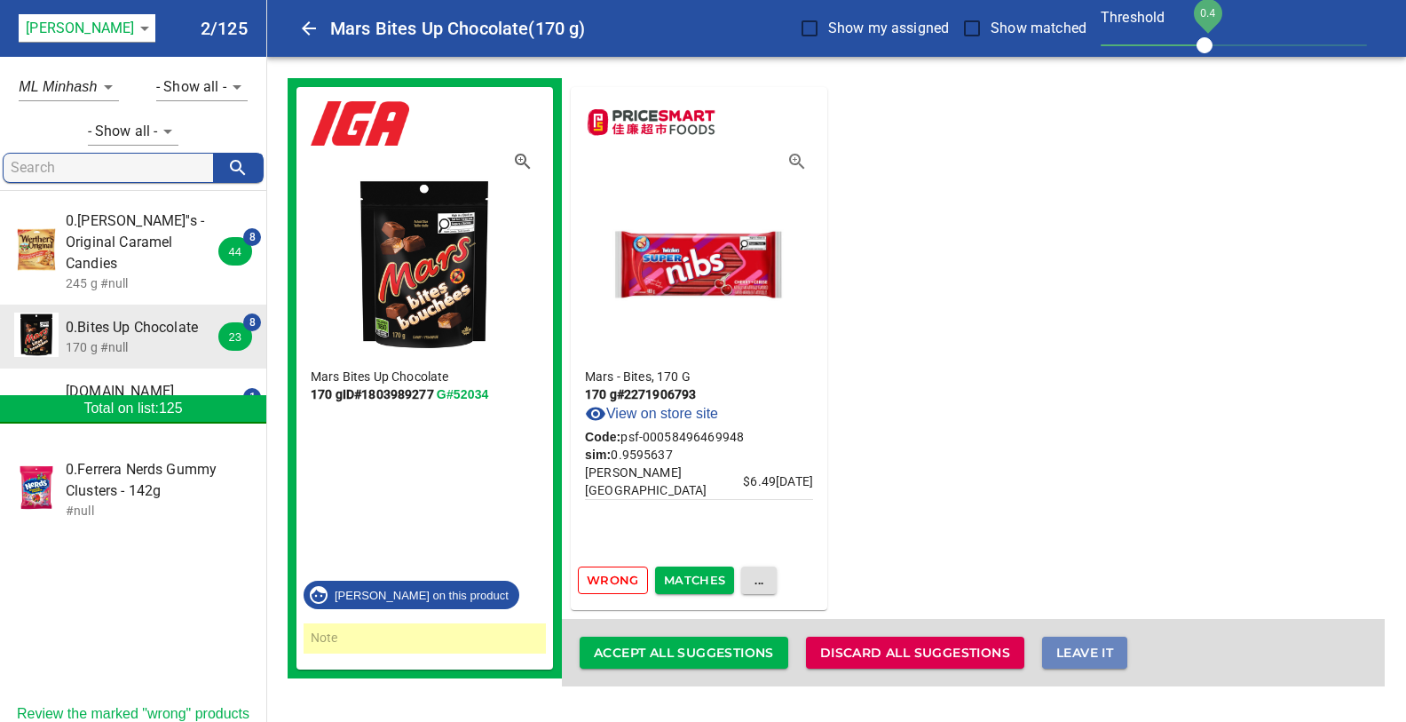
click at [1083, 646] on span "Leave it" at bounding box center [1084, 653] width 57 height 22
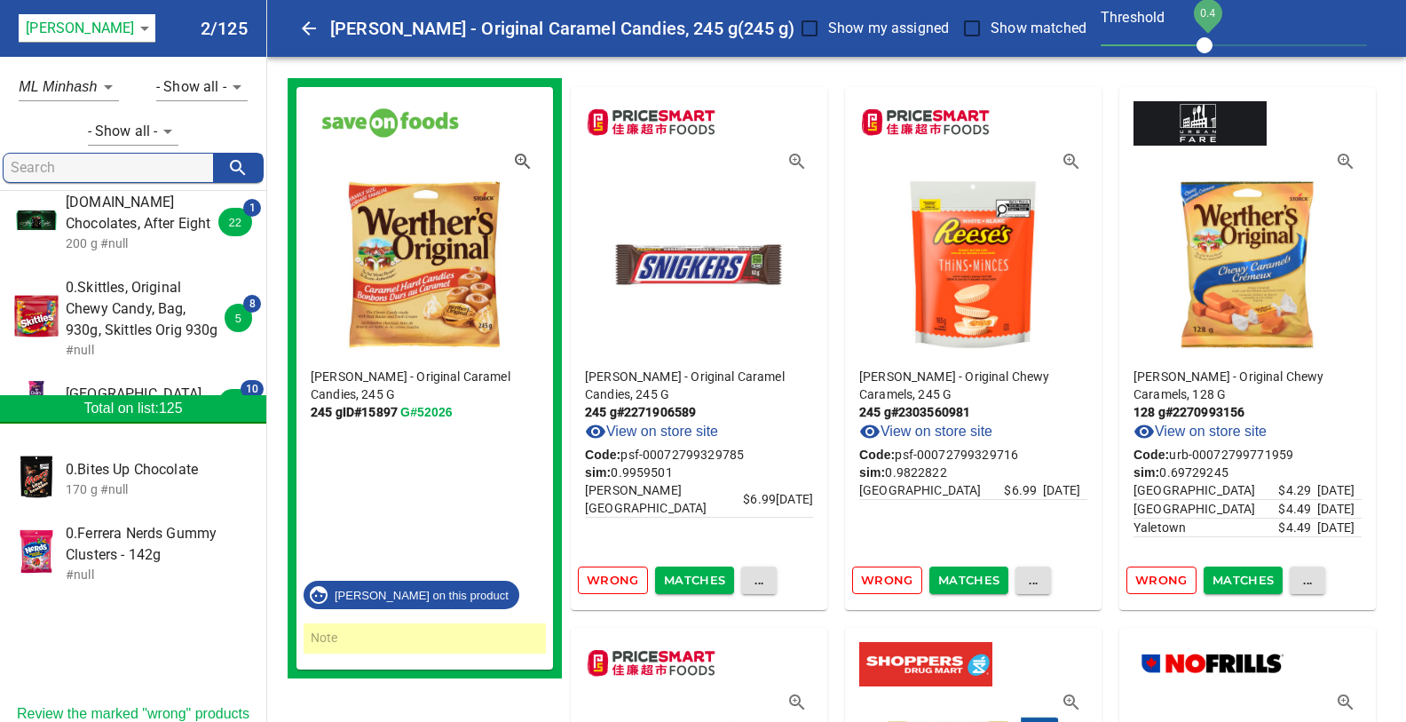
scroll to position [281, 0]
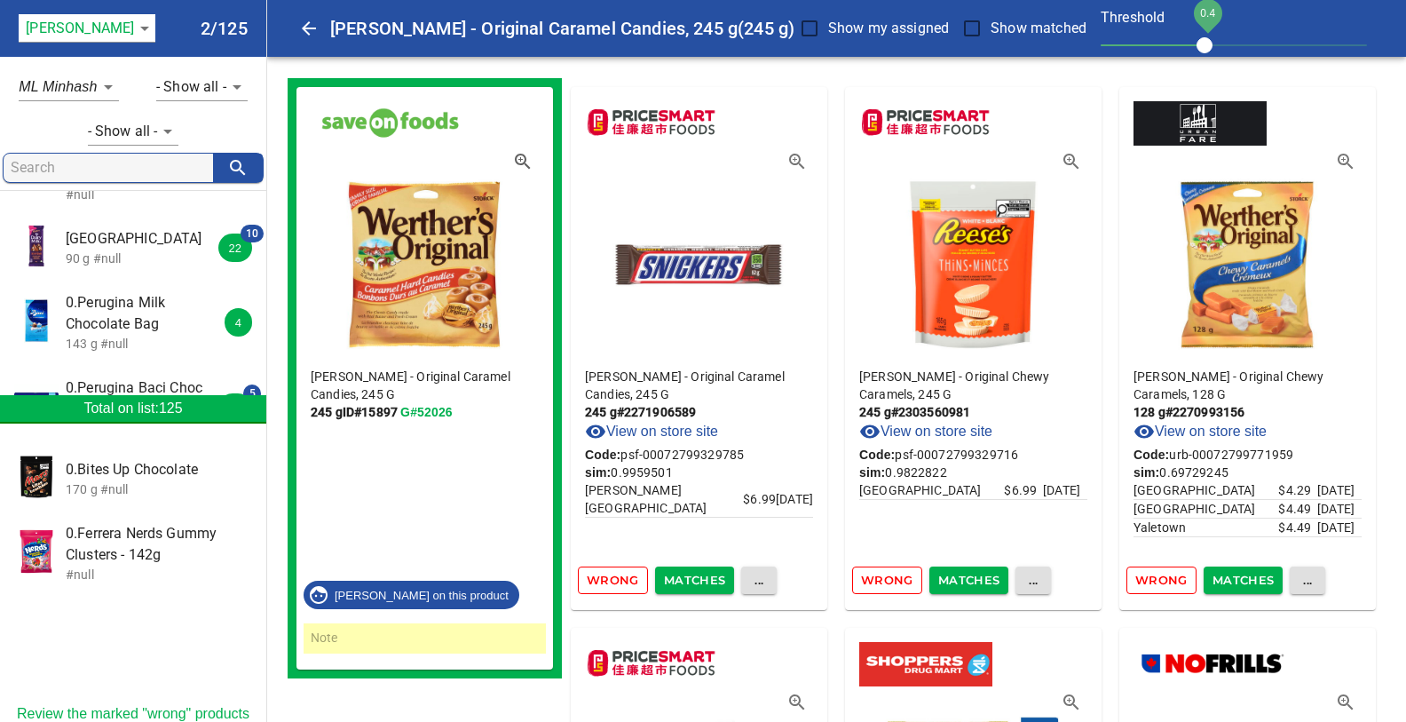
click at [133, 228] on span "[GEOGRAPHIC_DATA]" at bounding box center [145, 238] width 158 height 21
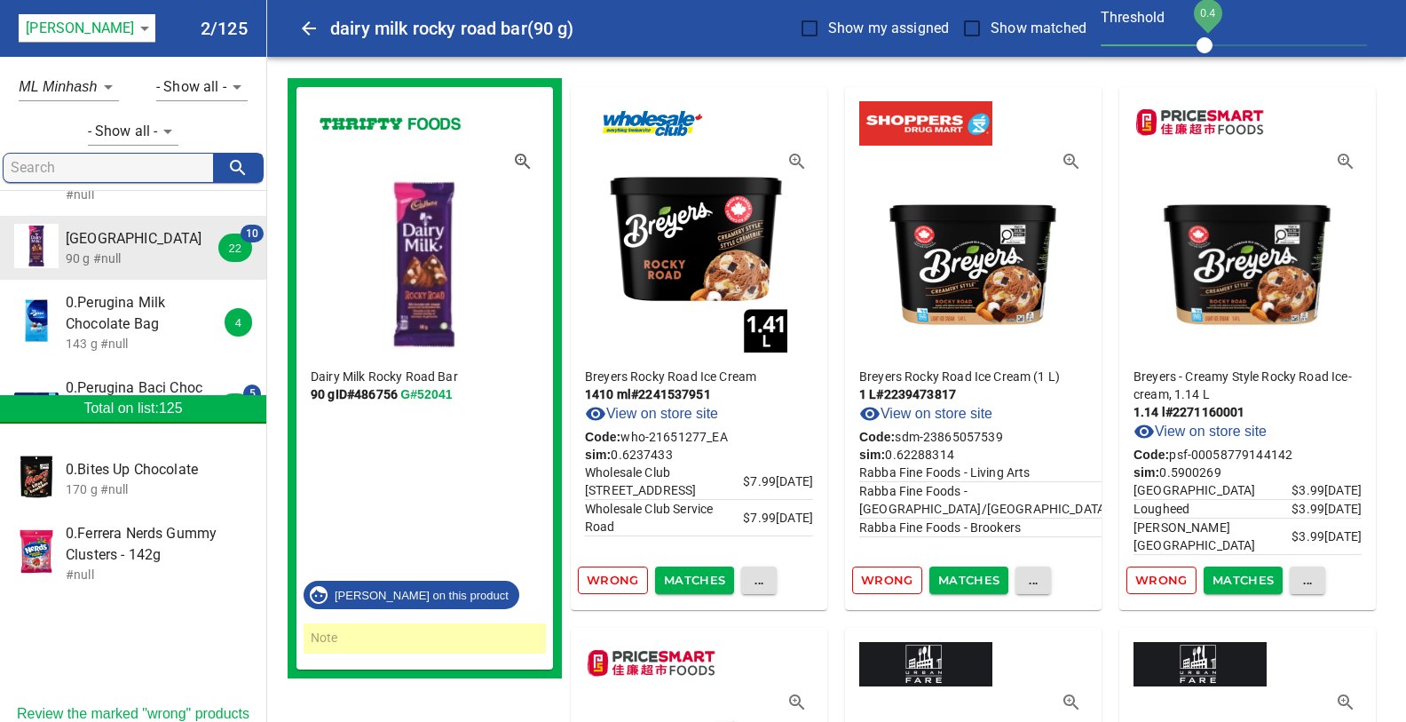
click at [619, 583] on span "Wrong" at bounding box center [613, 580] width 52 height 20
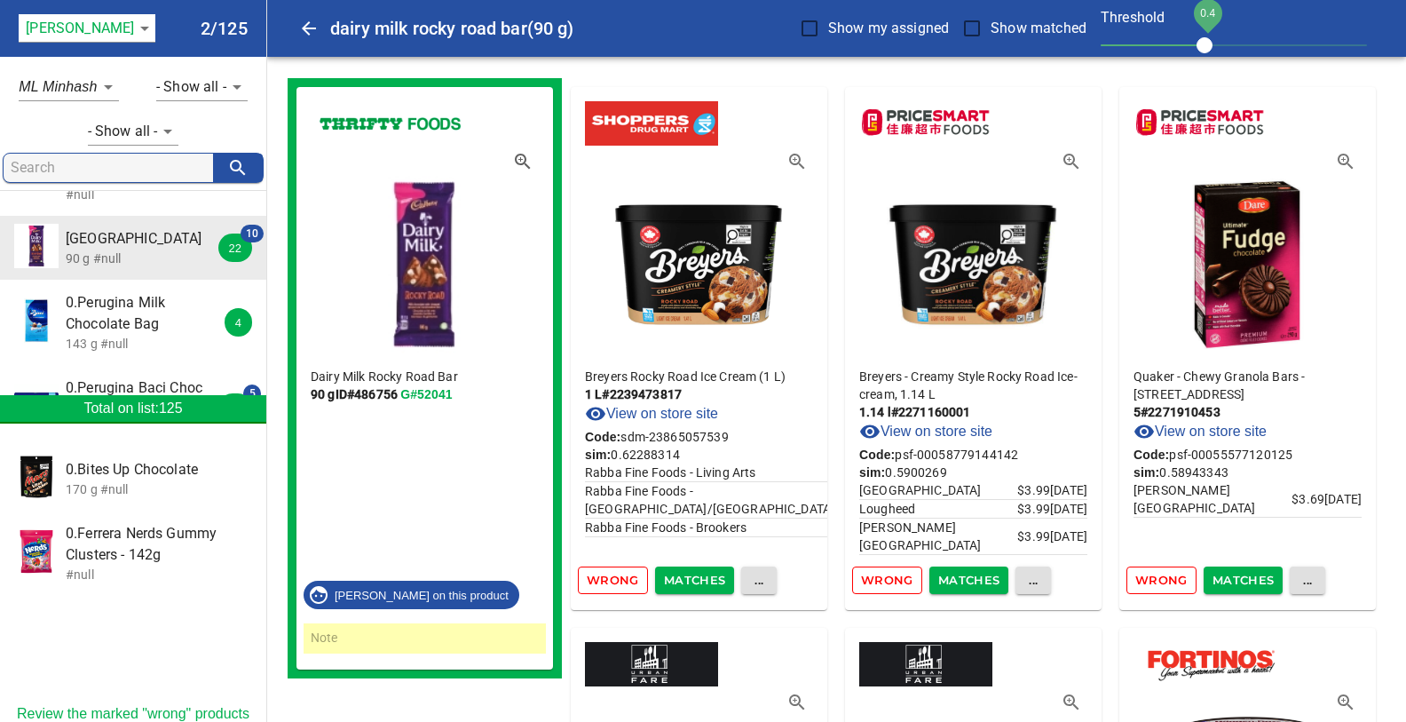
click at [611, 578] on span "Wrong" at bounding box center [613, 580] width 52 height 20
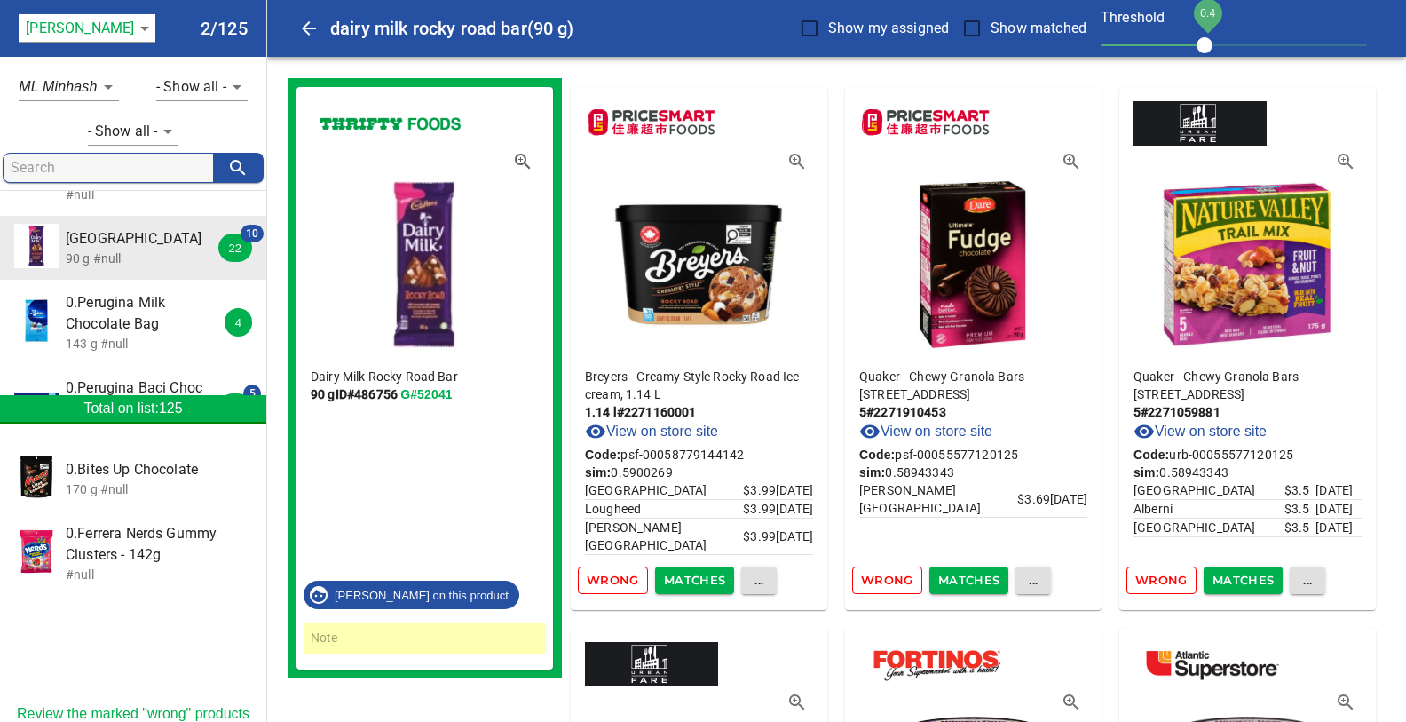
click at [611, 578] on span "Wrong" at bounding box center [613, 580] width 52 height 20
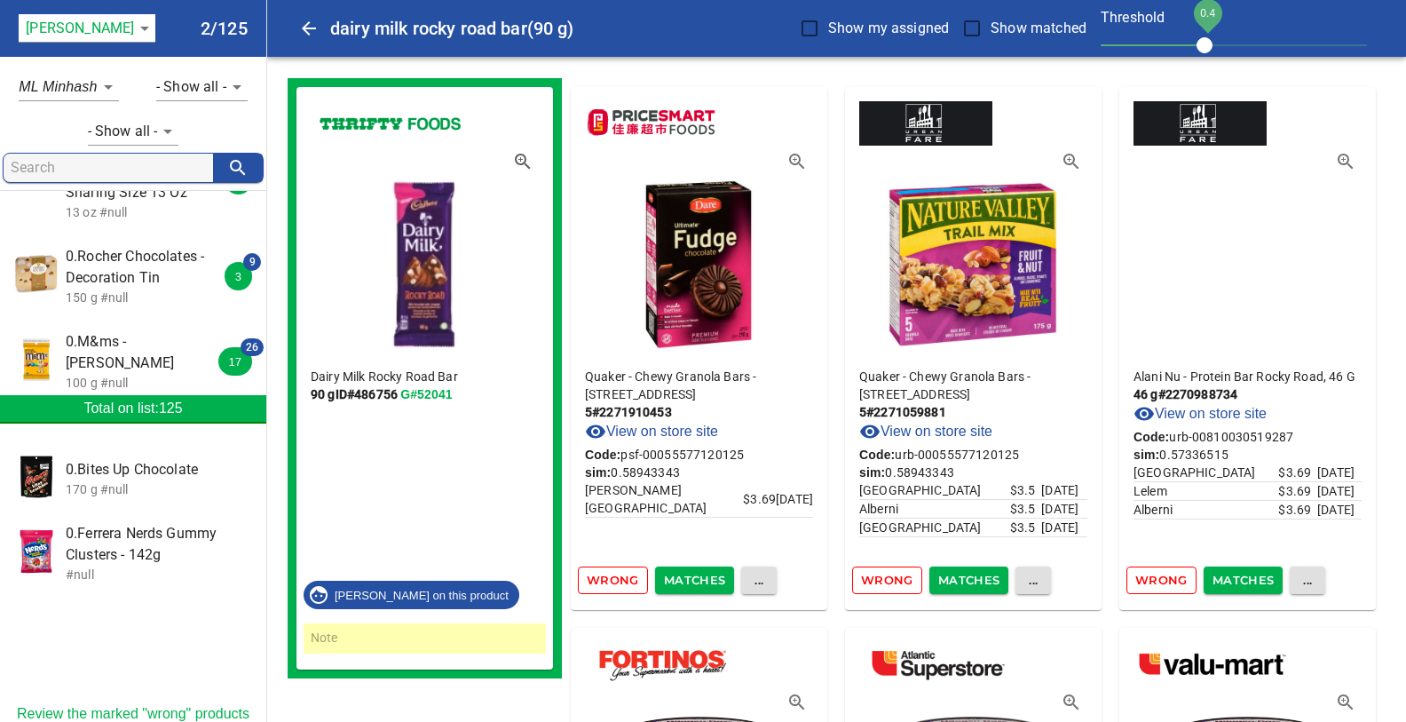
scroll to position [656, 0]
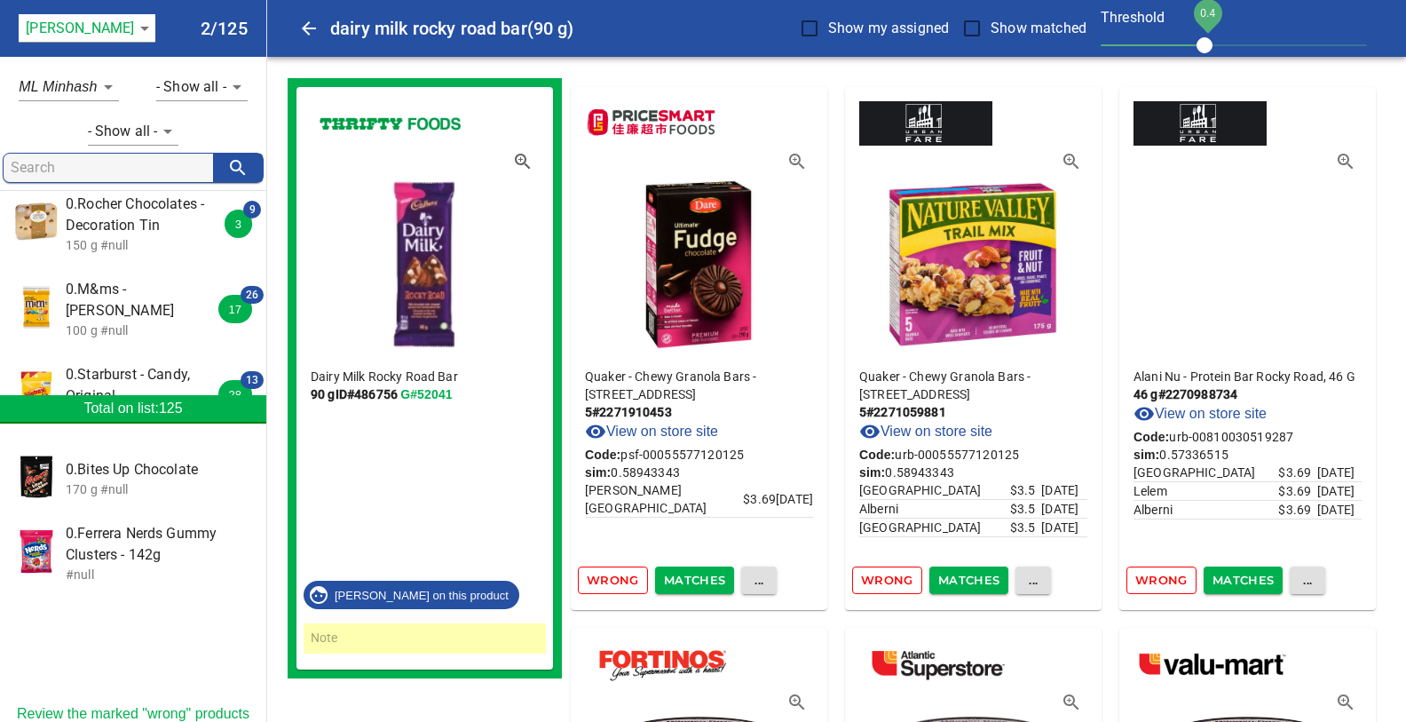
click at [109, 321] on p "100 g #null" at bounding box center [145, 330] width 158 height 18
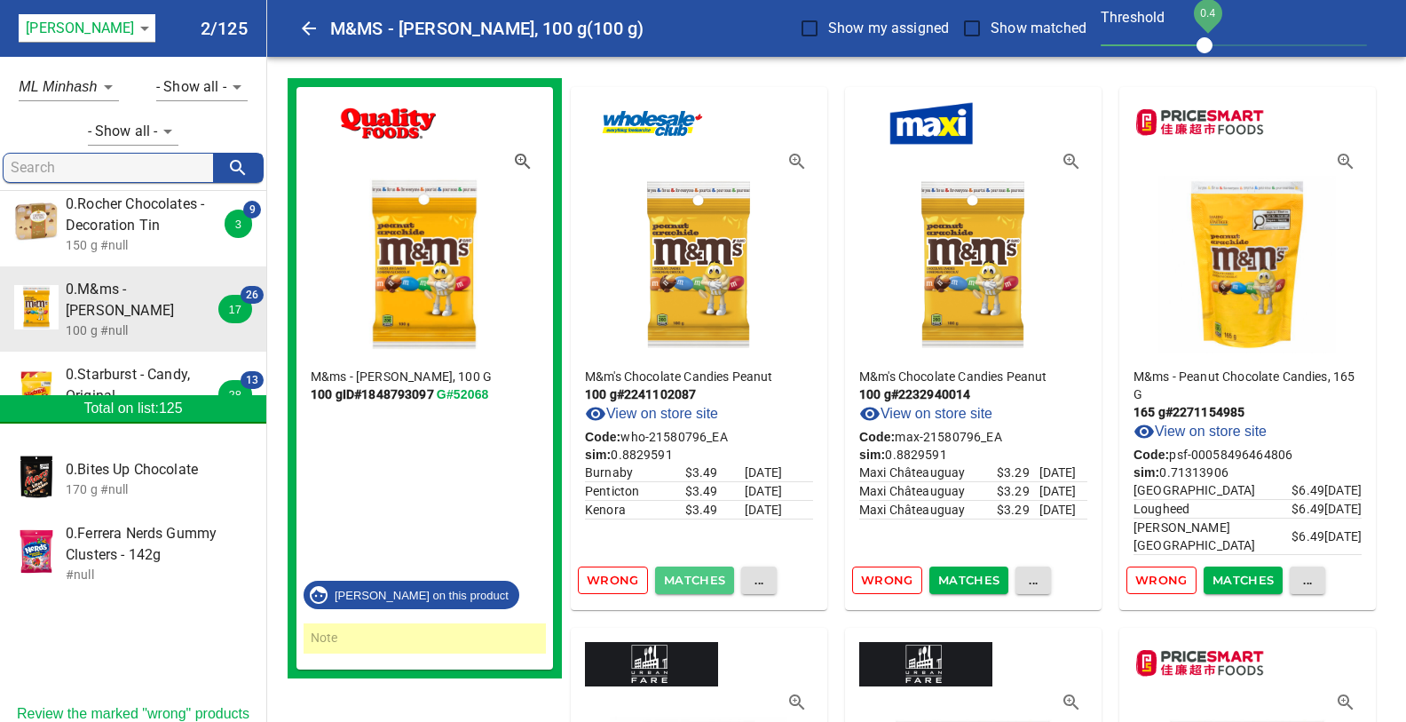
click at [677, 576] on span "Matches" at bounding box center [695, 580] width 62 height 20
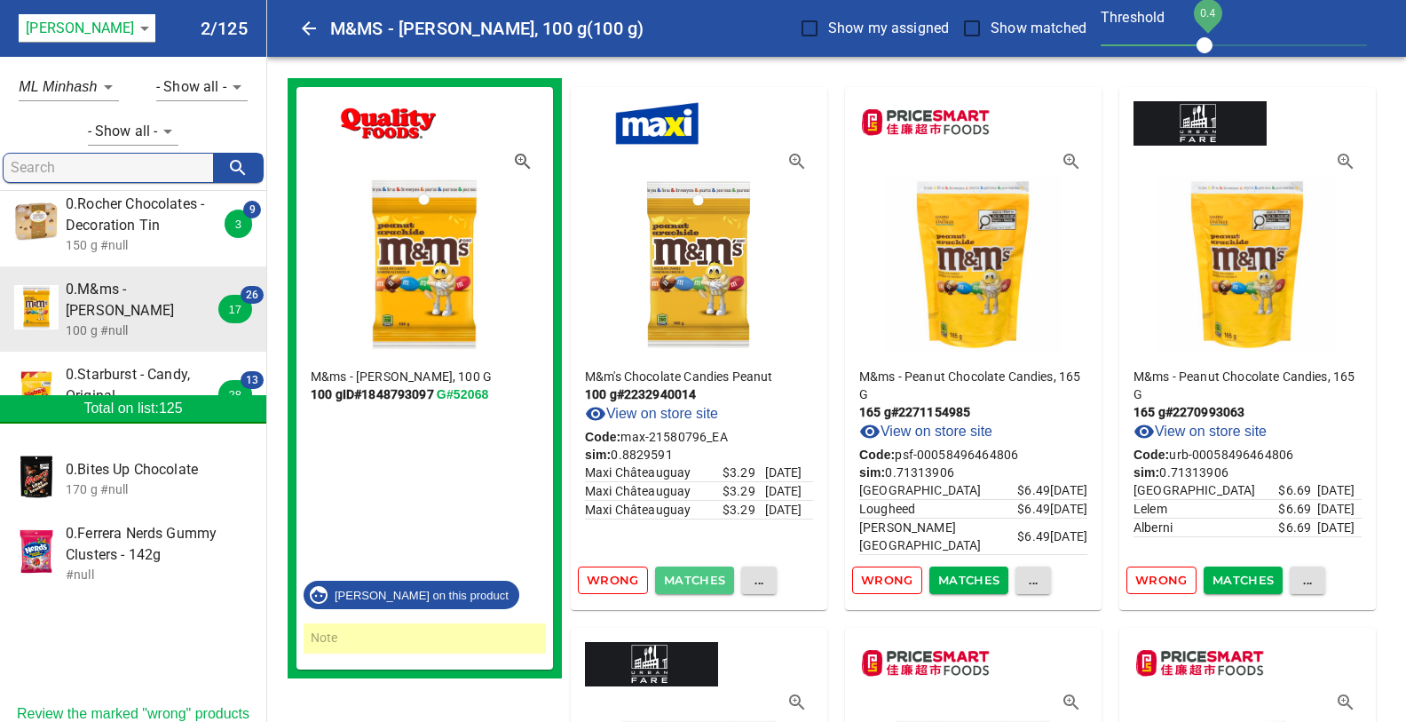
click at [677, 576] on span "Matches" at bounding box center [695, 580] width 62 height 20
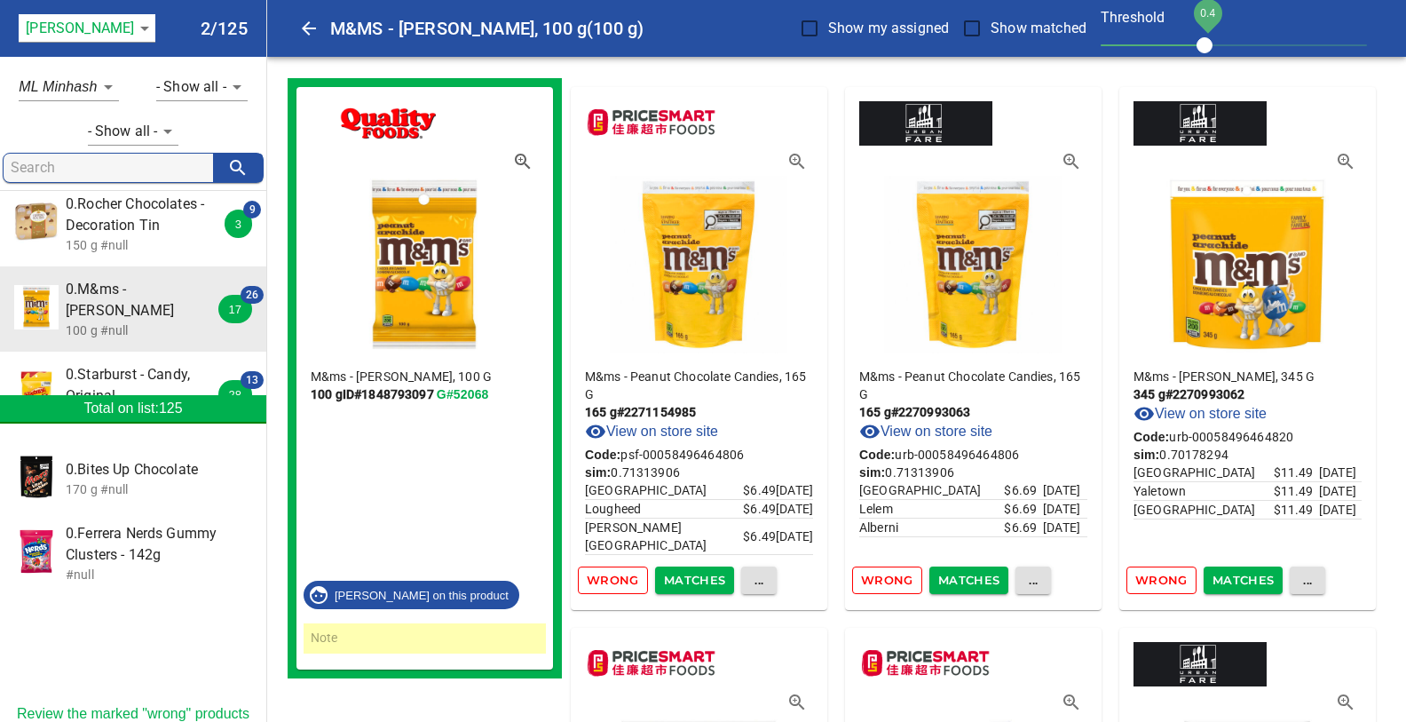
click at [618, 575] on span "Wrong" at bounding box center [613, 580] width 52 height 20
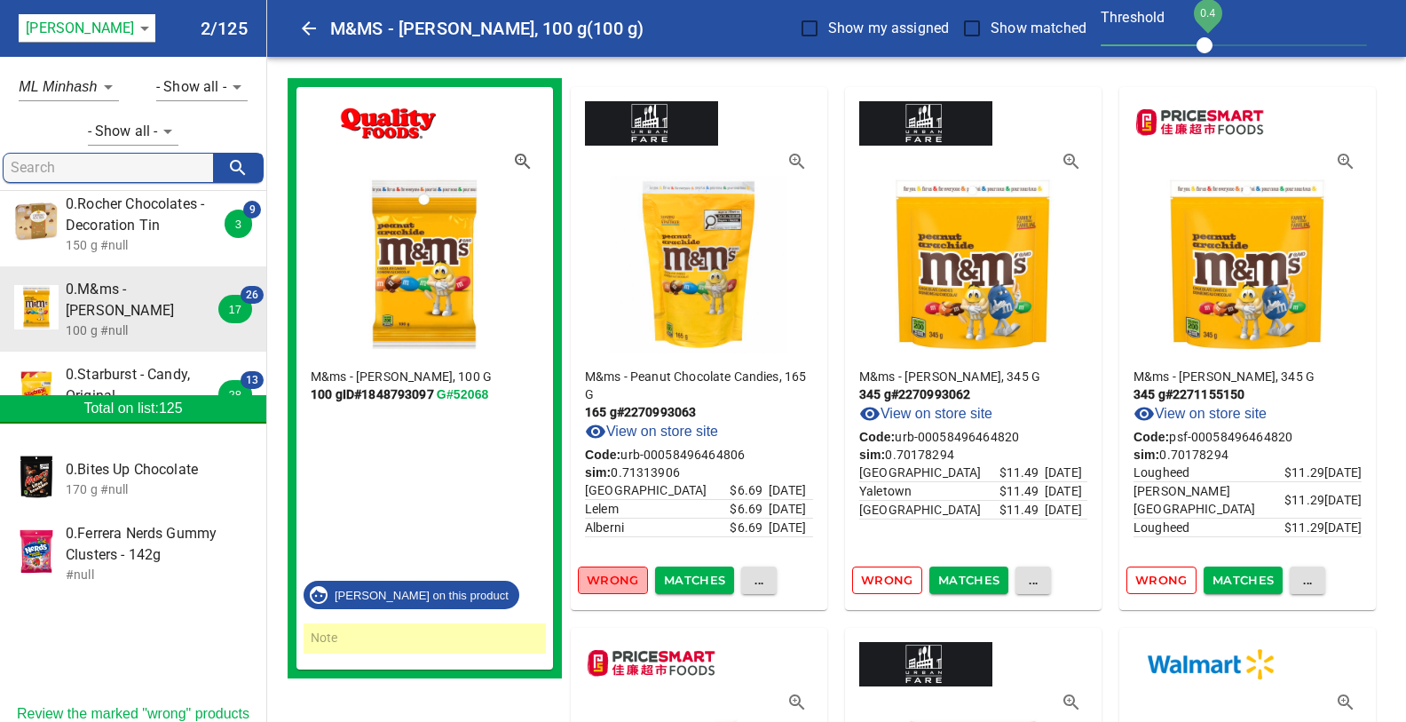
click at [618, 575] on span "Wrong" at bounding box center [613, 580] width 52 height 20
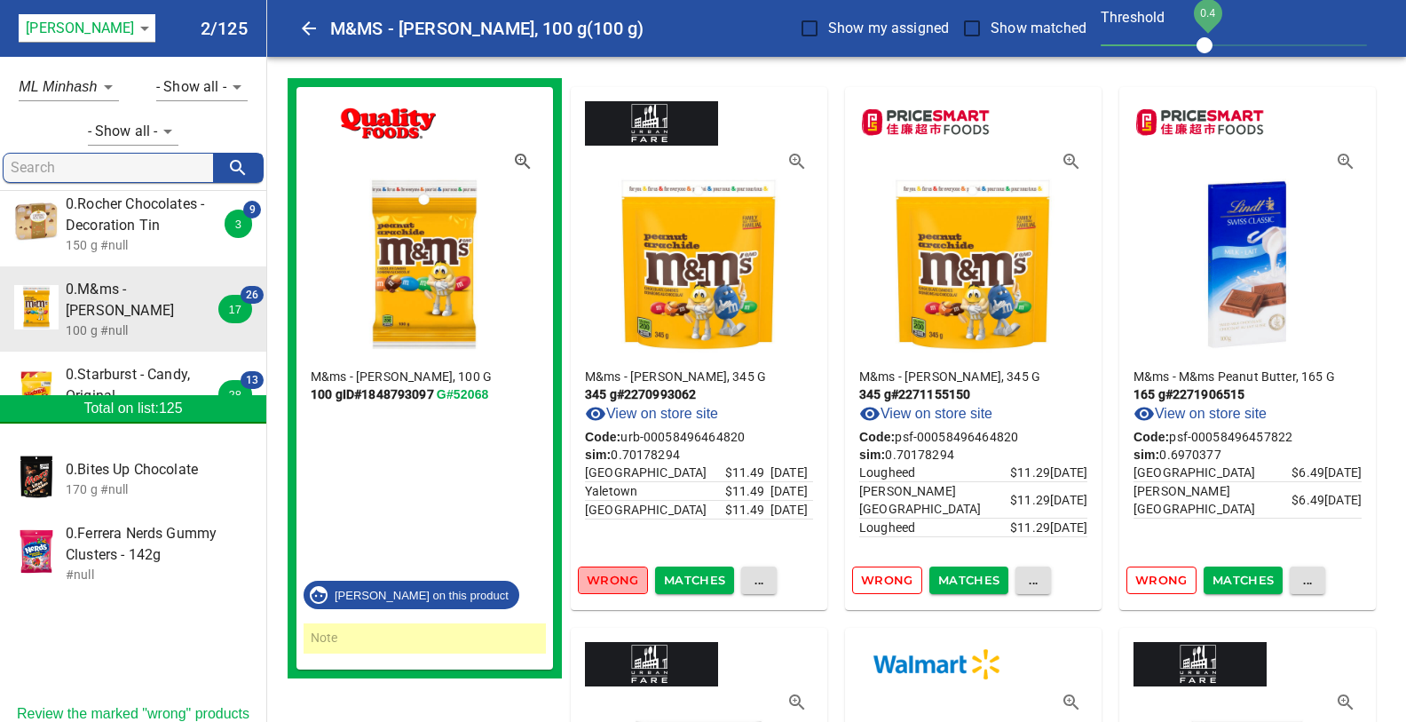
click at [618, 575] on span "Wrong" at bounding box center [613, 580] width 52 height 20
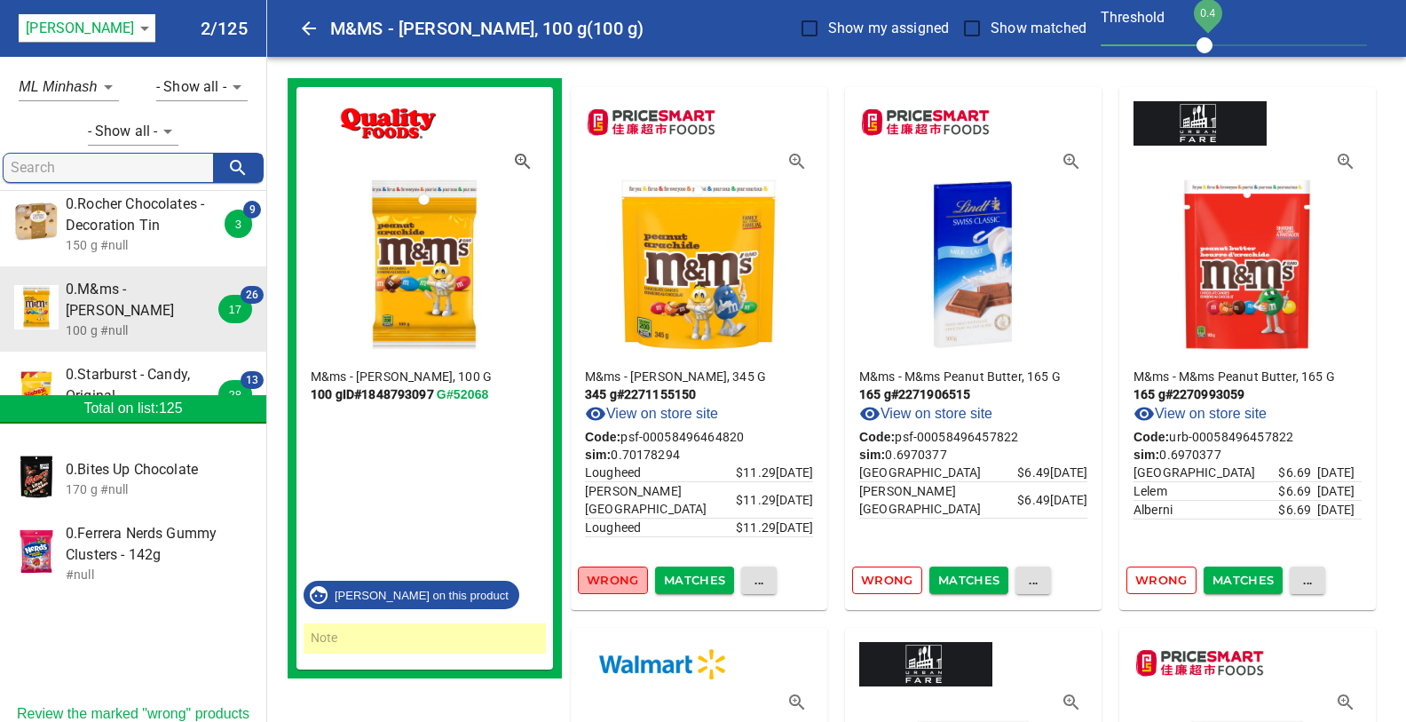
click at [606, 575] on span "Wrong" at bounding box center [613, 580] width 52 height 20
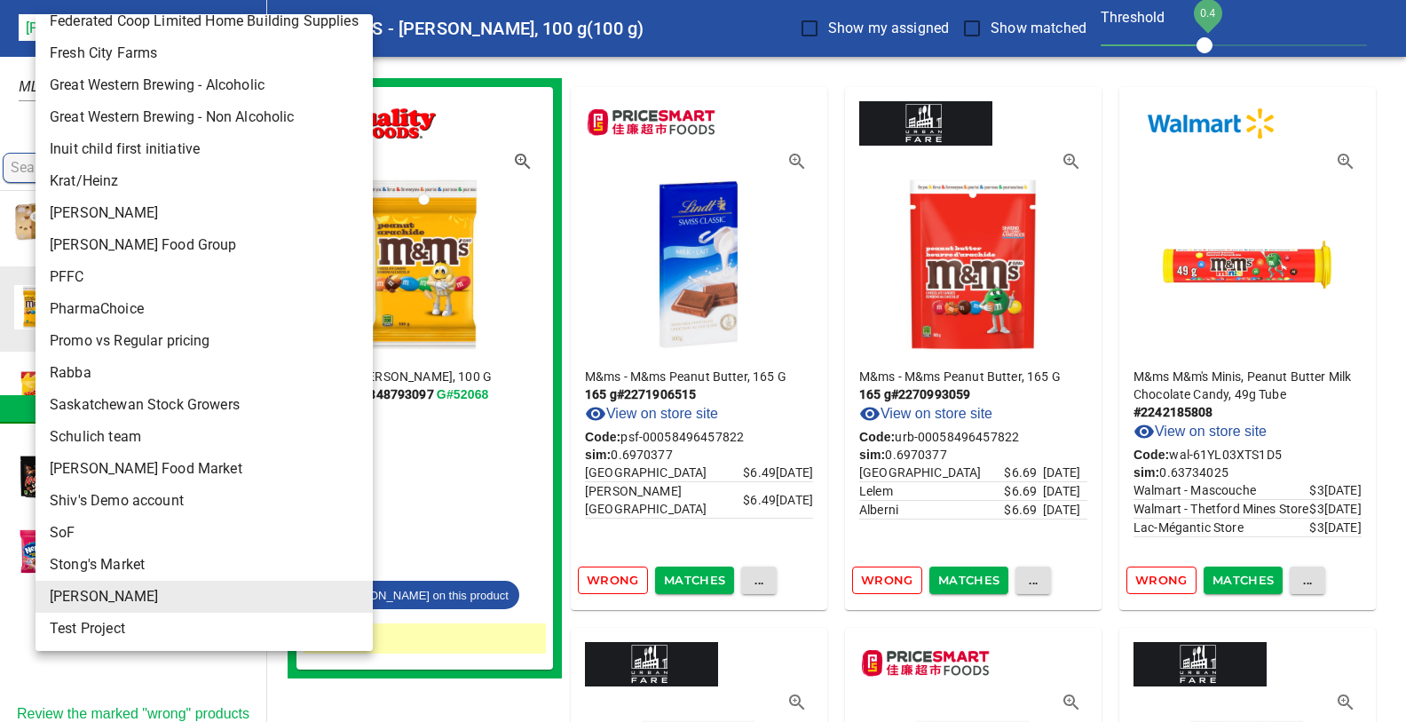
scroll to position [304, 0]
click at [87, 370] on li "Rabba" at bounding box center [204, 373] width 337 height 32
type input "142"
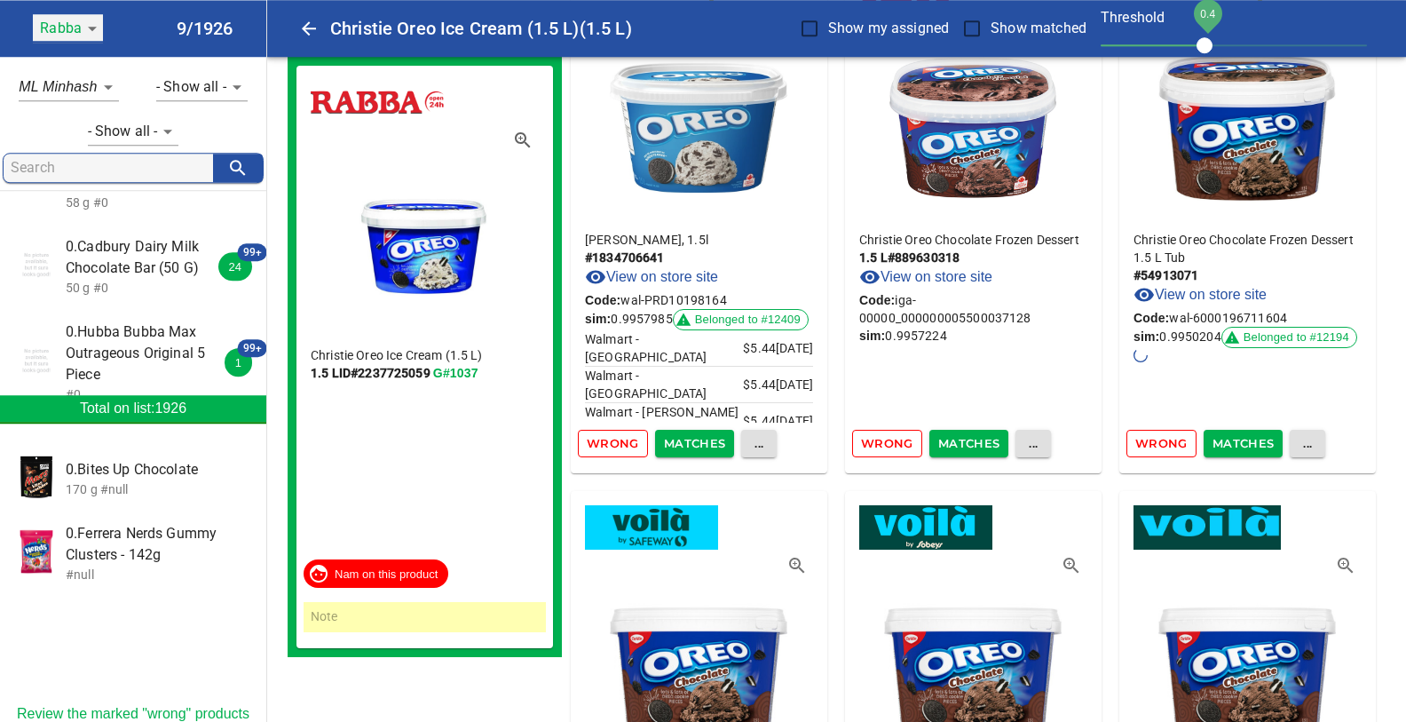
scroll to position [0, 0]
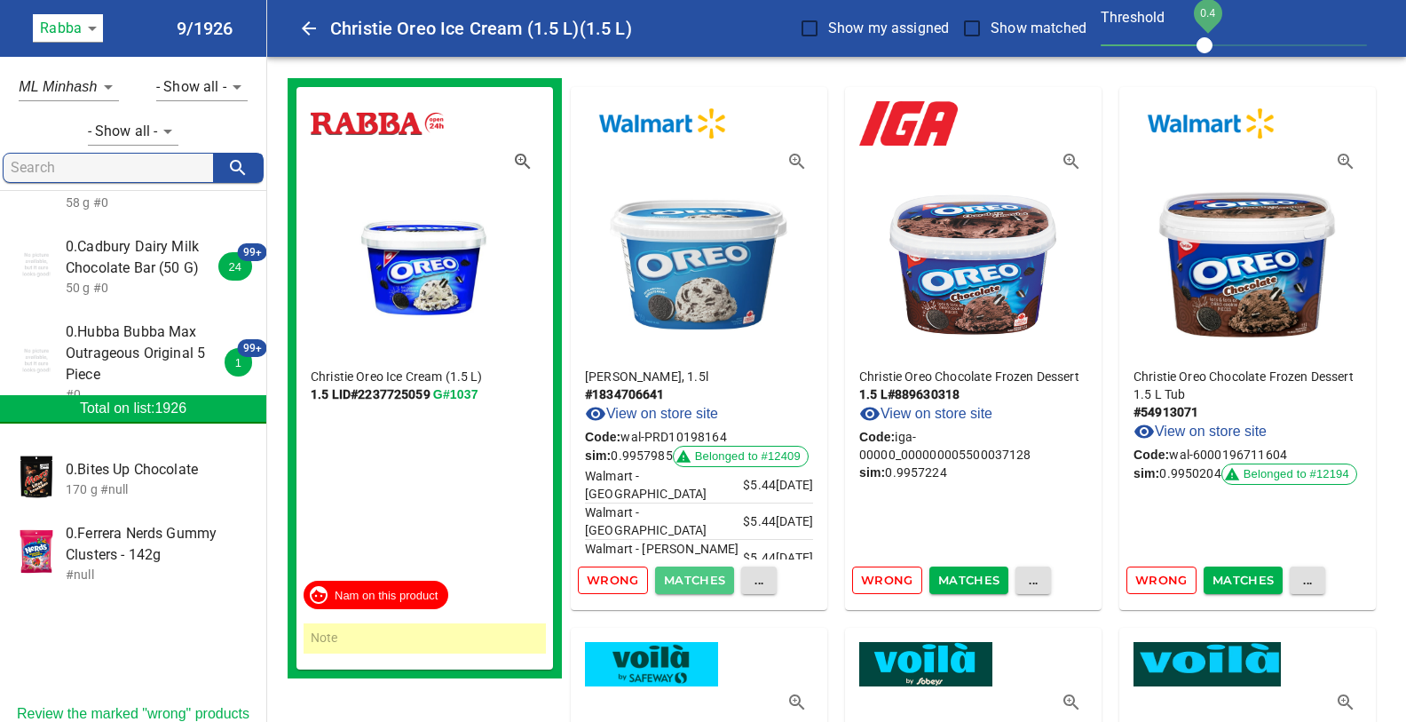
click at [683, 585] on span "Matches" at bounding box center [695, 580] width 62 height 20
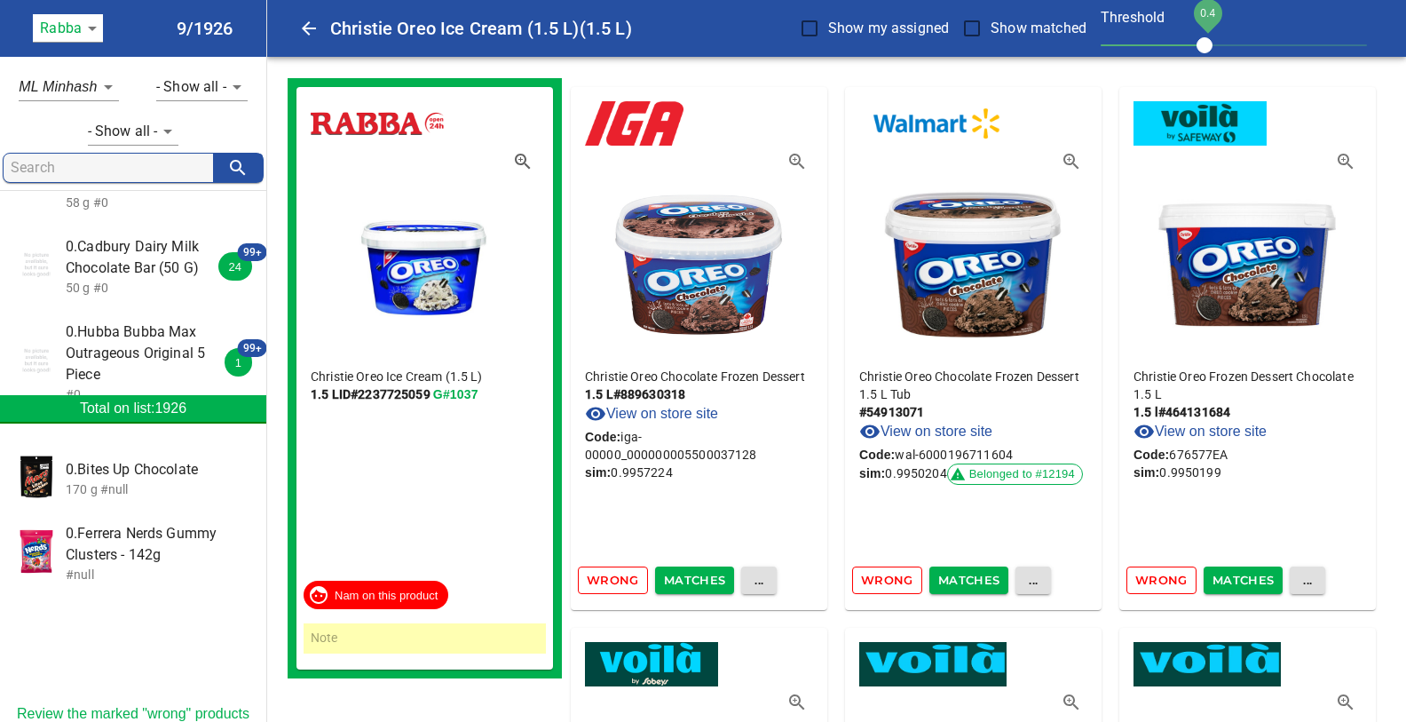
click at [609, 577] on span "Wrong" at bounding box center [613, 580] width 52 height 20
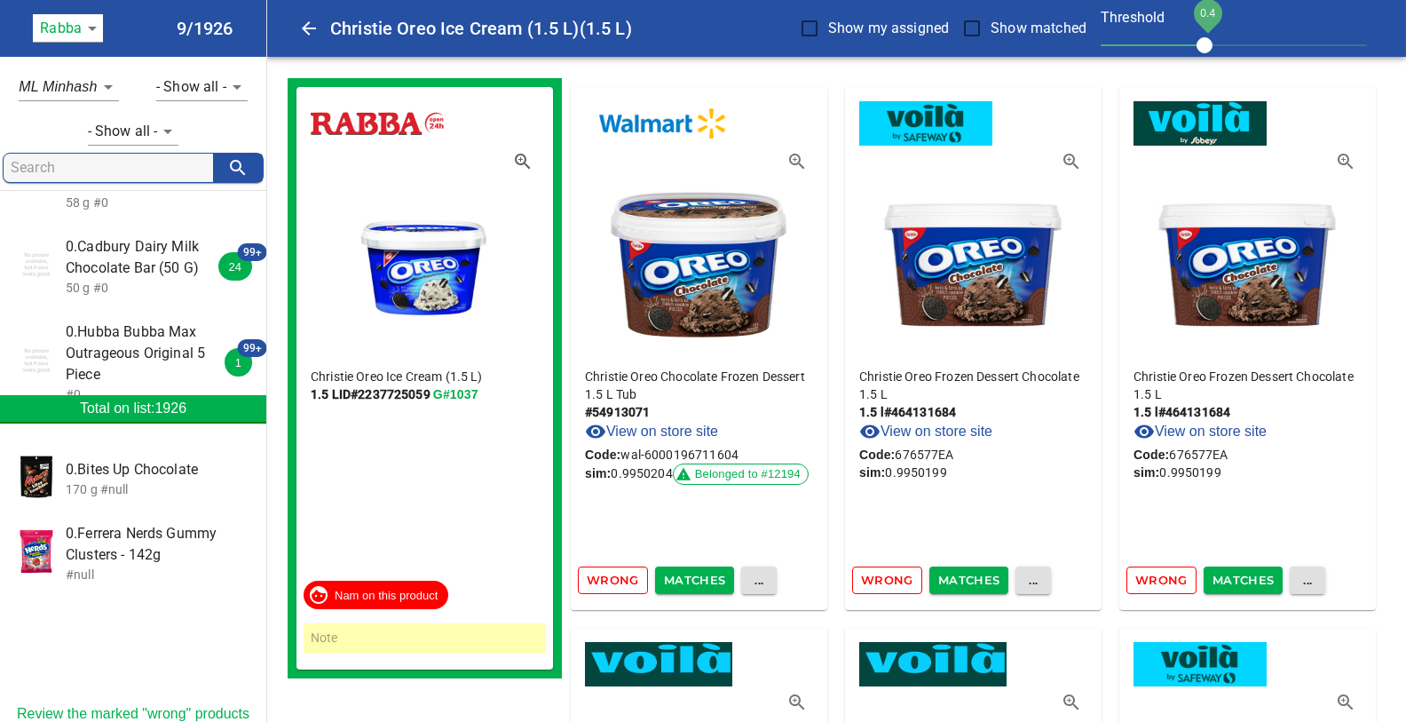
click at [609, 577] on span "Wrong" at bounding box center [613, 580] width 52 height 20
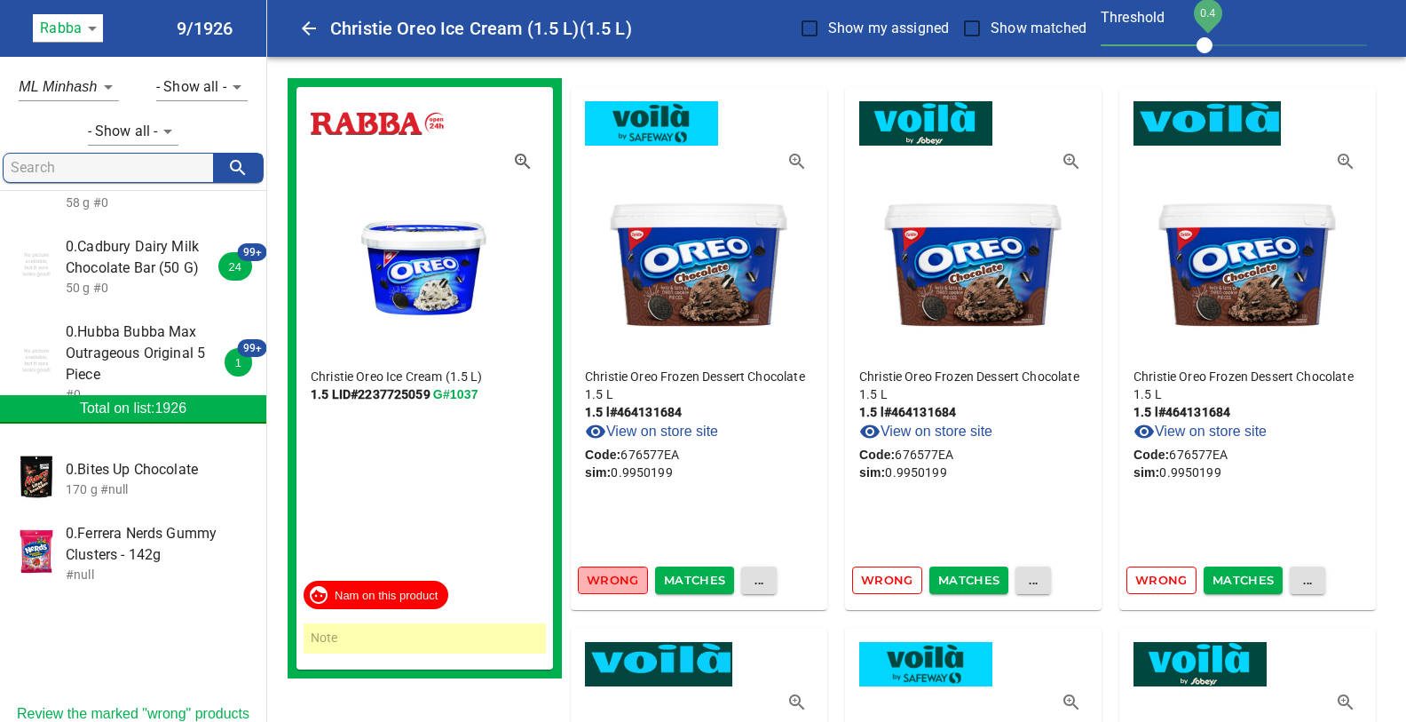
click at [609, 577] on span "Wrong" at bounding box center [613, 580] width 52 height 20
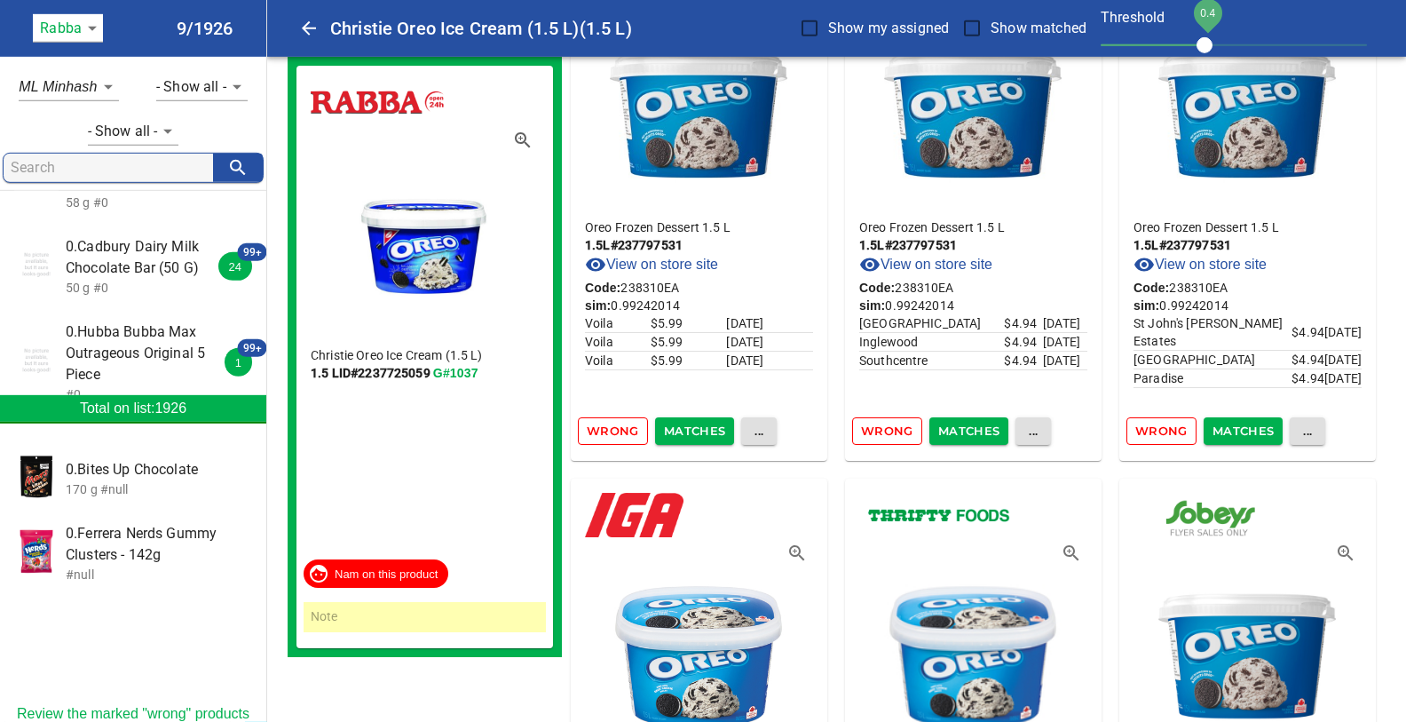
scroll to position [187, 0]
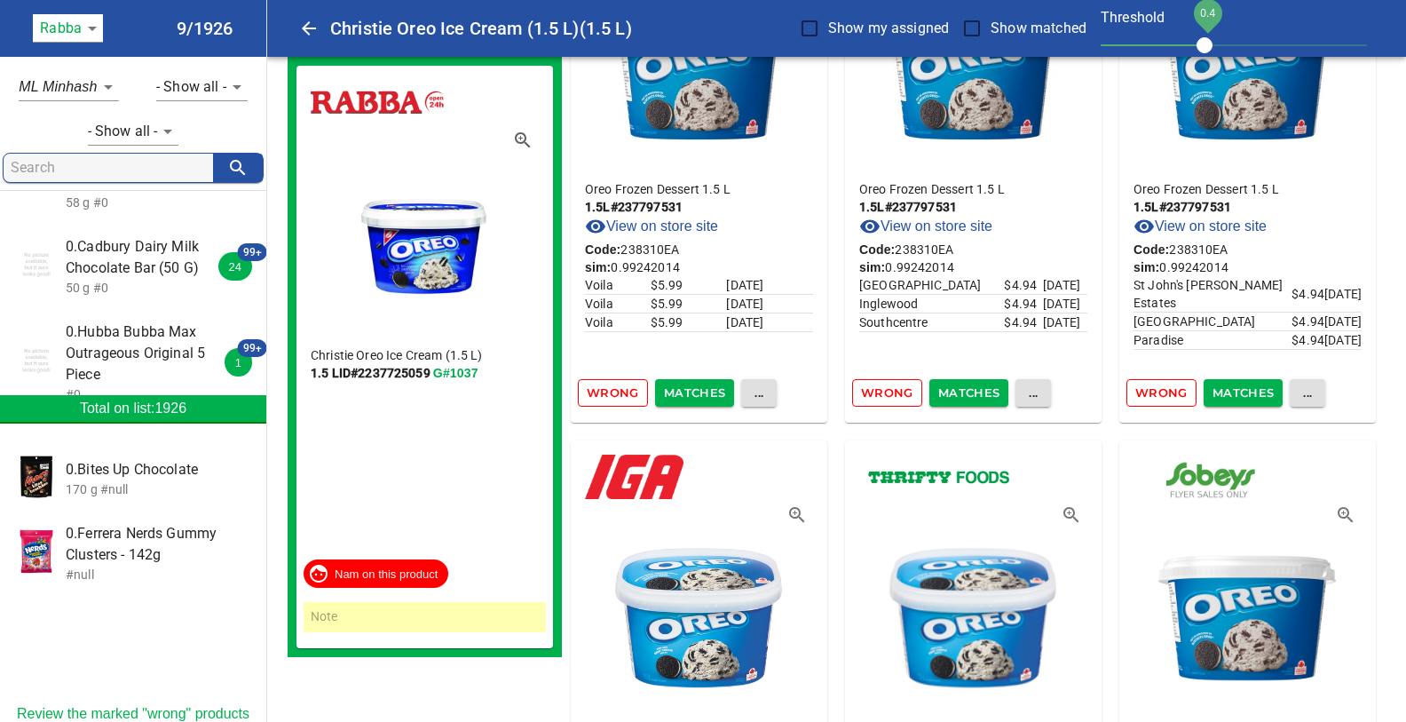
click at [685, 391] on span "Matches" at bounding box center [695, 393] width 62 height 20
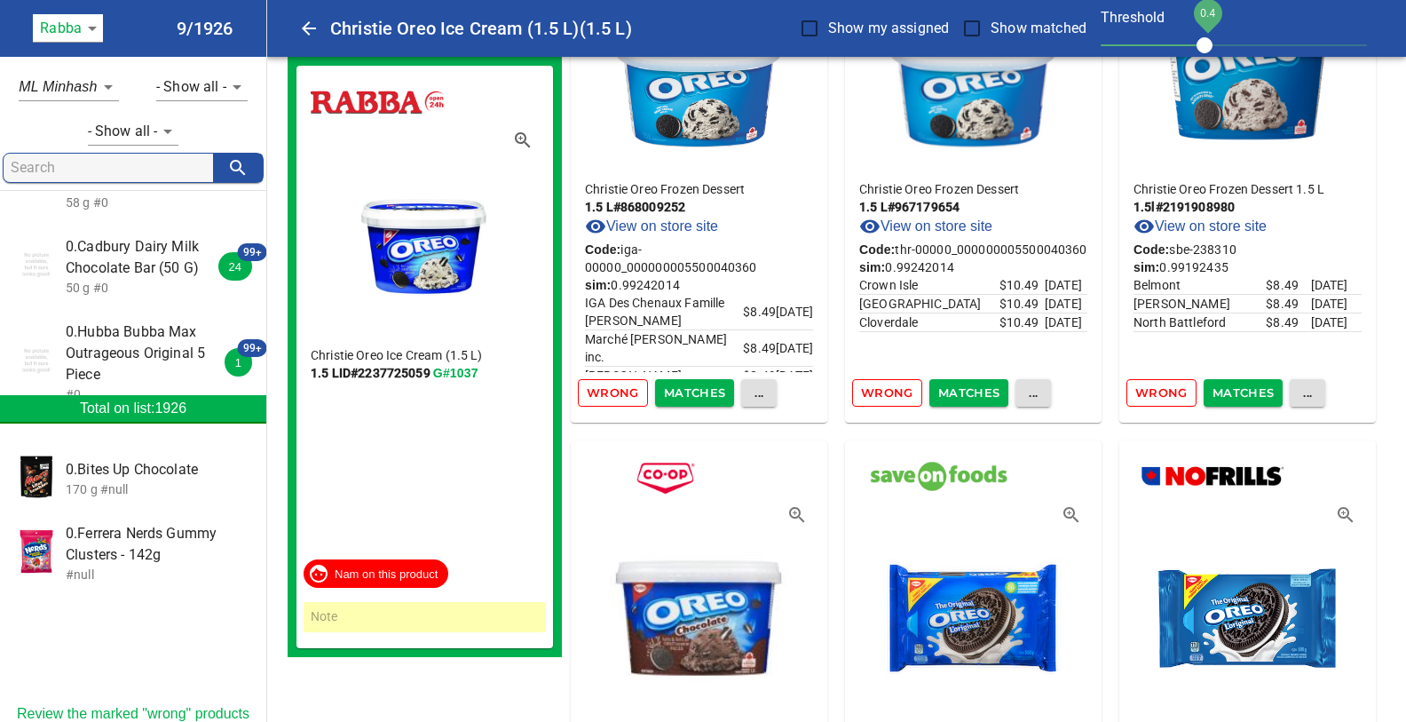
click at [685, 391] on span "Matches" at bounding box center [695, 393] width 62 height 20
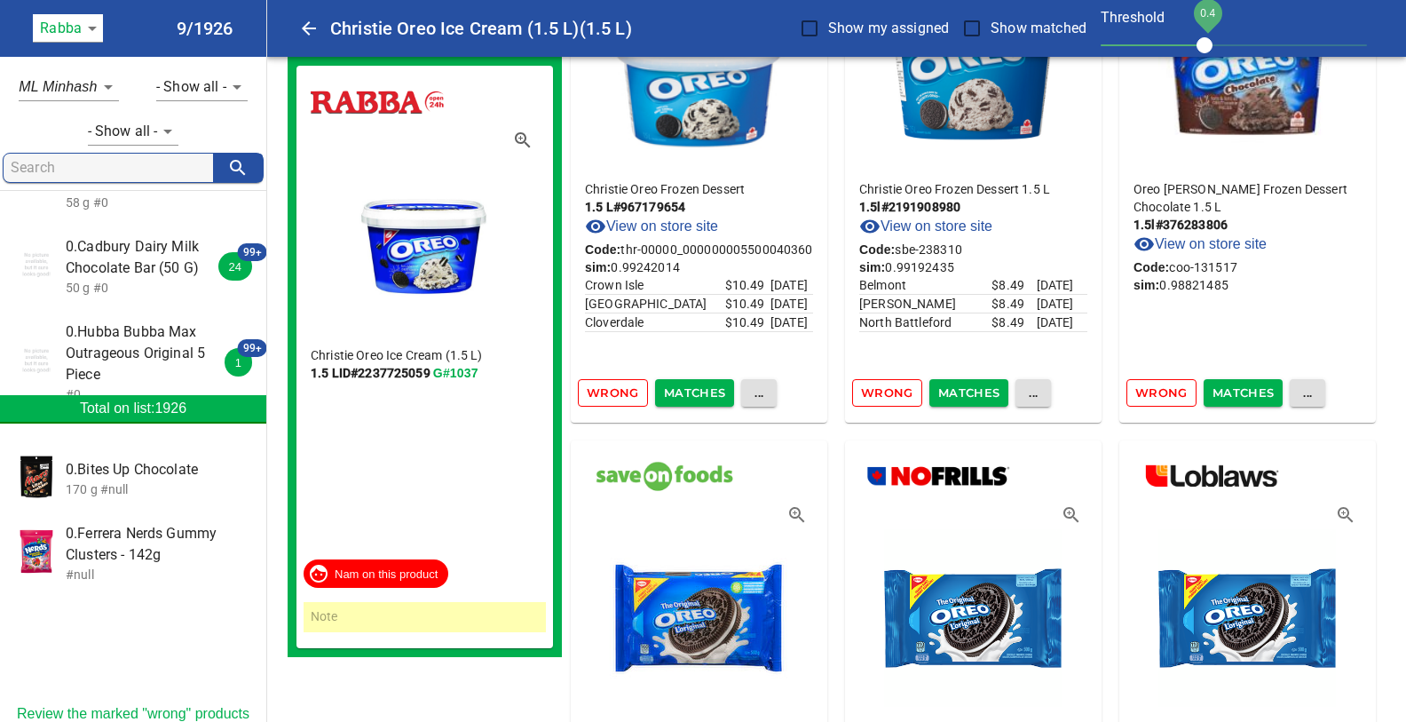
click at [685, 391] on span "Matches" at bounding box center [695, 393] width 62 height 20
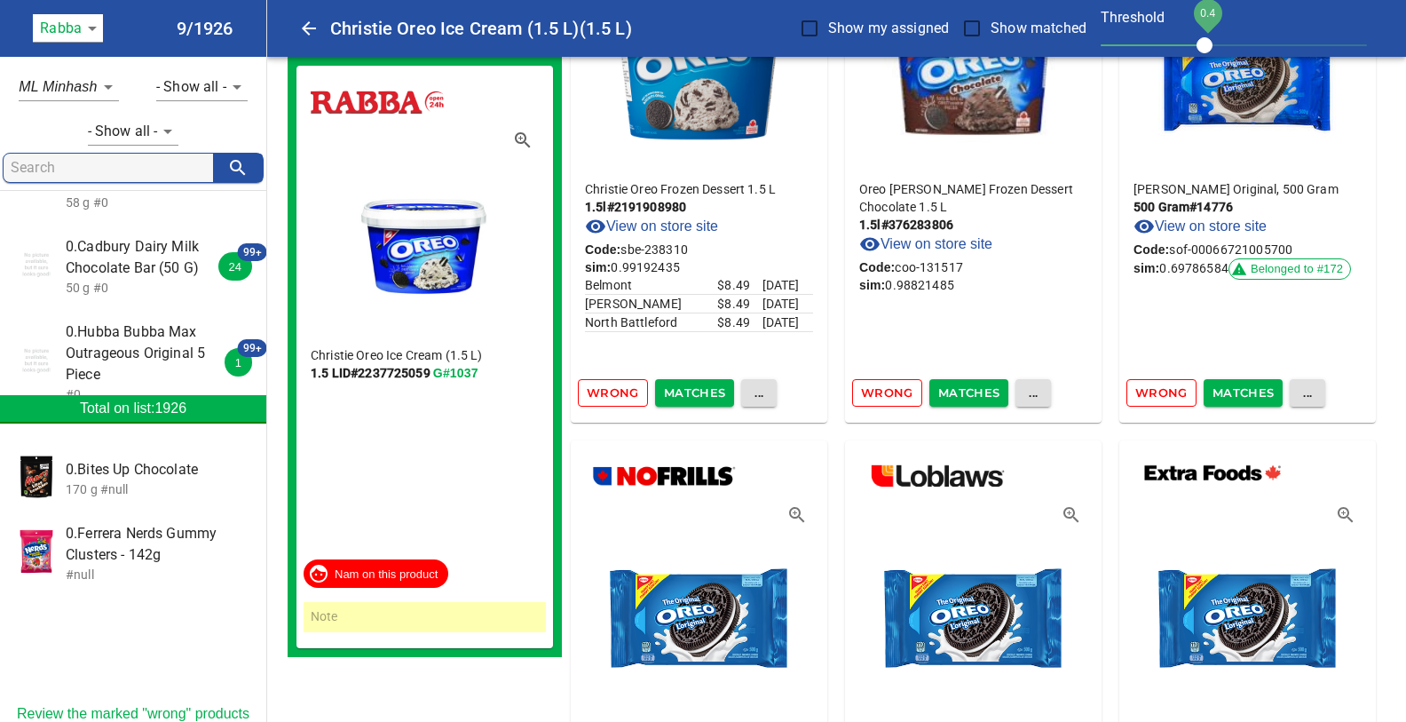
click at [685, 391] on span "Matches" at bounding box center [695, 393] width 62 height 20
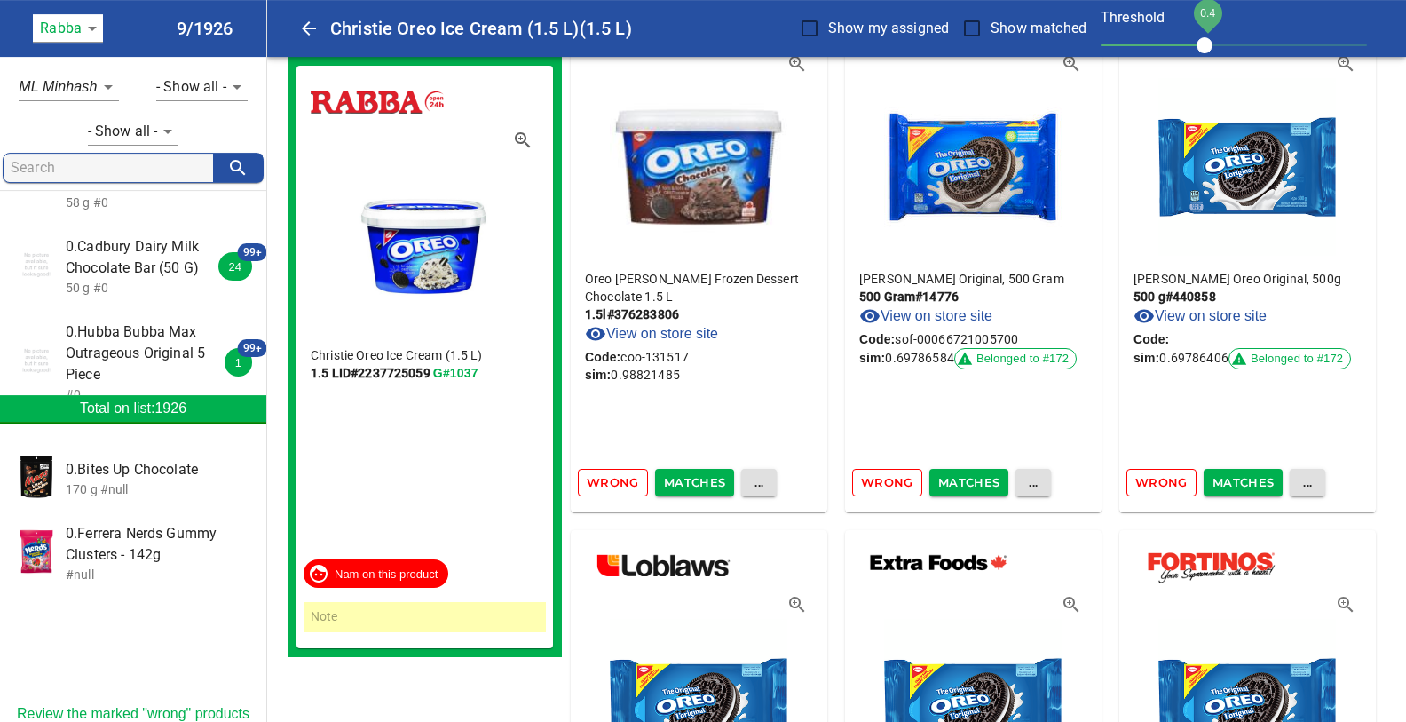
scroll to position [93, 0]
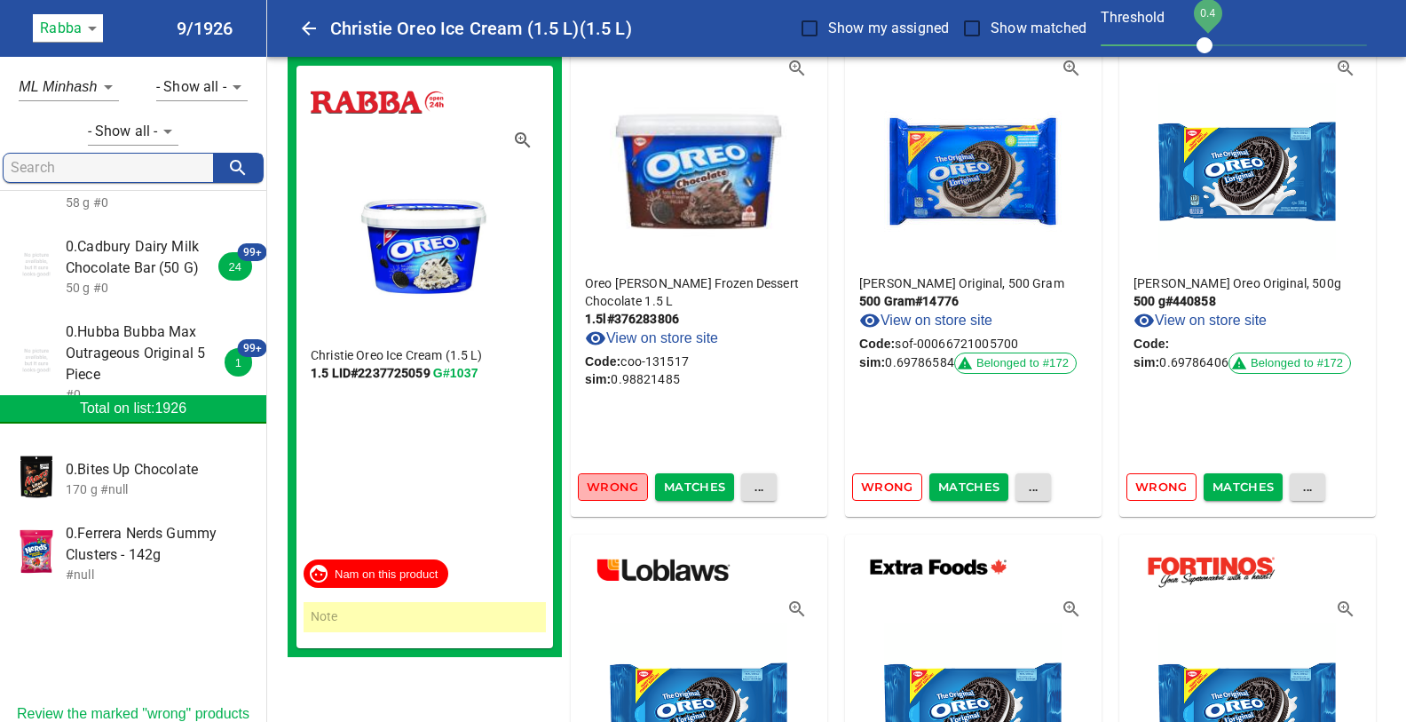
click at [618, 488] on span "Wrong" at bounding box center [613, 487] width 52 height 20
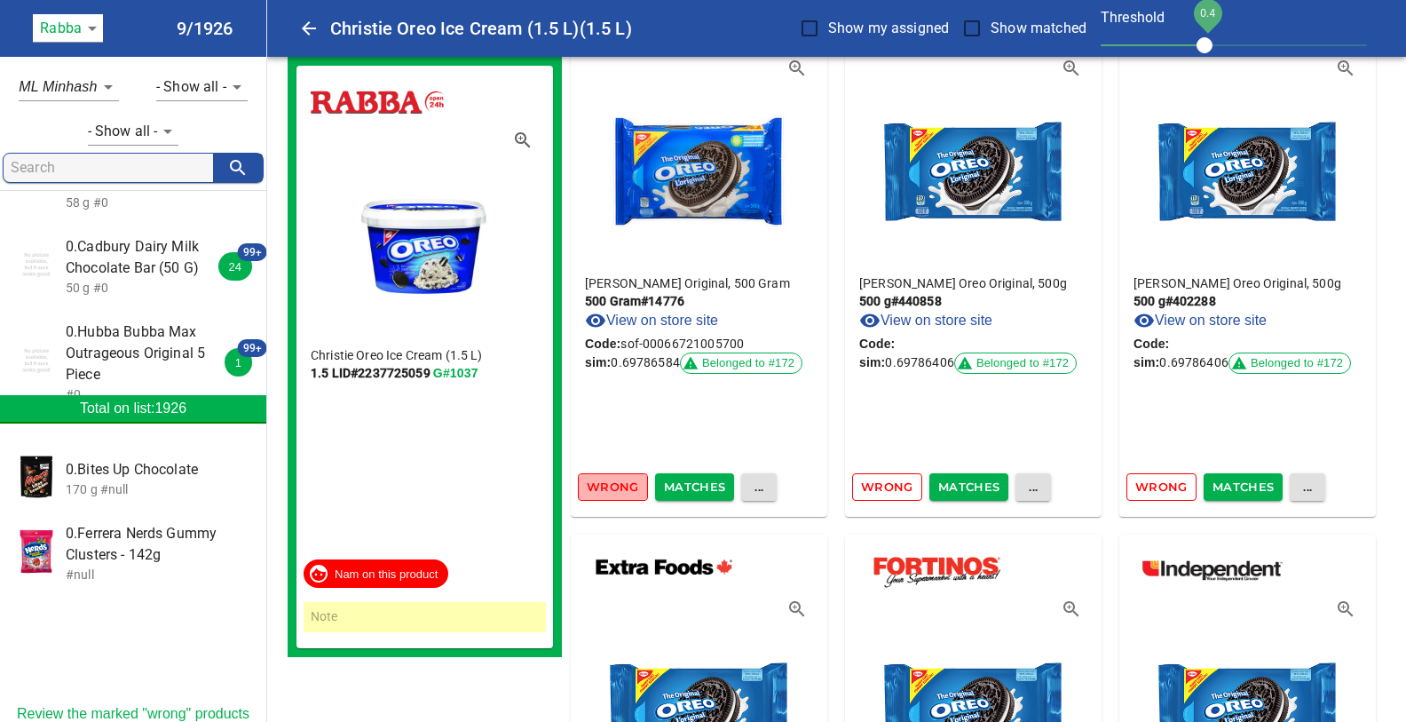
click at [618, 488] on span "Wrong" at bounding box center [613, 487] width 52 height 20
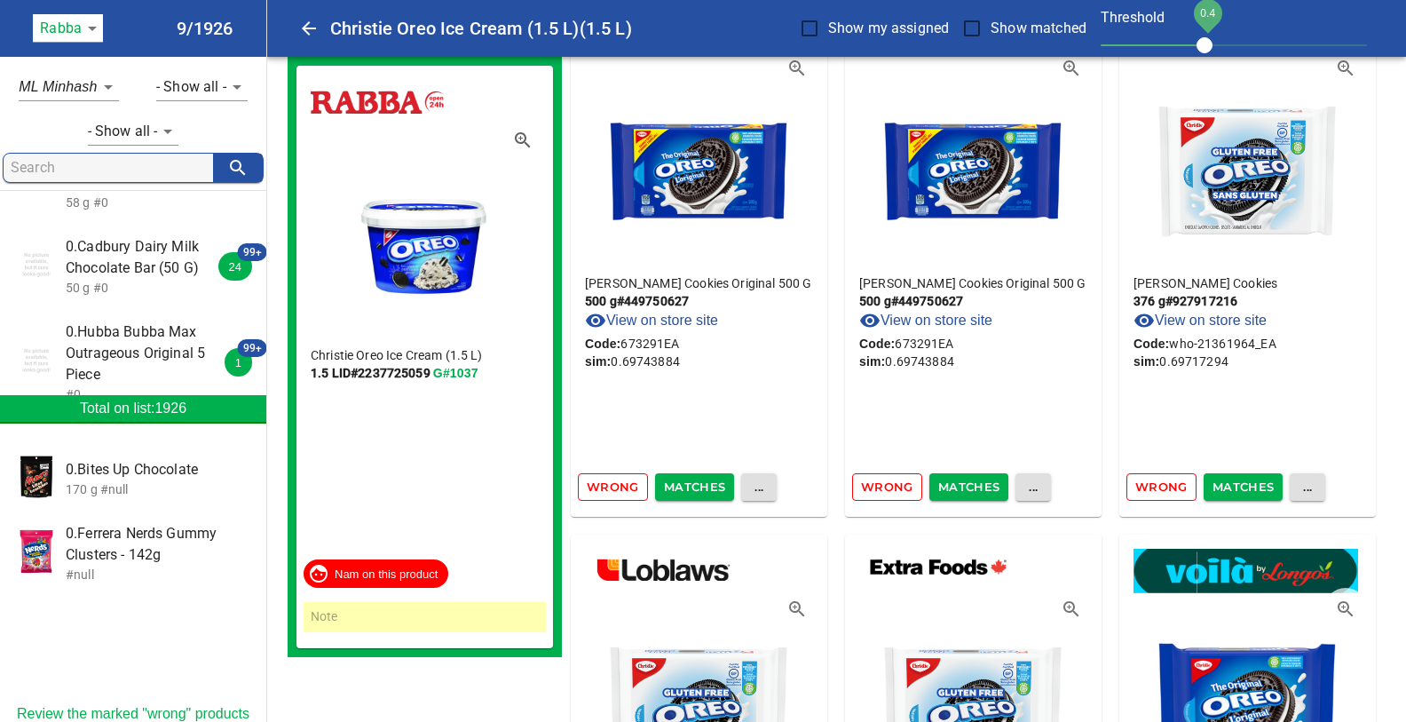
click at [618, 488] on span "Wrong" at bounding box center [613, 487] width 52 height 20
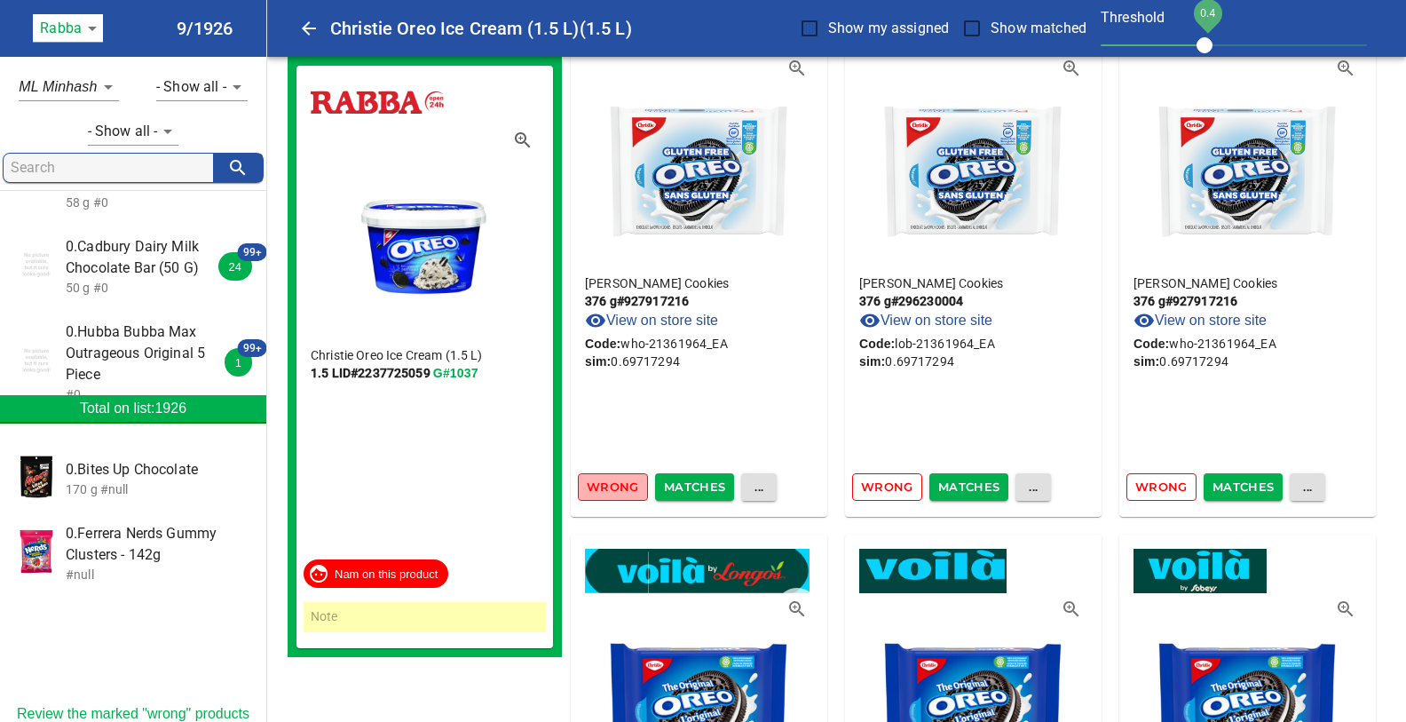
click at [618, 488] on span "Wrong" at bounding box center [613, 487] width 52 height 20
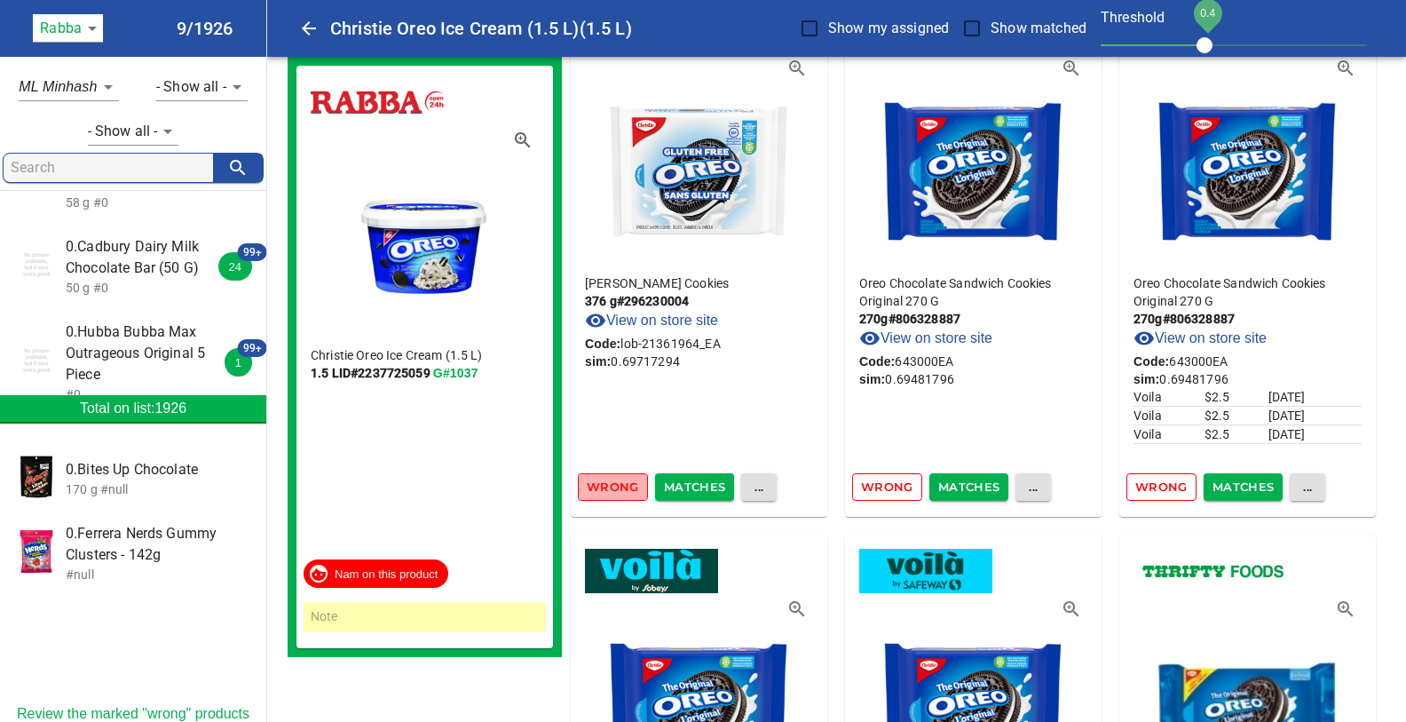
click at [618, 488] on span "Wrong" at bounding box center [613, 487] width 52 height 20
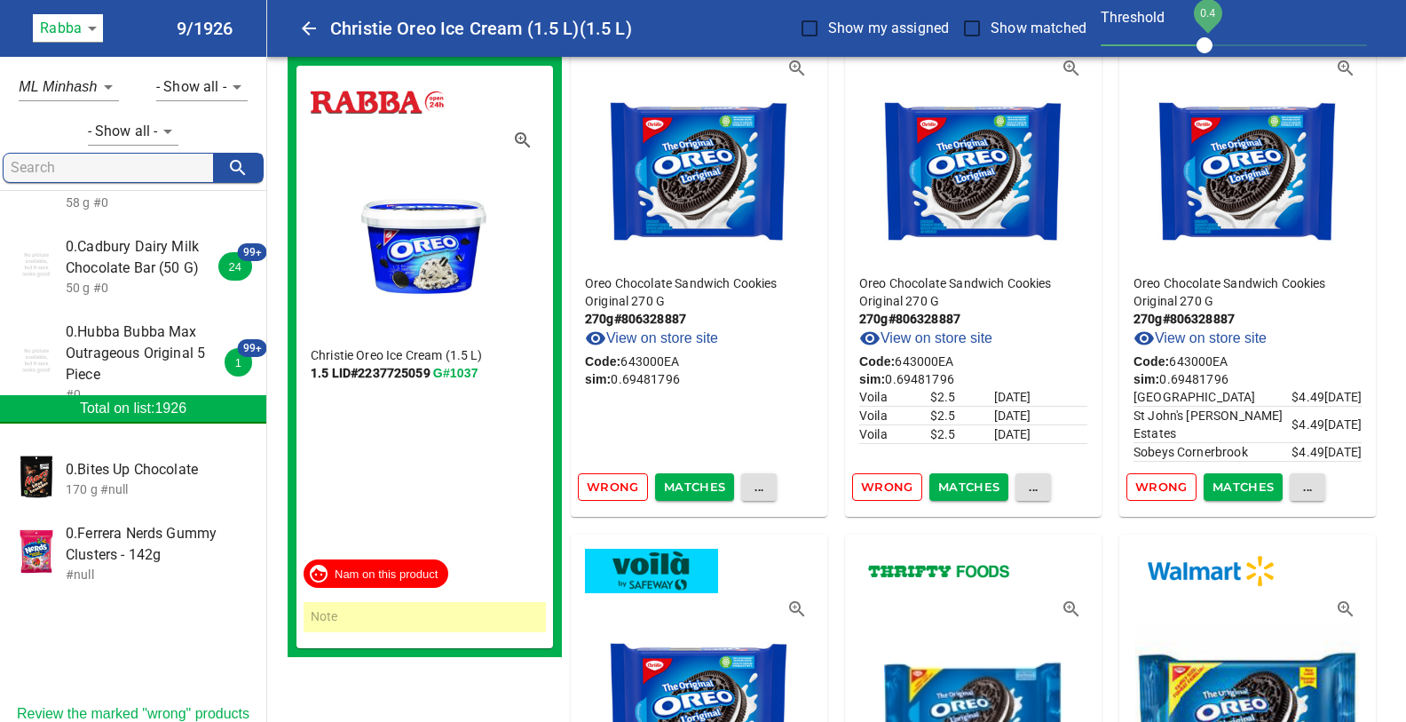
click at [618, 488] on span "Wrong" at bounding box center [613, 487] width 52 height 20
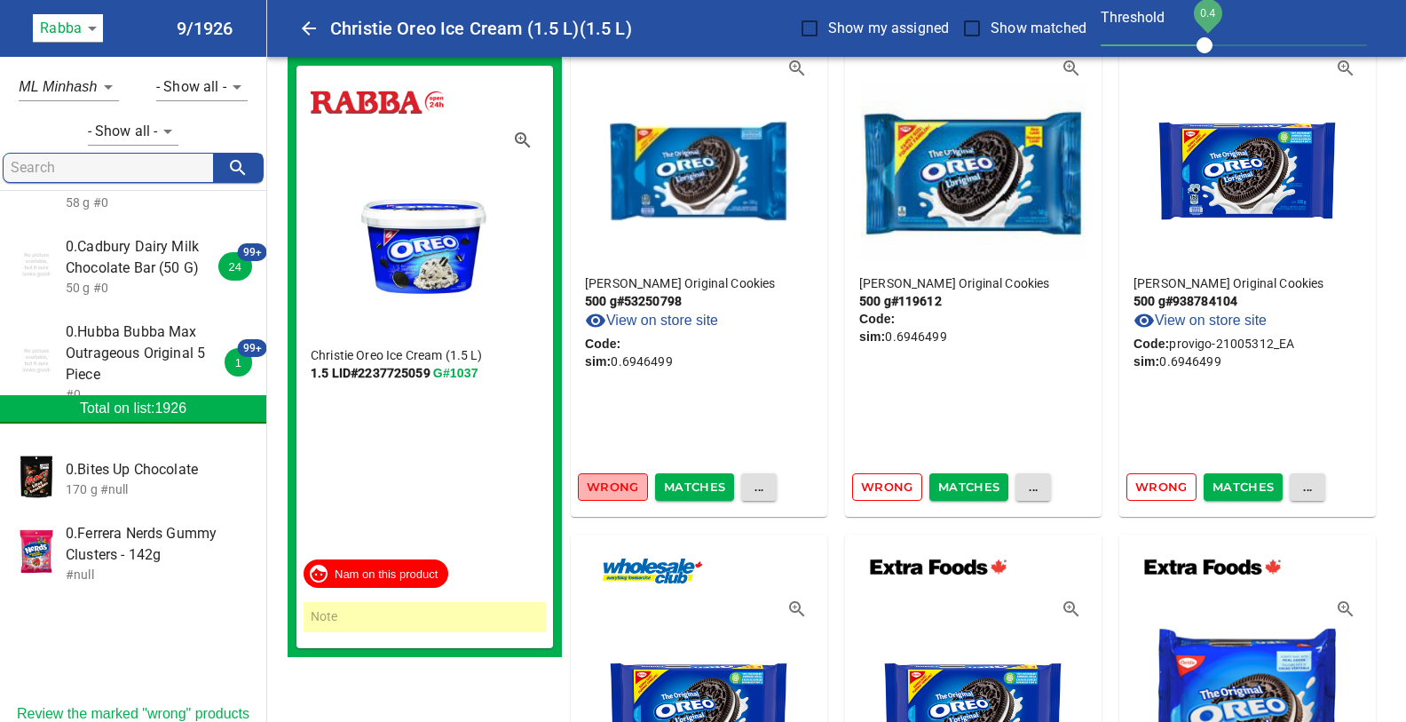
click at [618, 488] on span "Wrong" at bounding box center [613, 487] width 52 height 20
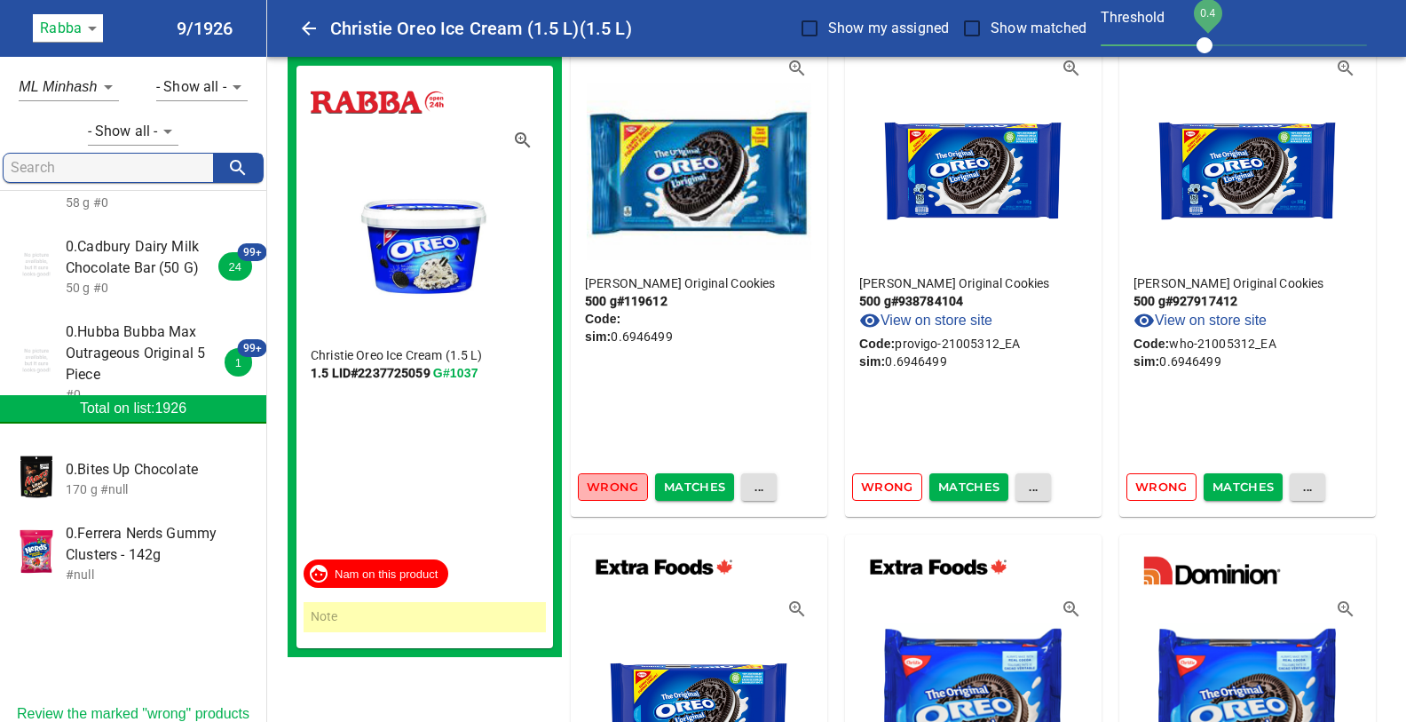
click at [618, 488] on span "Wrong" at bounding box center [613, 487] width 52 height 20
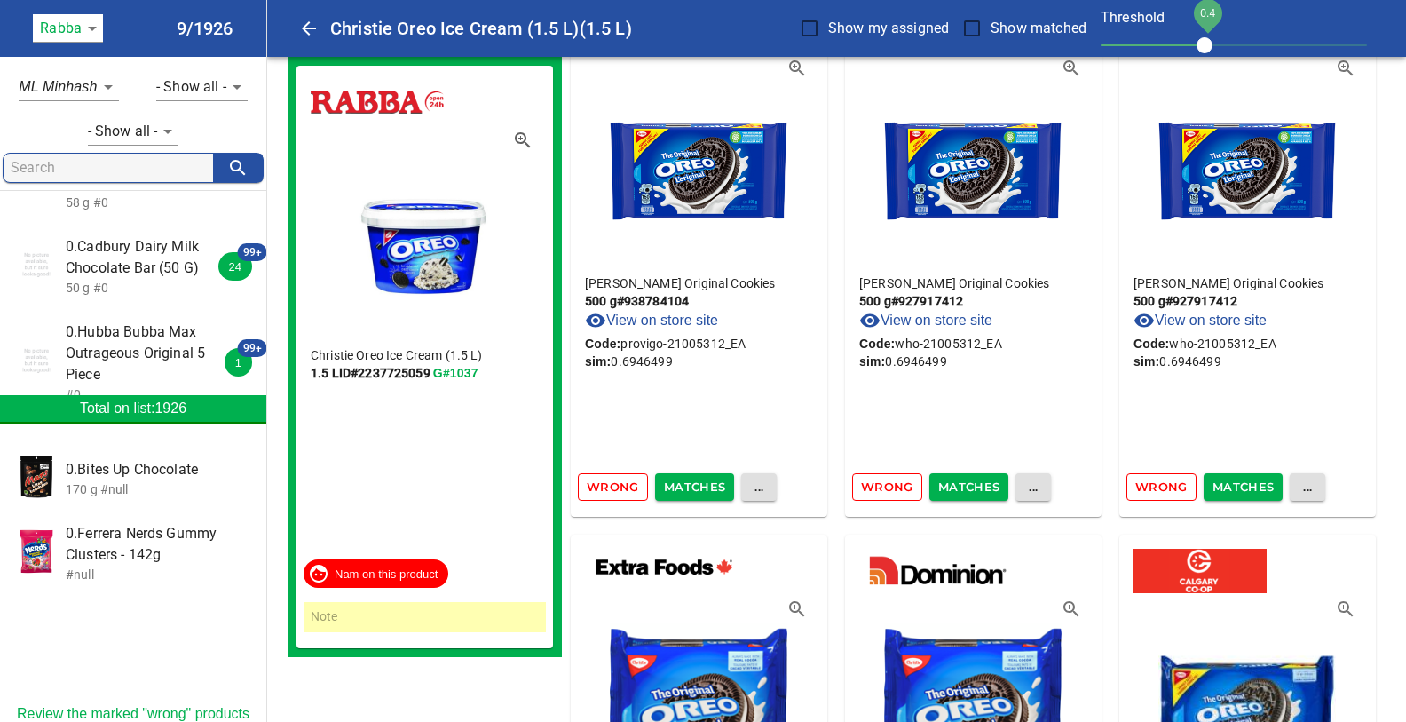
click at [618, 488] on span "Wrong" at bounding box center [613, 487] width 52 height 20
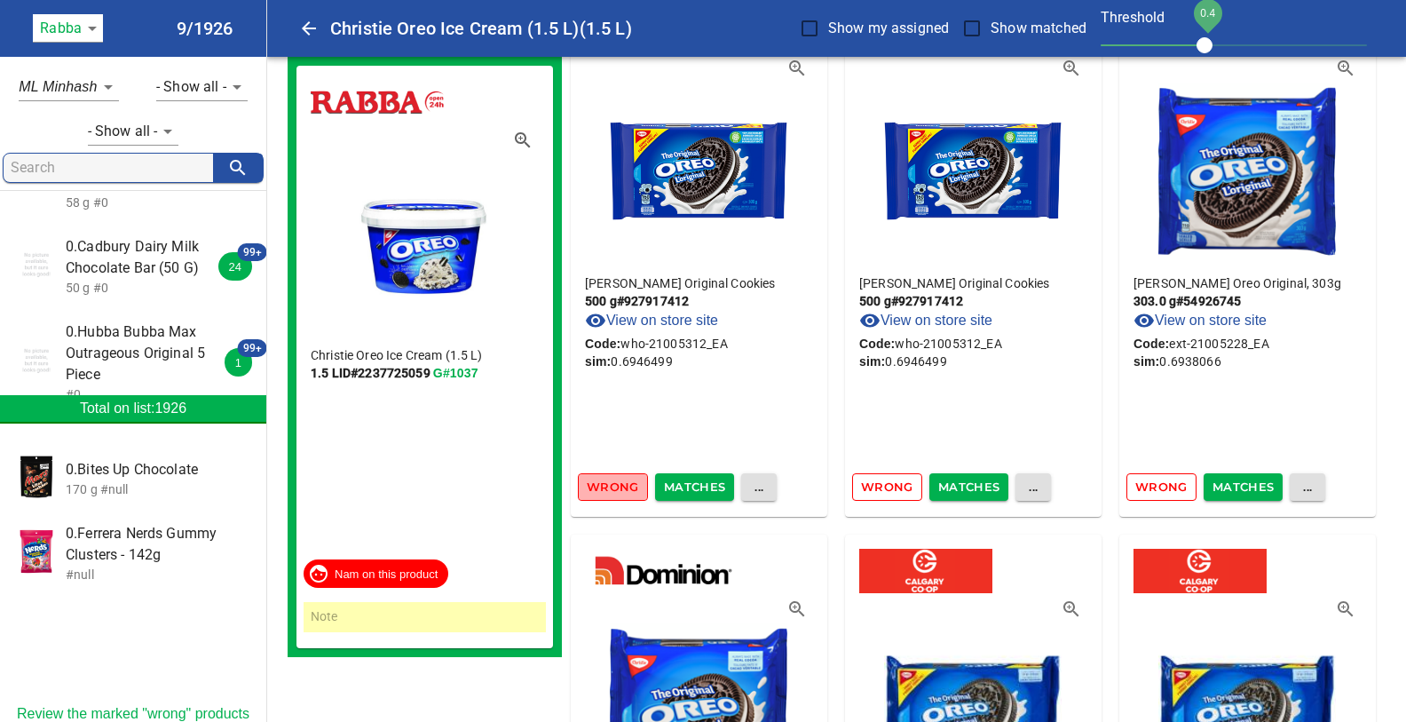
click at [618, 488] on span "Wrong" at bounding box center [613, 487] width 52 height 20
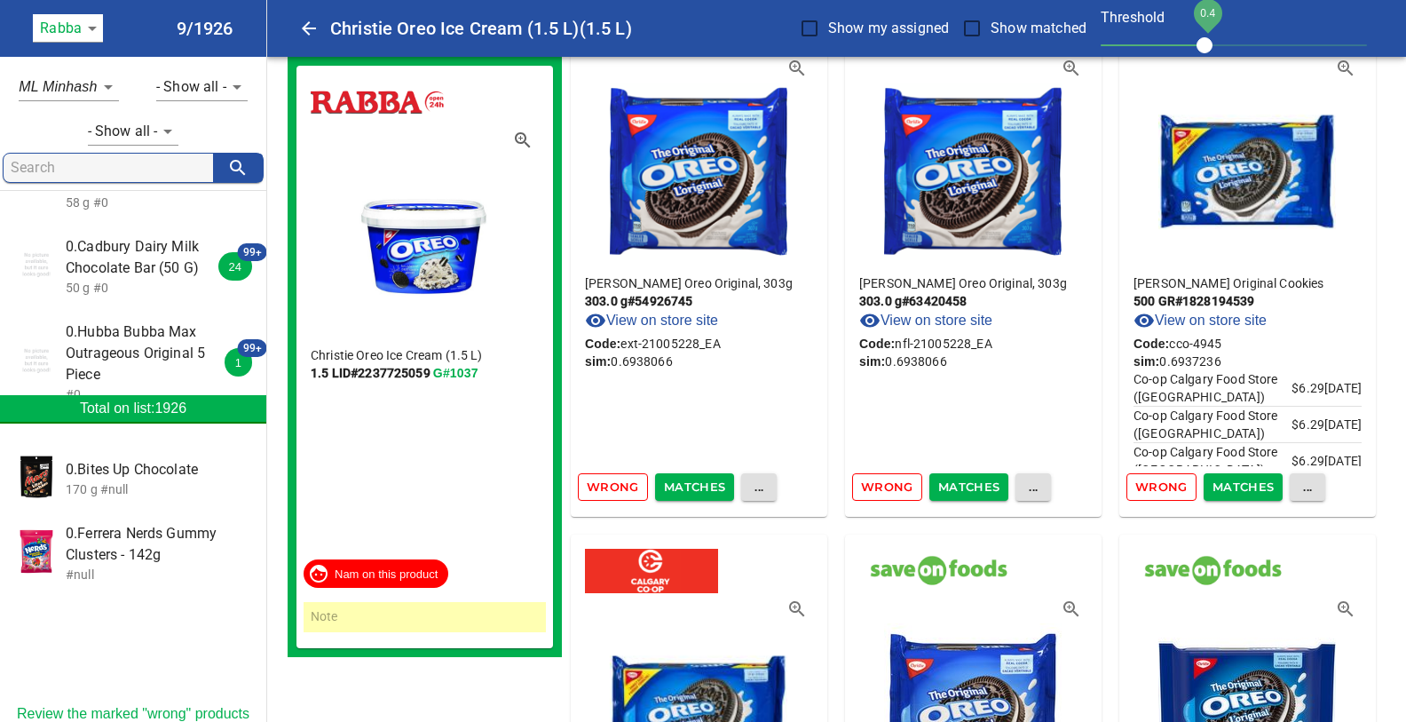
click at [618, 488] on span "Wrong" at bounding box center [613, 487] width 52 height 20
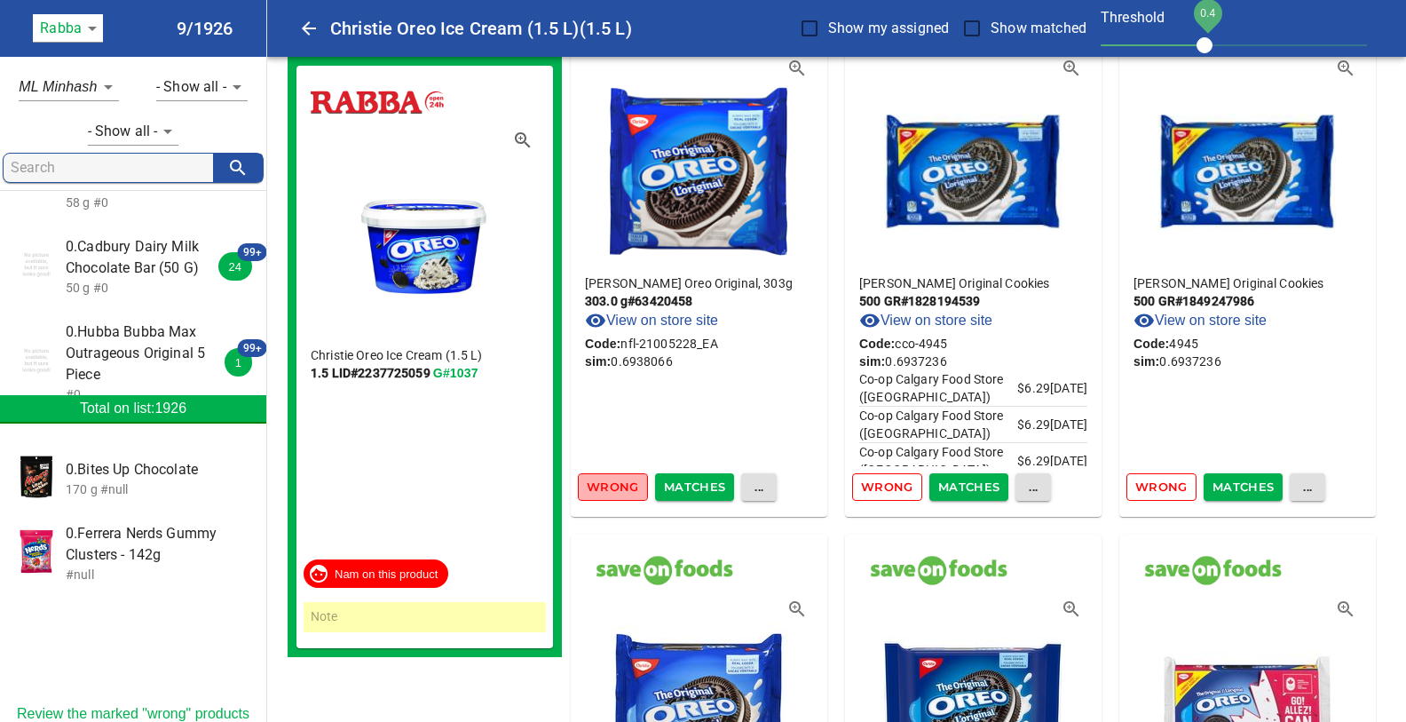
click at [618, 488] on span "Wrong" at bounding box center [613, 487] width 52 height 20
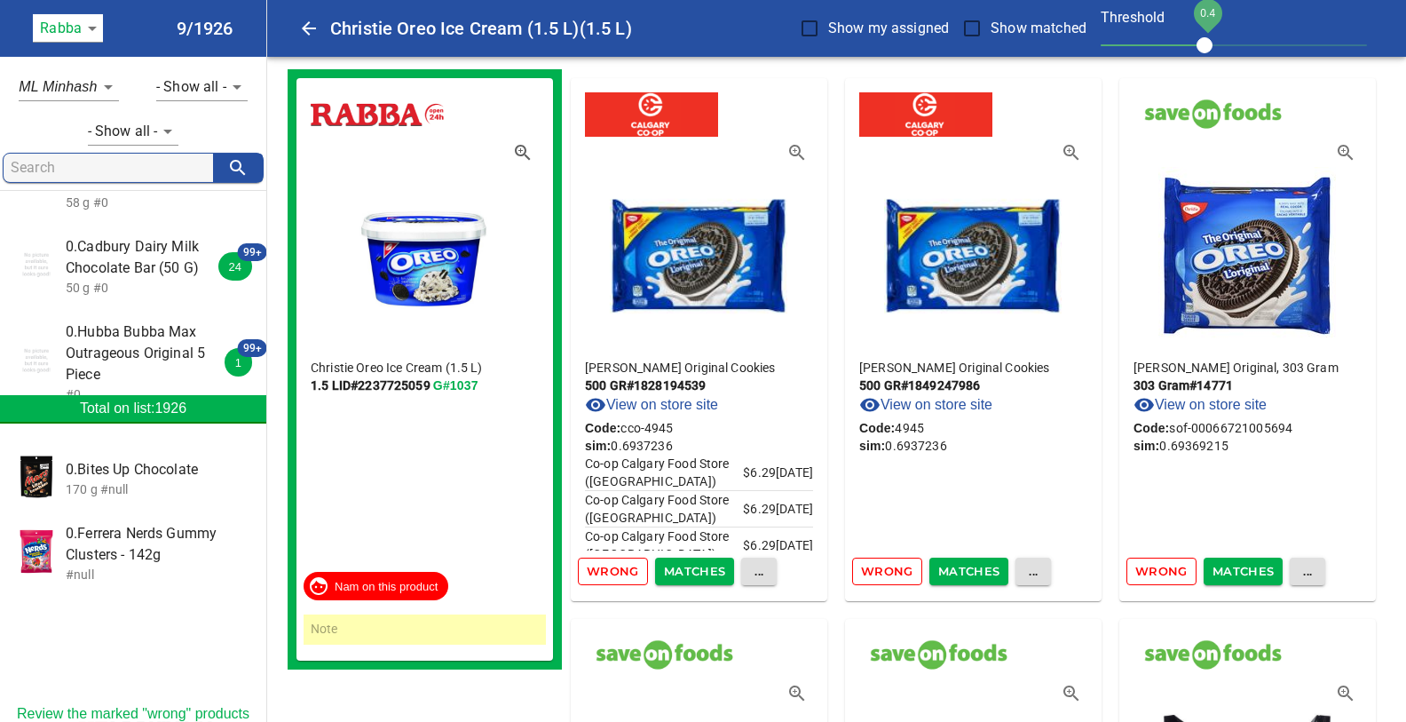
scroll to position [0, 0]
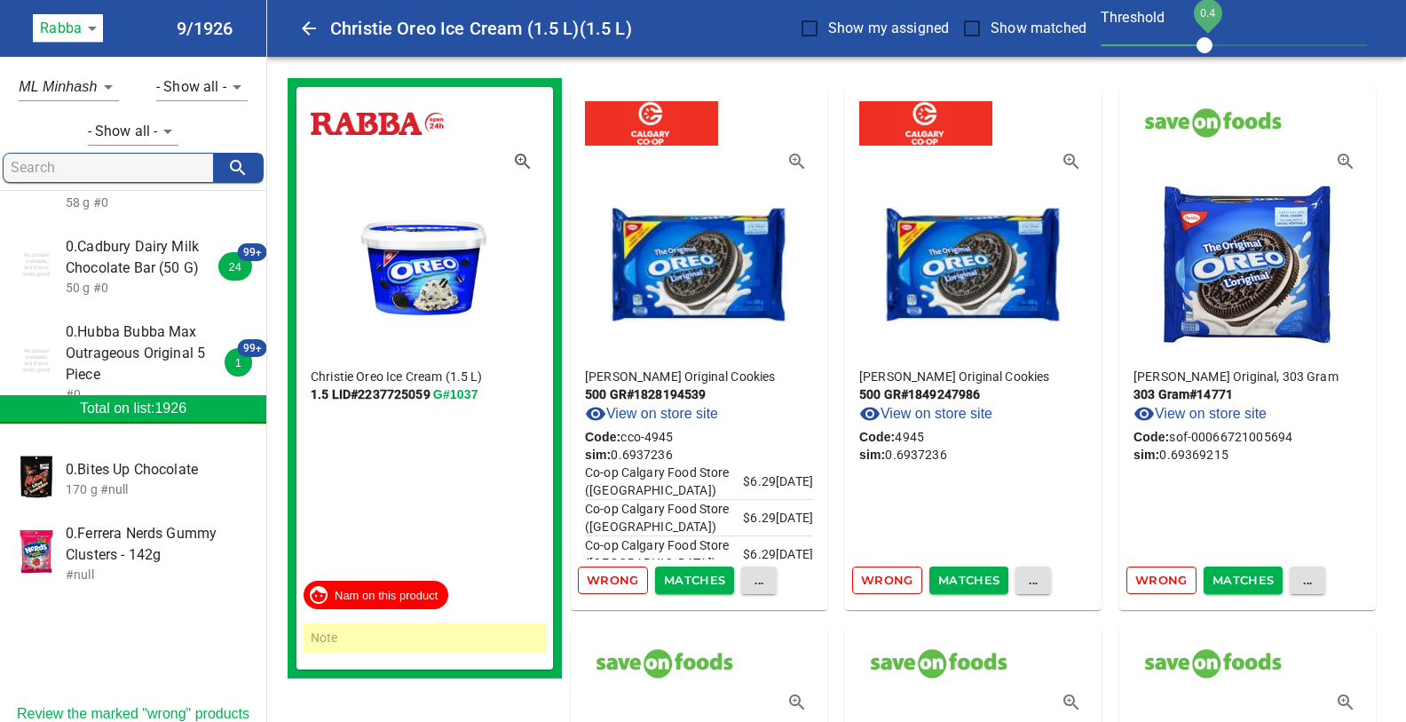
click at [618, 583] on span "Wrong" at bounding box center [613, 580] width 52 height 20
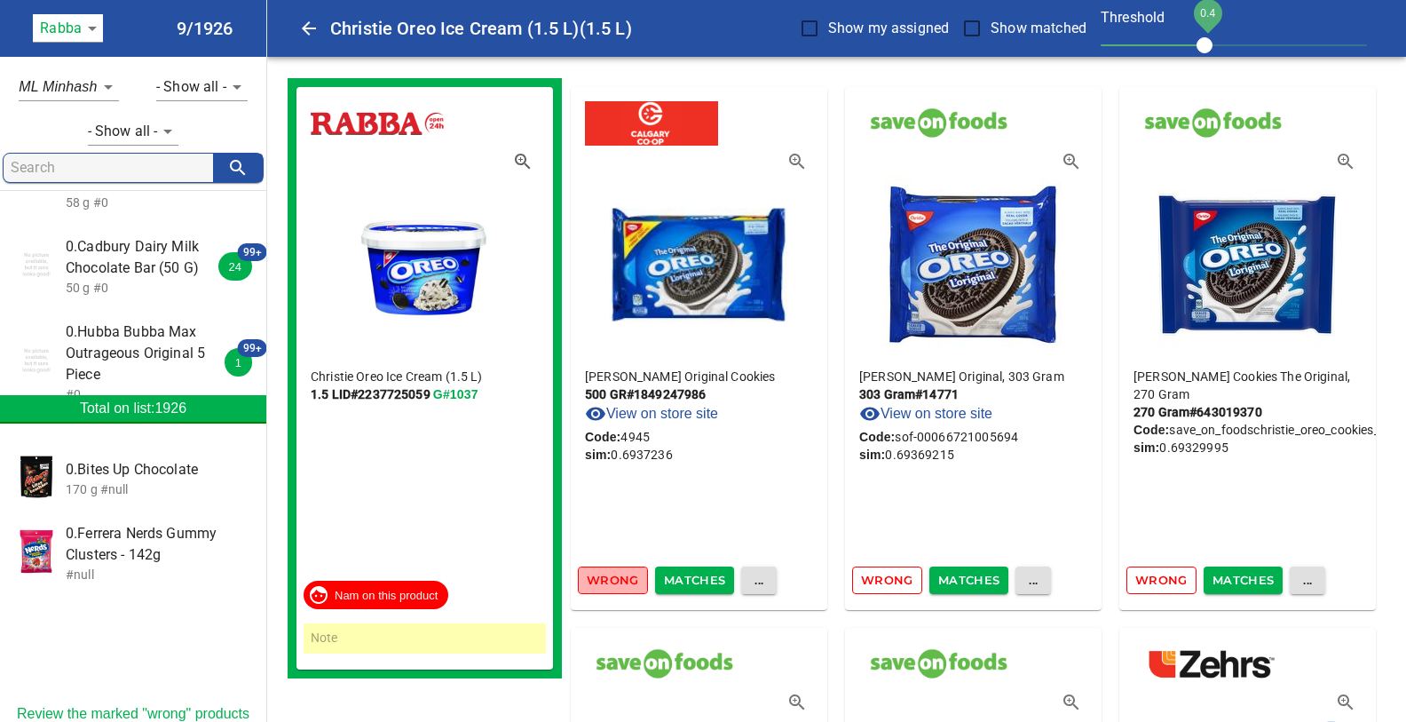
click at [618, 583] on span "Wrong" at bounding box center [613, 580] width 52 height 20
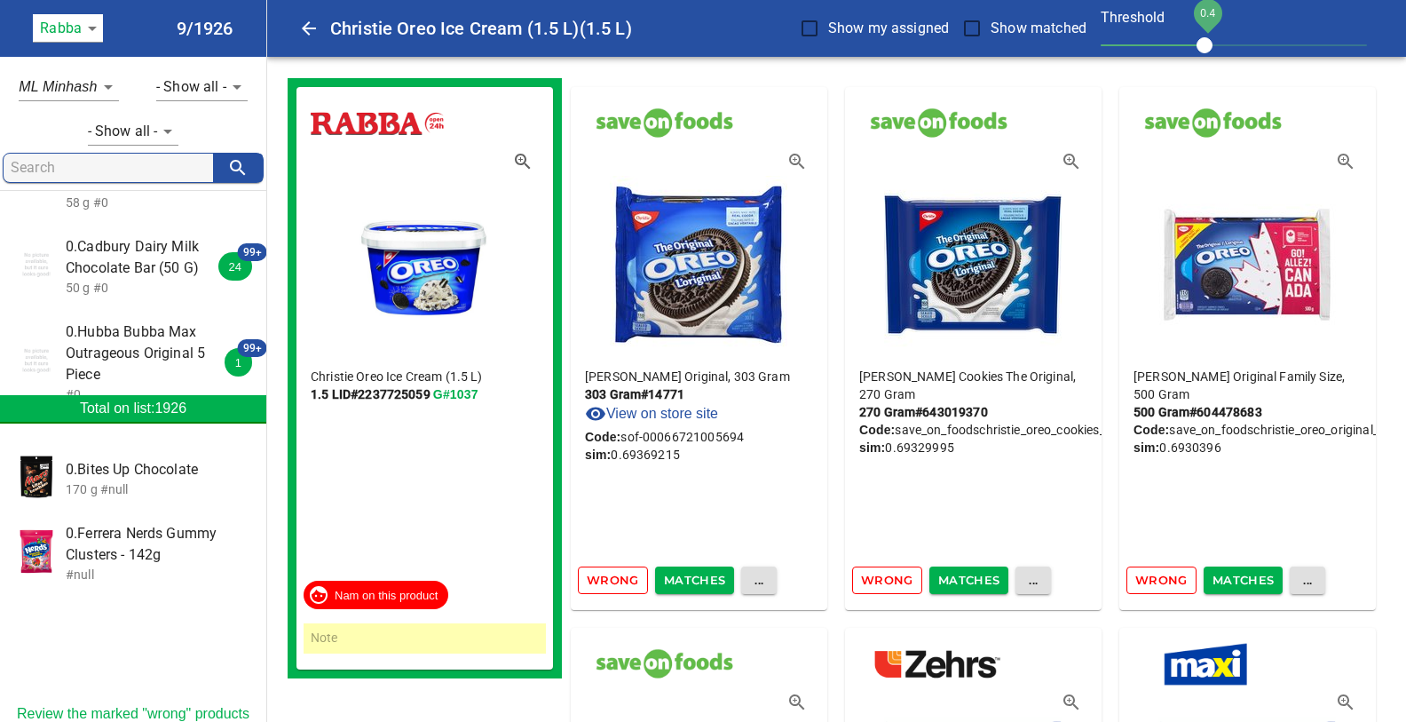
click at [618, 583] on span "Wrong" at bounding box center [613, 580] width 52 height 20
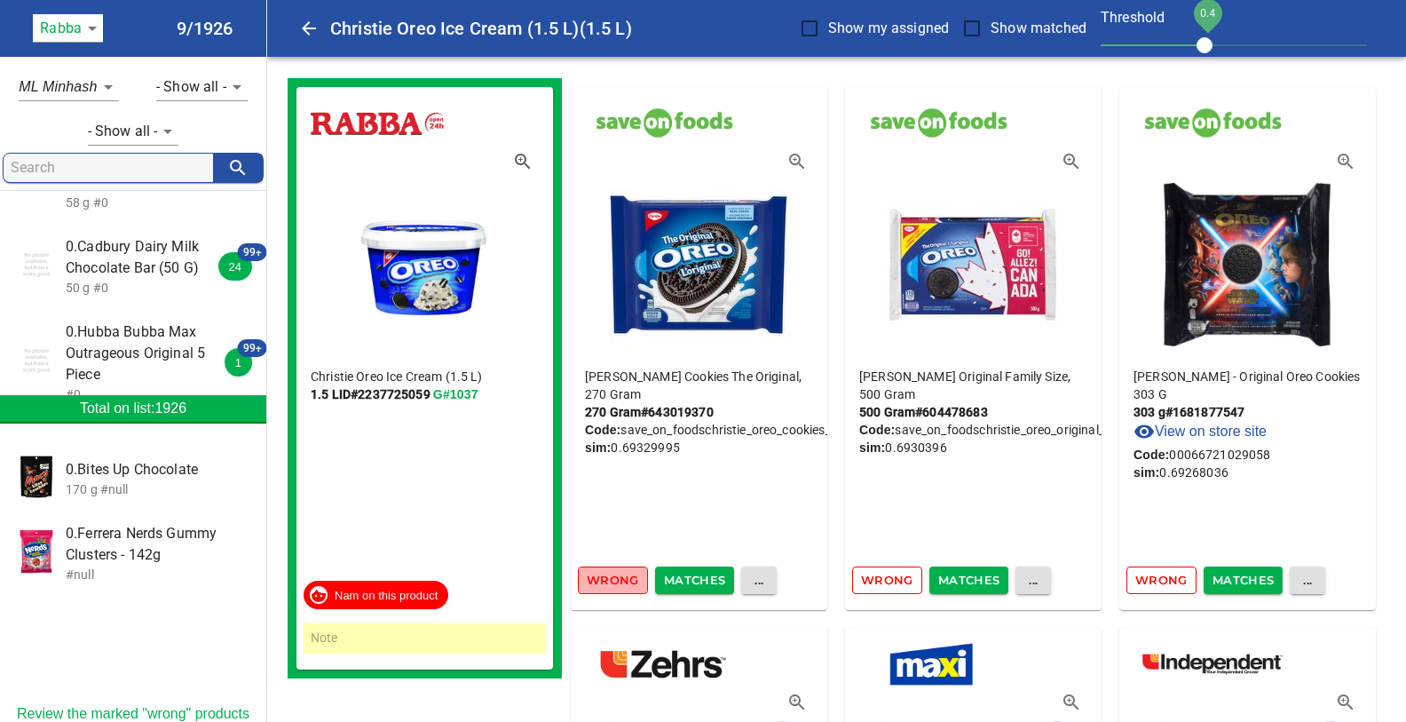
click at [618, 583] on span "Wrong" at bounding box center [613, 580] width 52 height 20
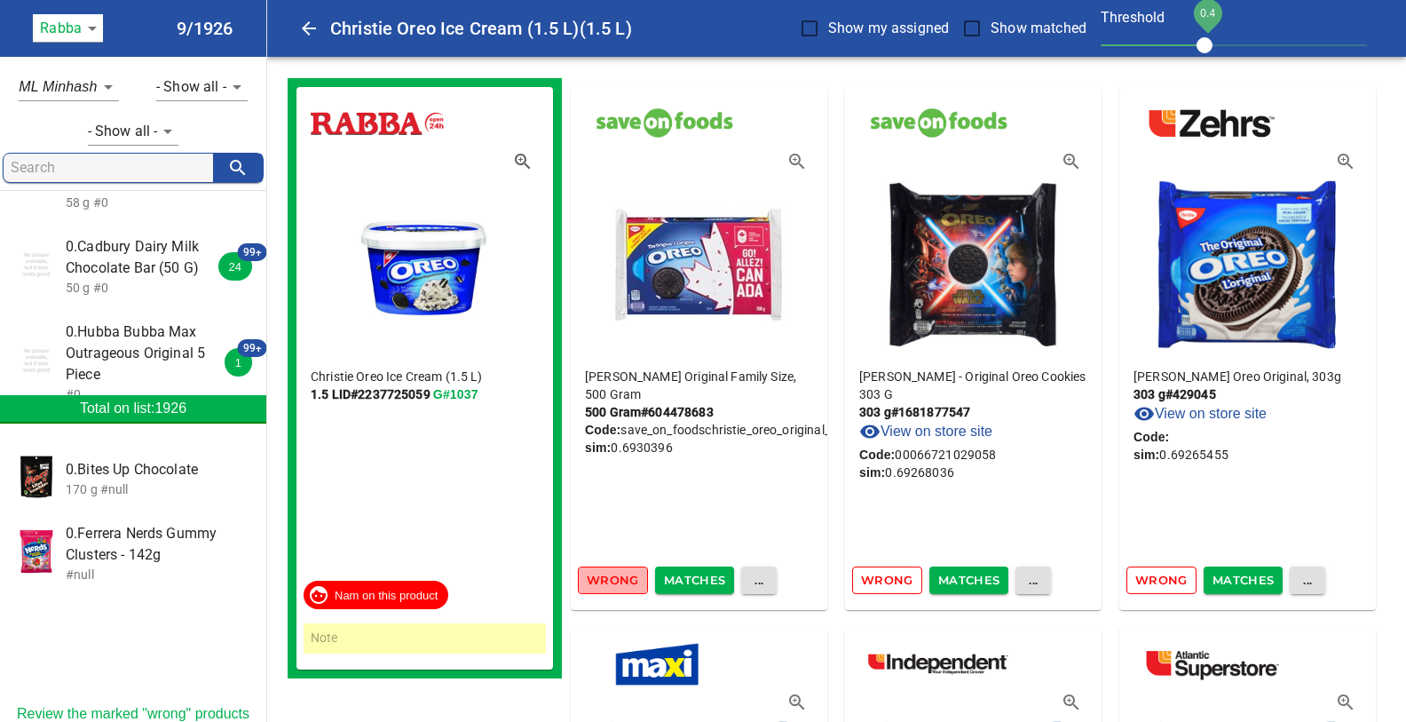
click at [618, 583] on span "Wrong" at bounding box center [613, 580] width 52 height 20
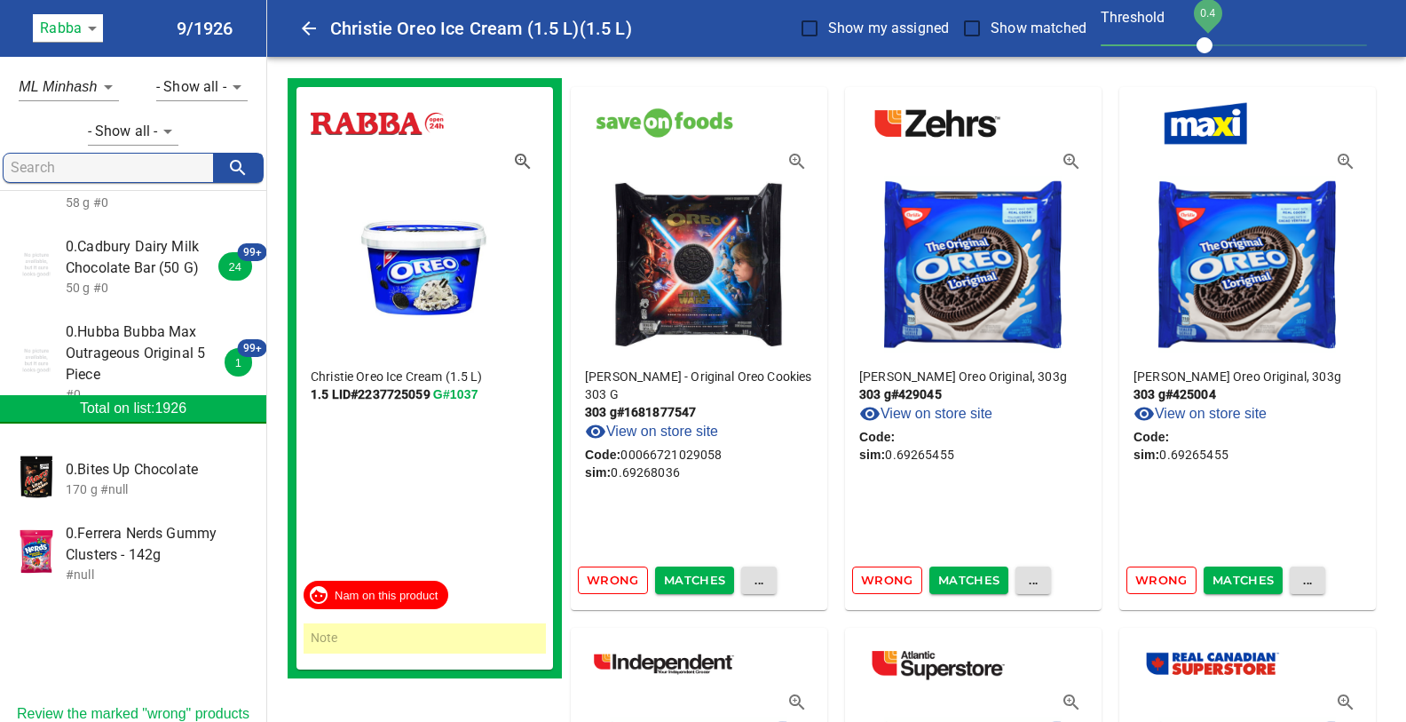
click at [618, 583] on span "Wrong" at bounding box center [613, 580] width 52 height 20
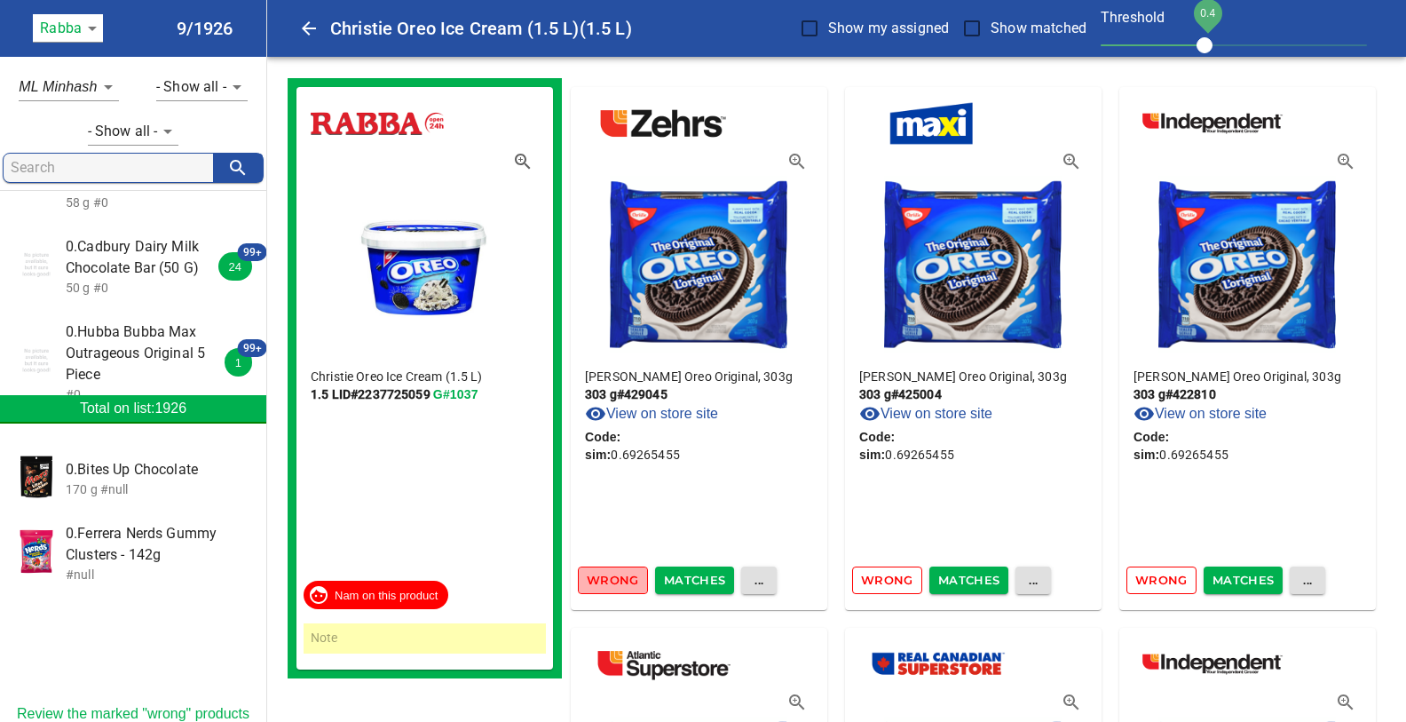
click at [618, 583] on span "Wrong" at bounding box center [613, 580] width 52 height 20
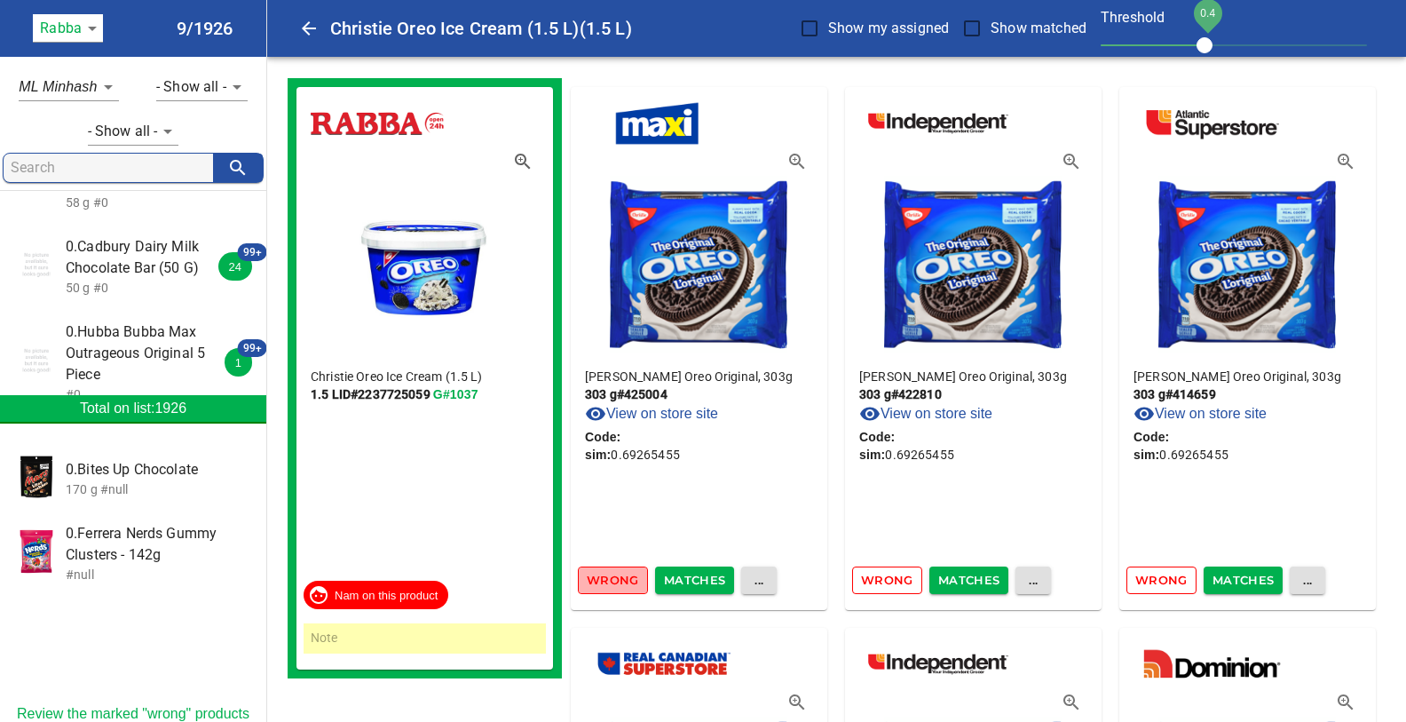
click at [618, 583] on span "Wrong" at bounding box center [613, 580] width 52 height 20
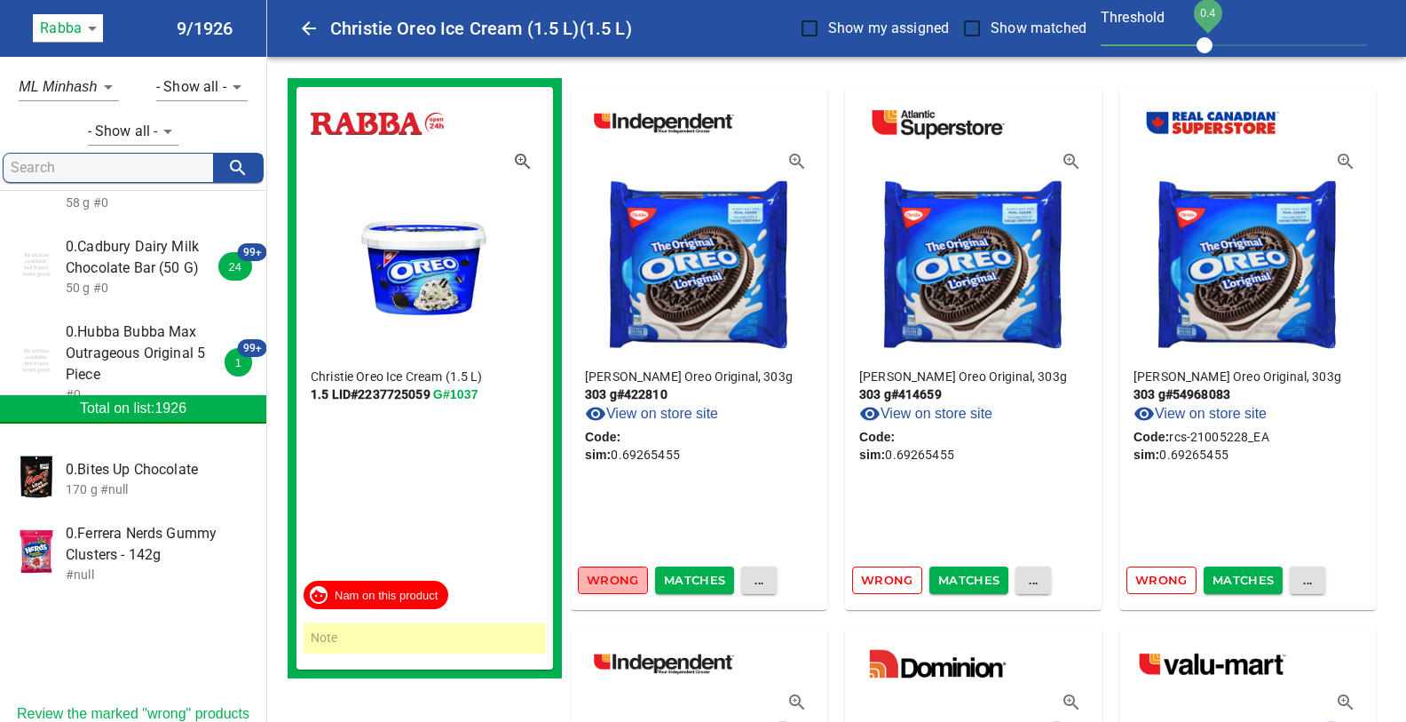
click at [618, 583] on span "Wrong" at bounding box center [613, 580] width 52 height 20
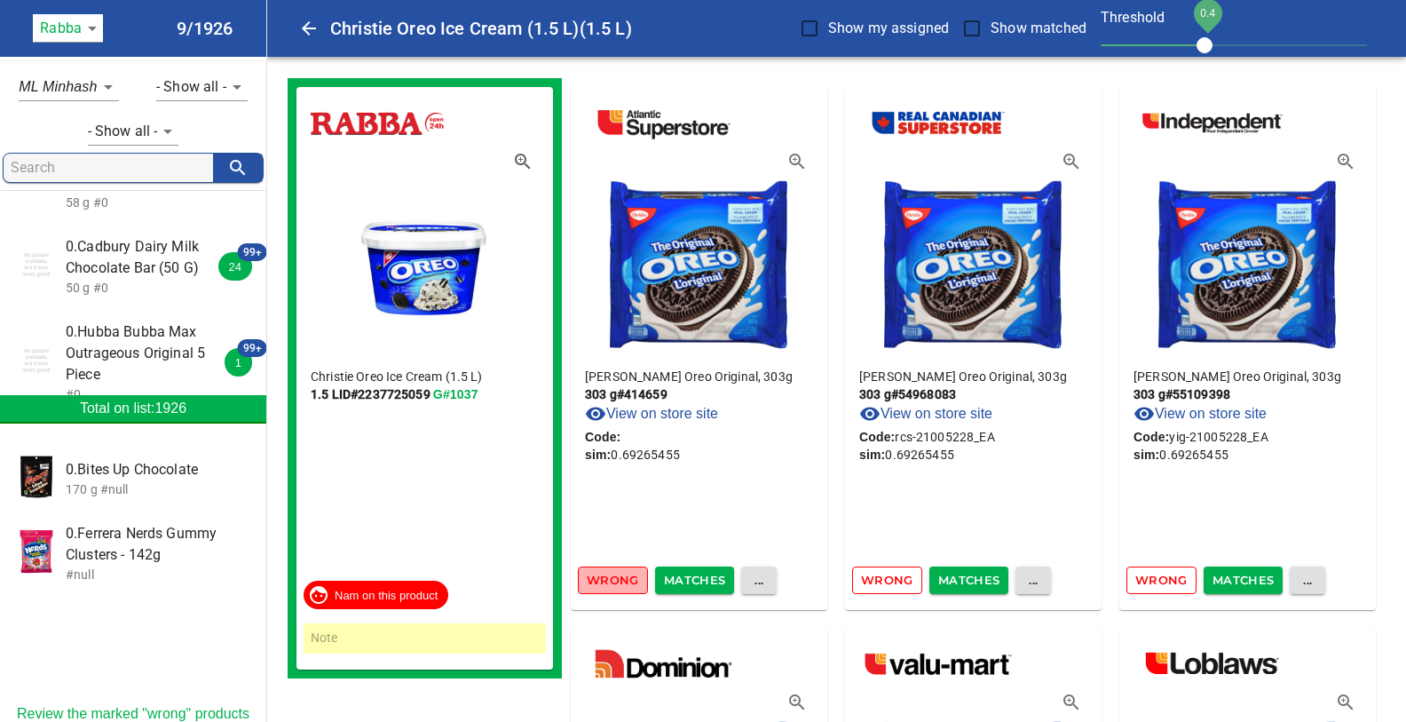
click at [618, 583] on span "Wrong" at bounding box center [613, 580] width 52 height 20
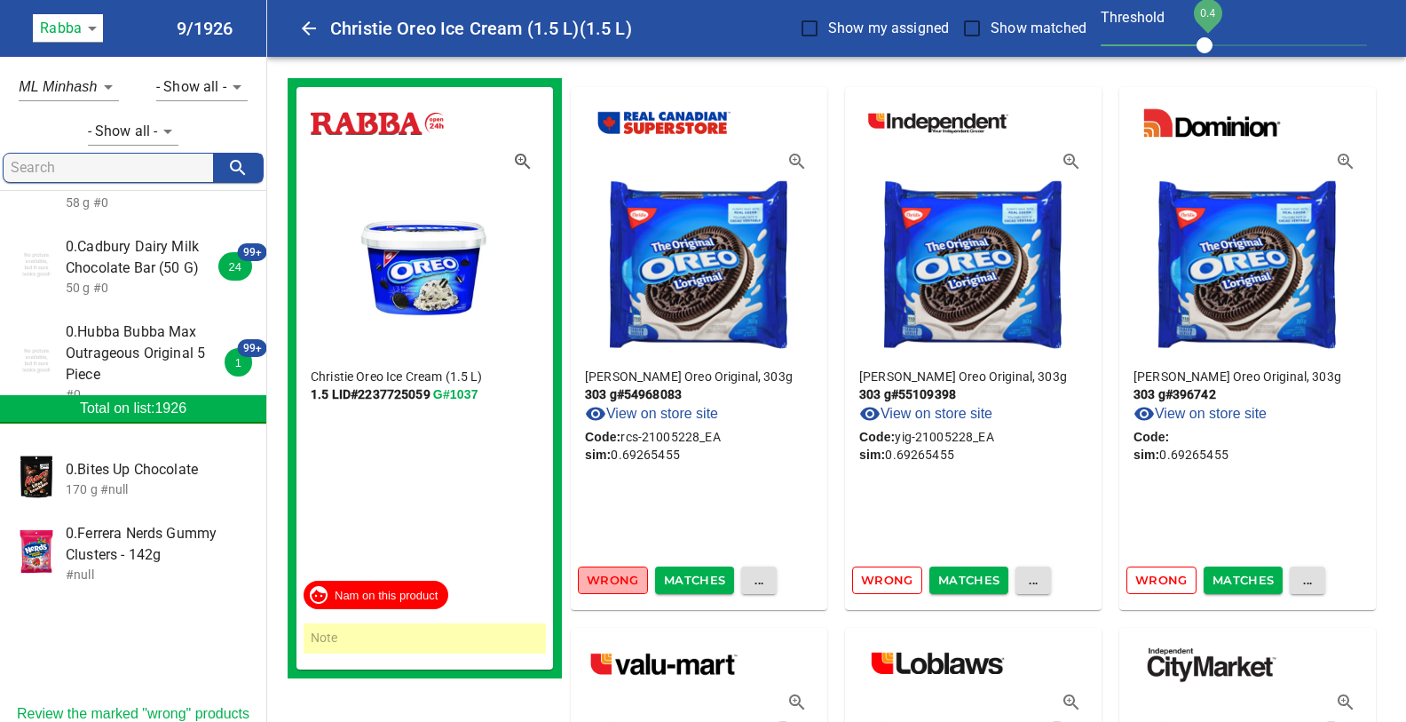
click at [618, 583] on span "Wrong" at bounding box center [613, 580] width 52 height 20
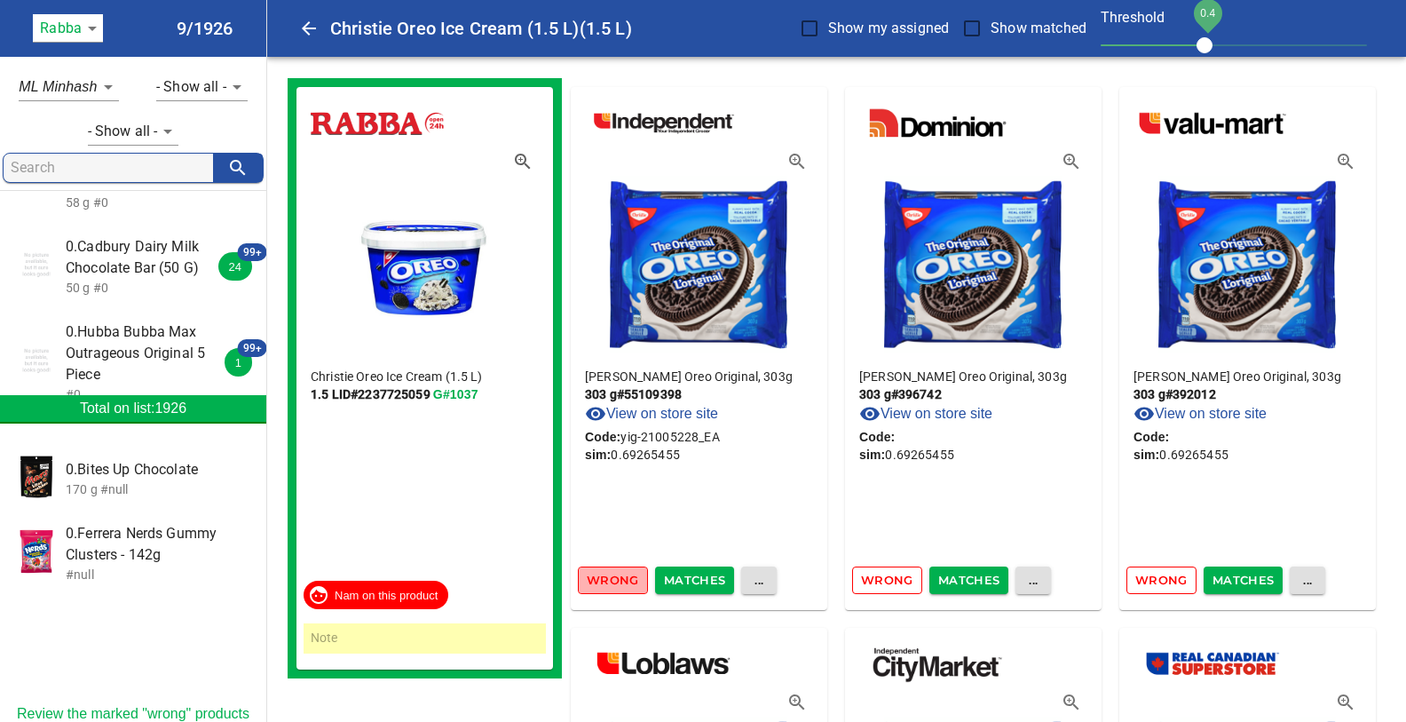
click at [618, 583] on span "Wrong" at bounding box center [613, 580] width 52 height 20
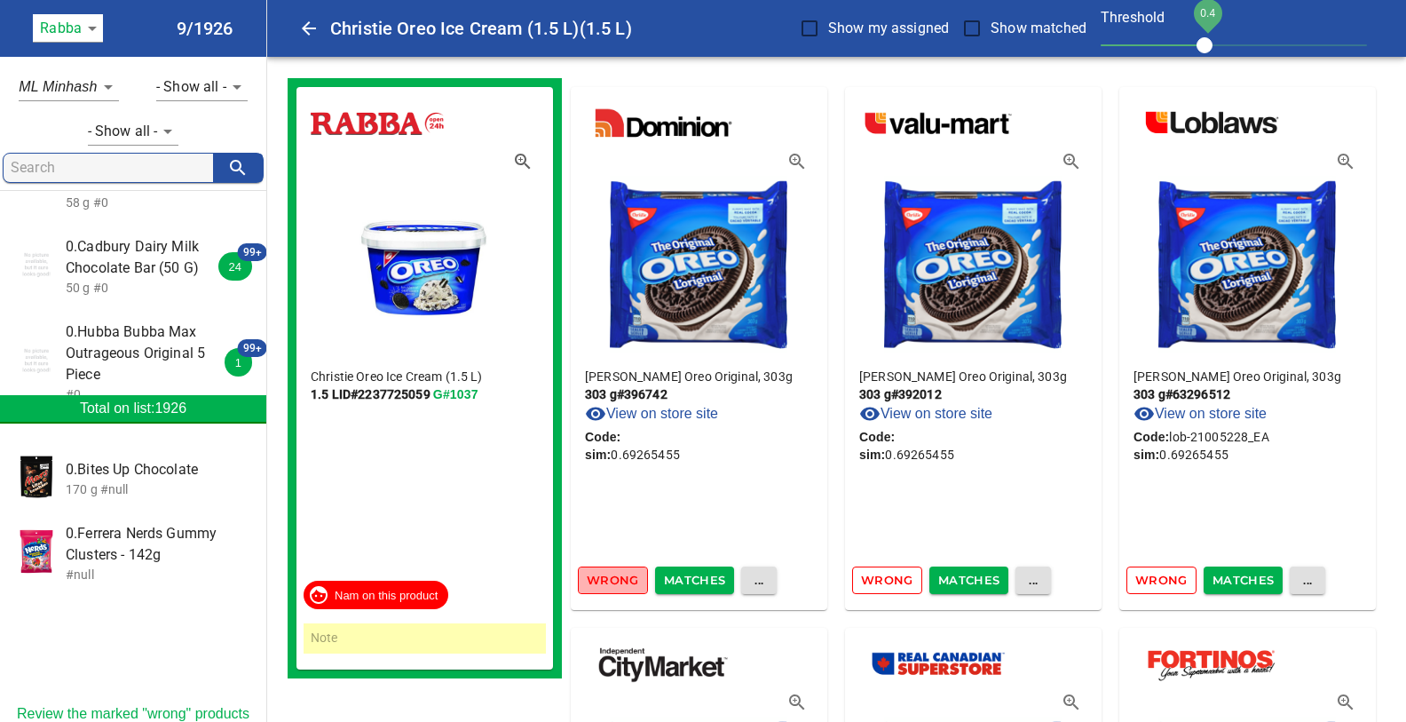
click at [618, 583] on span "Wrong" at bounding box center [613, 580] width 52 height 20
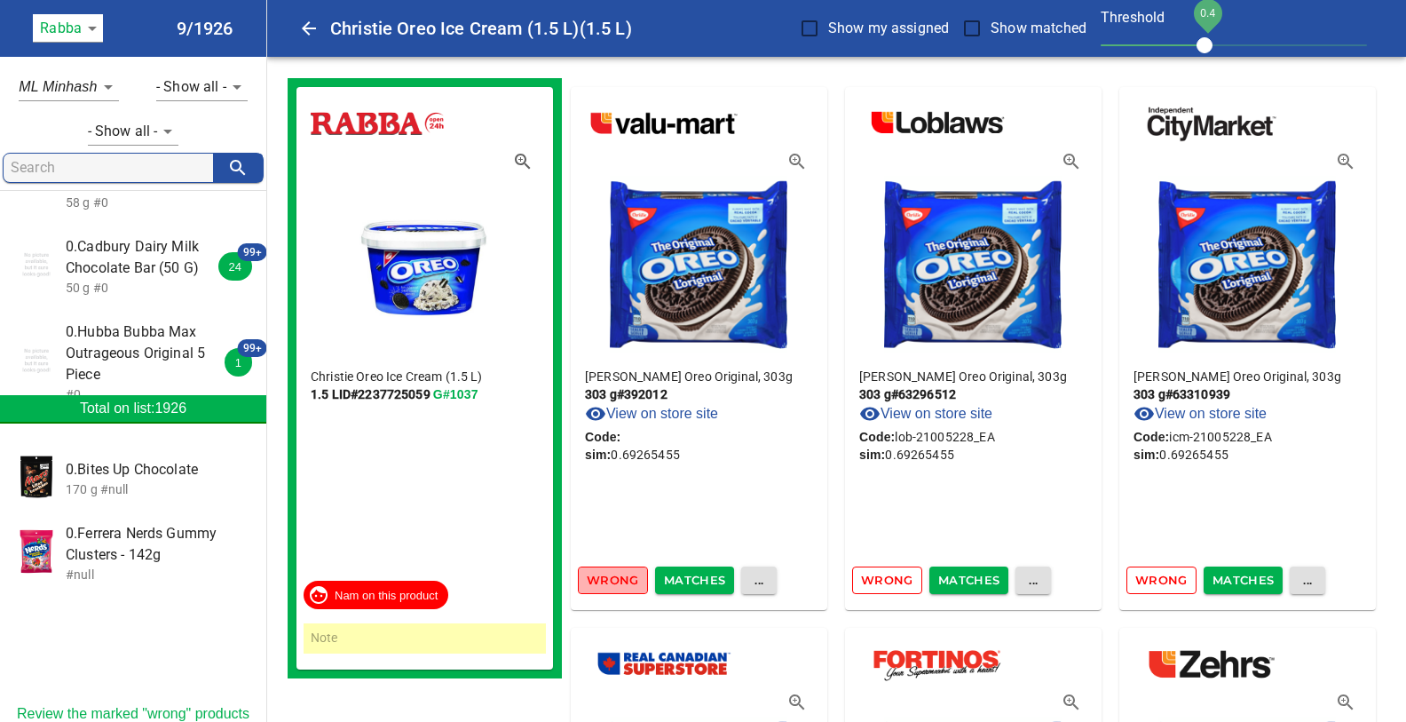
click at [618, 583] on span "Wrong" at bounding box center [613, 580] width 52 height 20
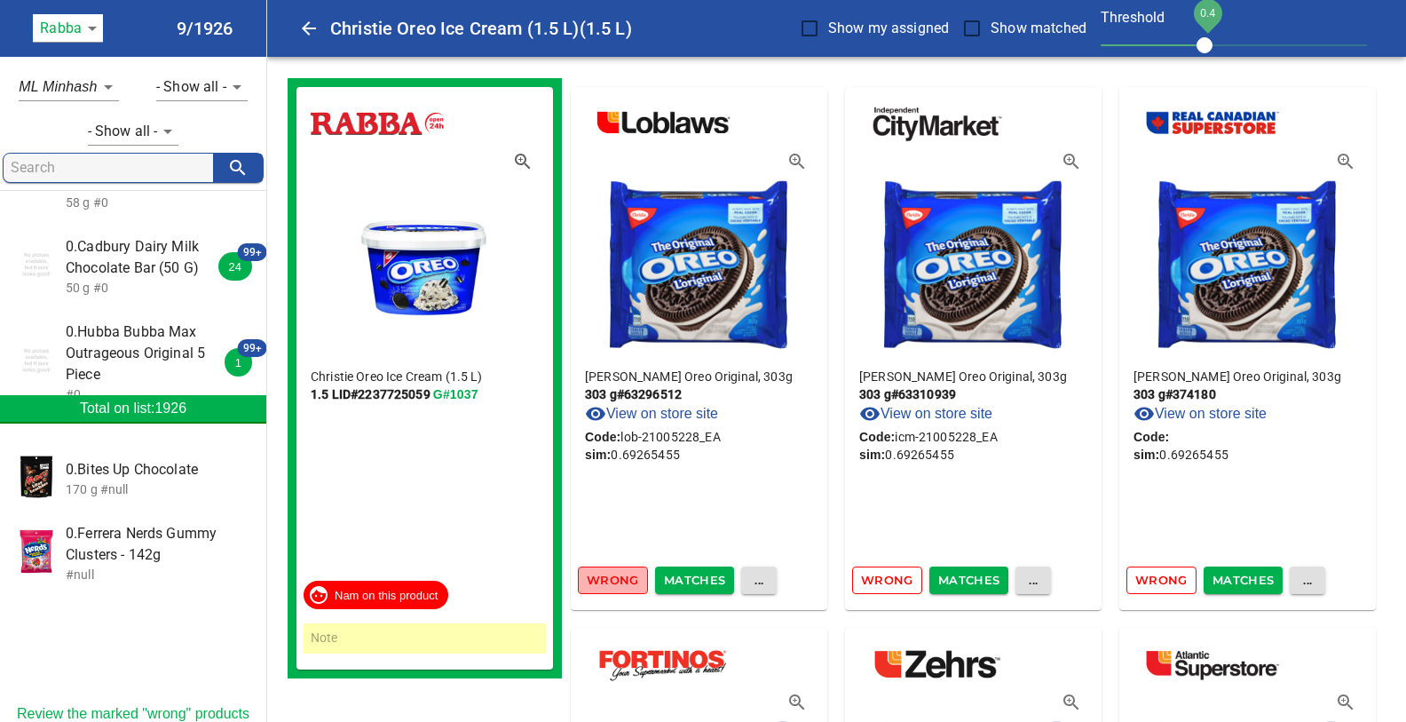
click at [618, 583] on span "Wrong" at bounding box center [613, 580] width 52 height 20
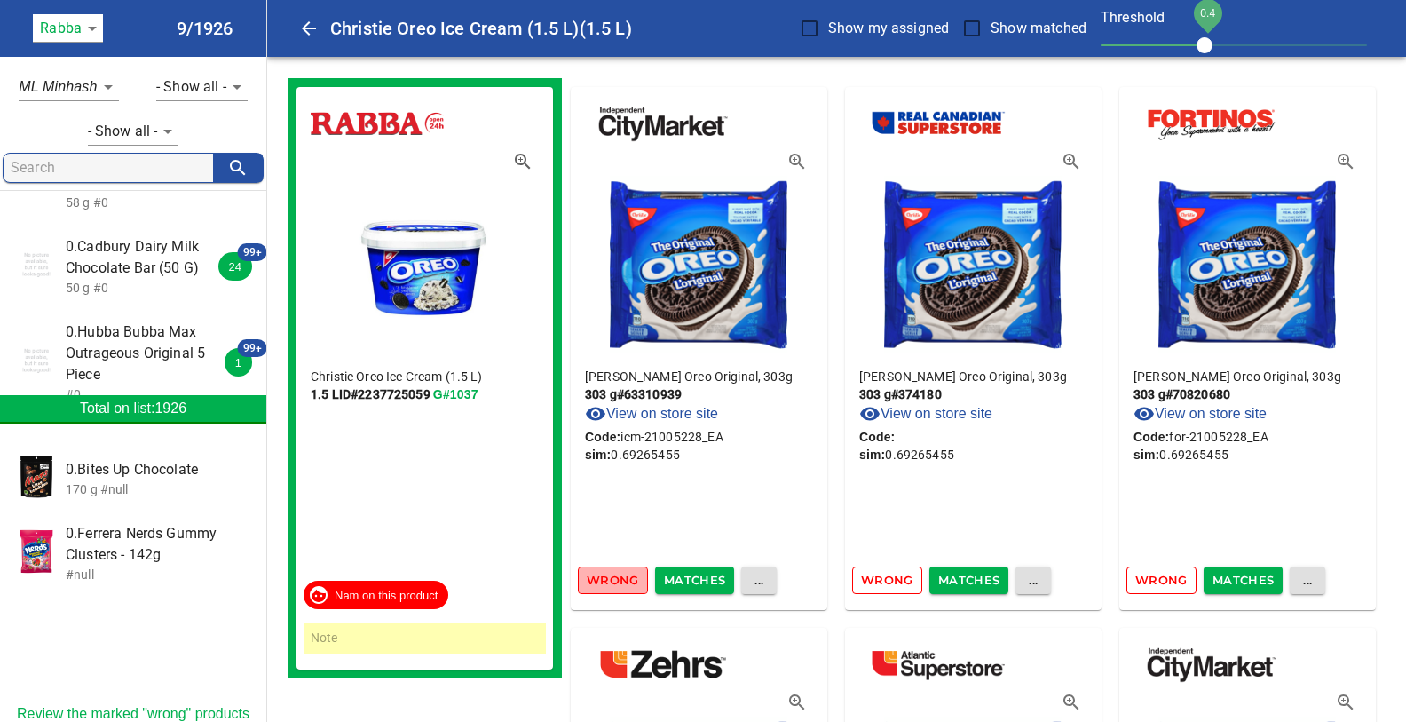
click at [618, 583] on span "Wrong" at bounding box center [613, 580] width 52 height 20
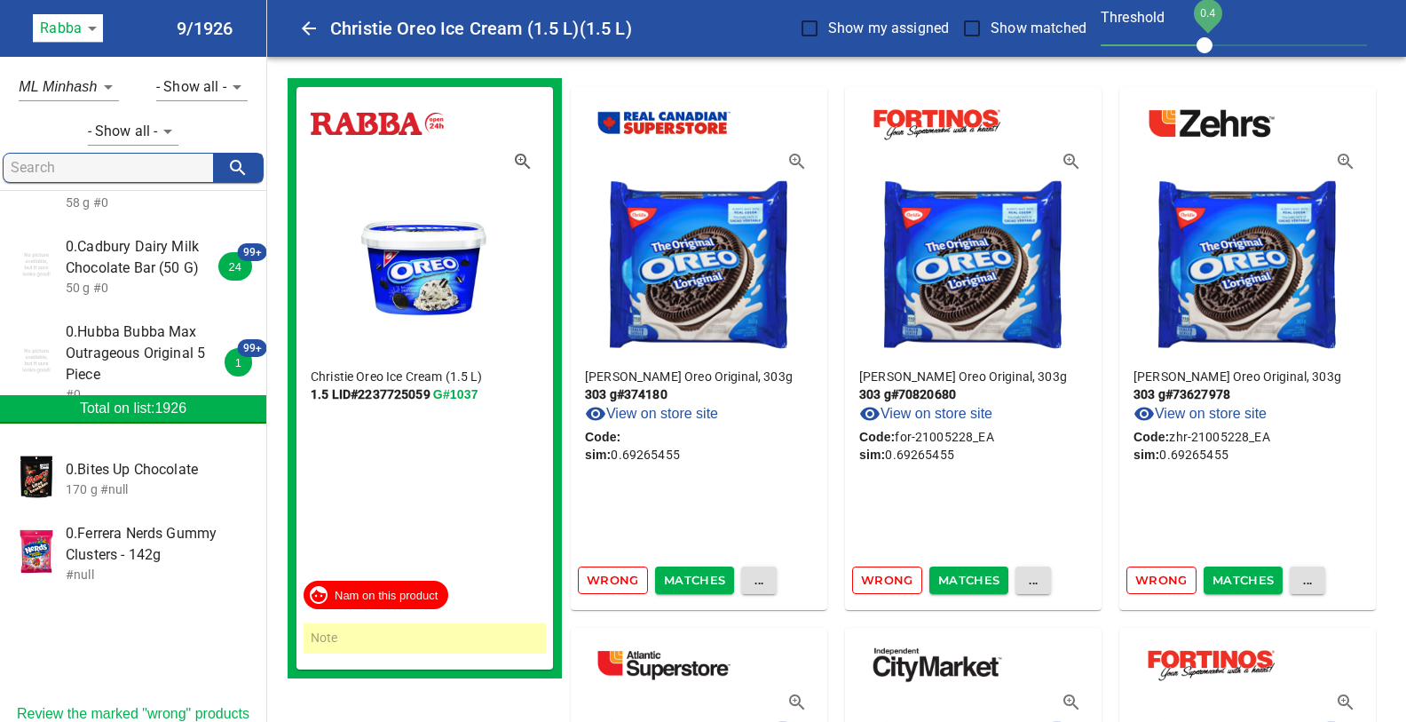
click at [618, 583] on span "Wrong" at bounding box center [613, 580] width 52 height 20
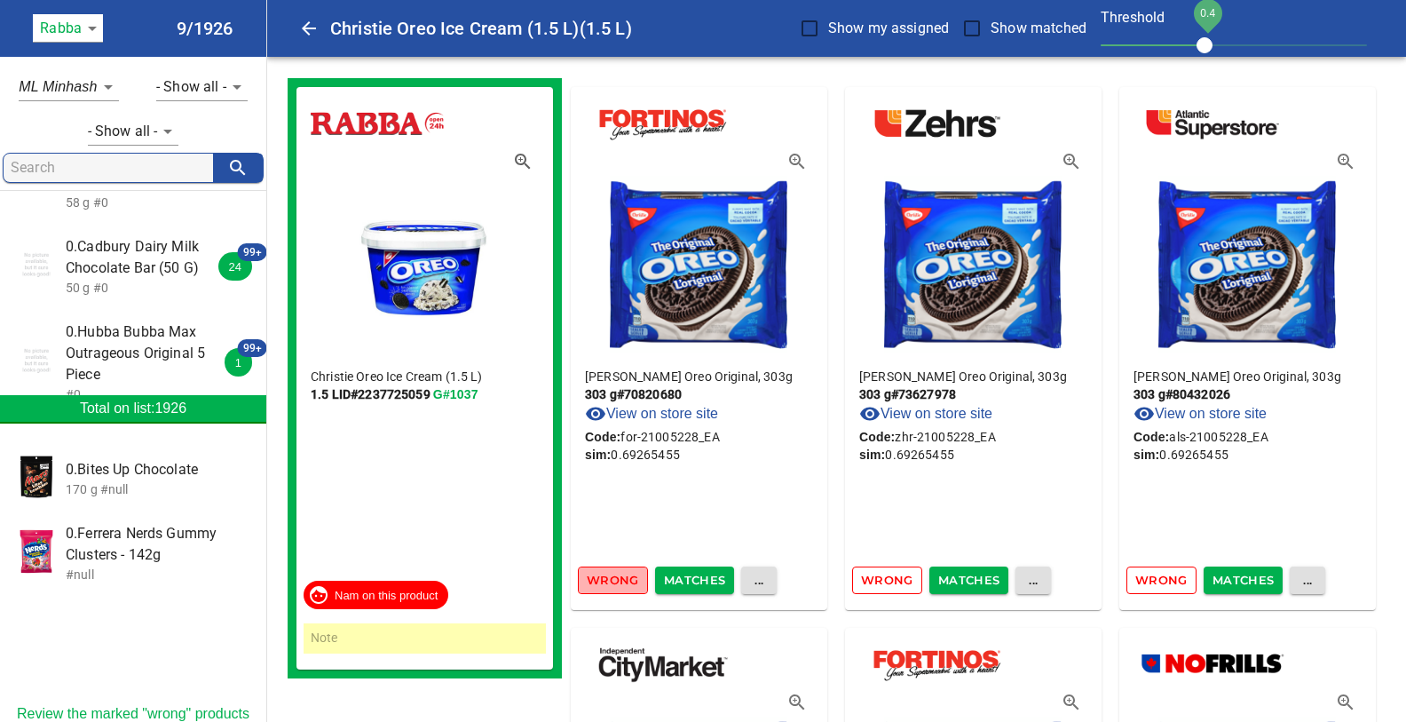
click at [618, 583] on span "Wrong" at bounding box center [613, 580] width 52 height 20
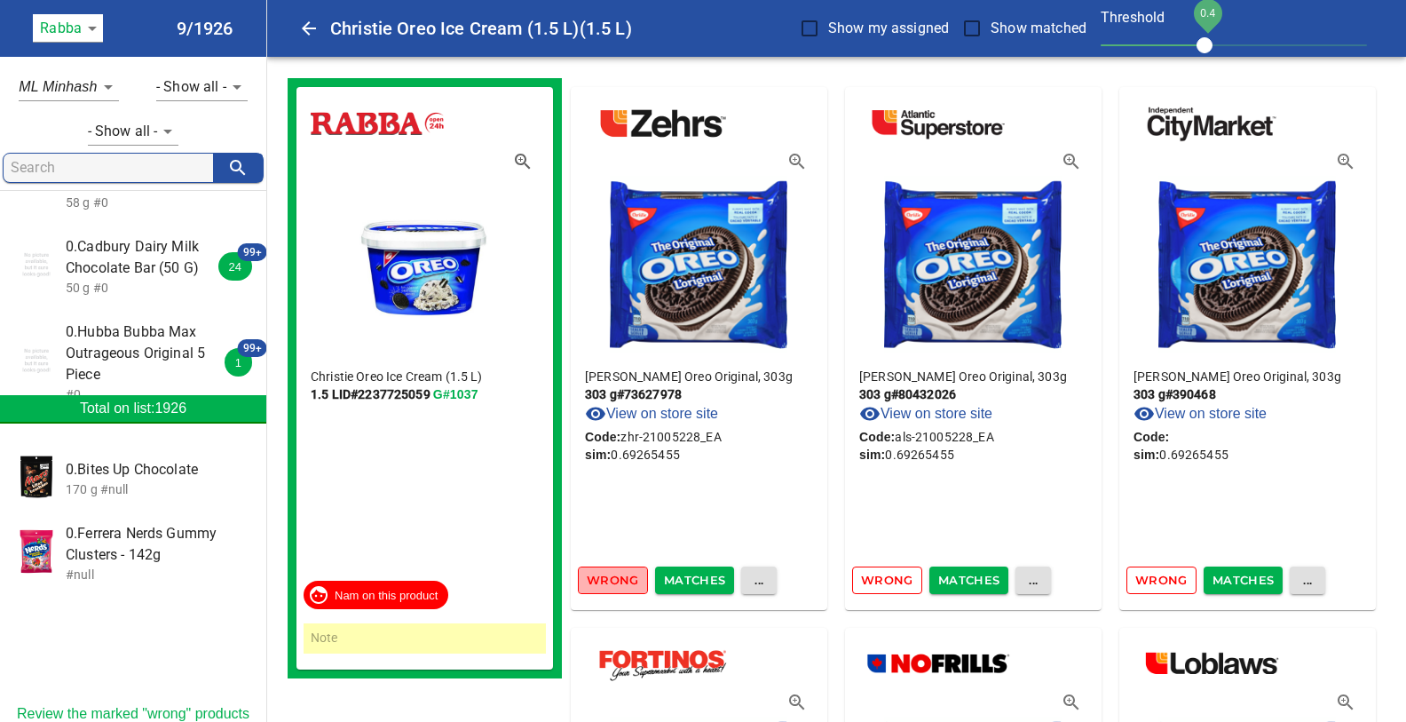
click at [618, 583] on span "Wrong" at bounding box center [613, 580] width 52 height 20
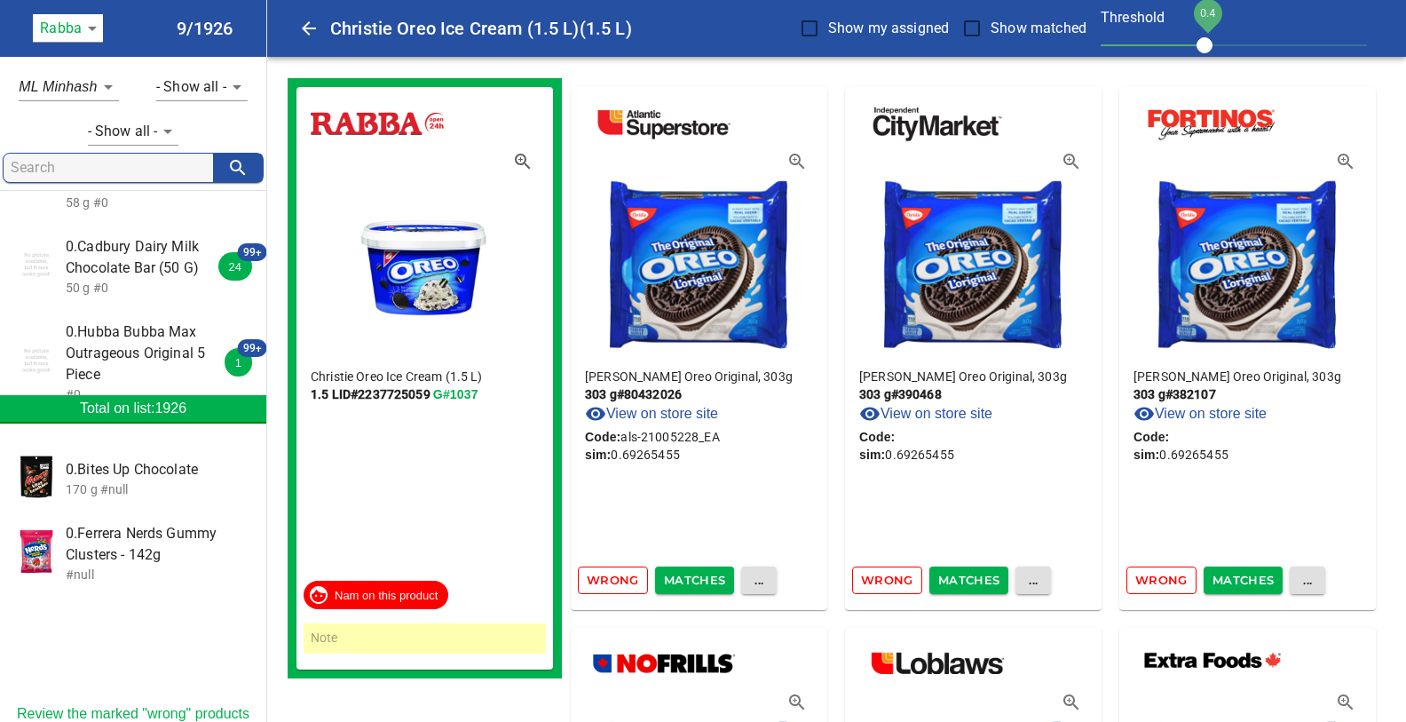
click at [618, 583] on span "Wrong" at bounding box center [613, 580] width 52 height 20
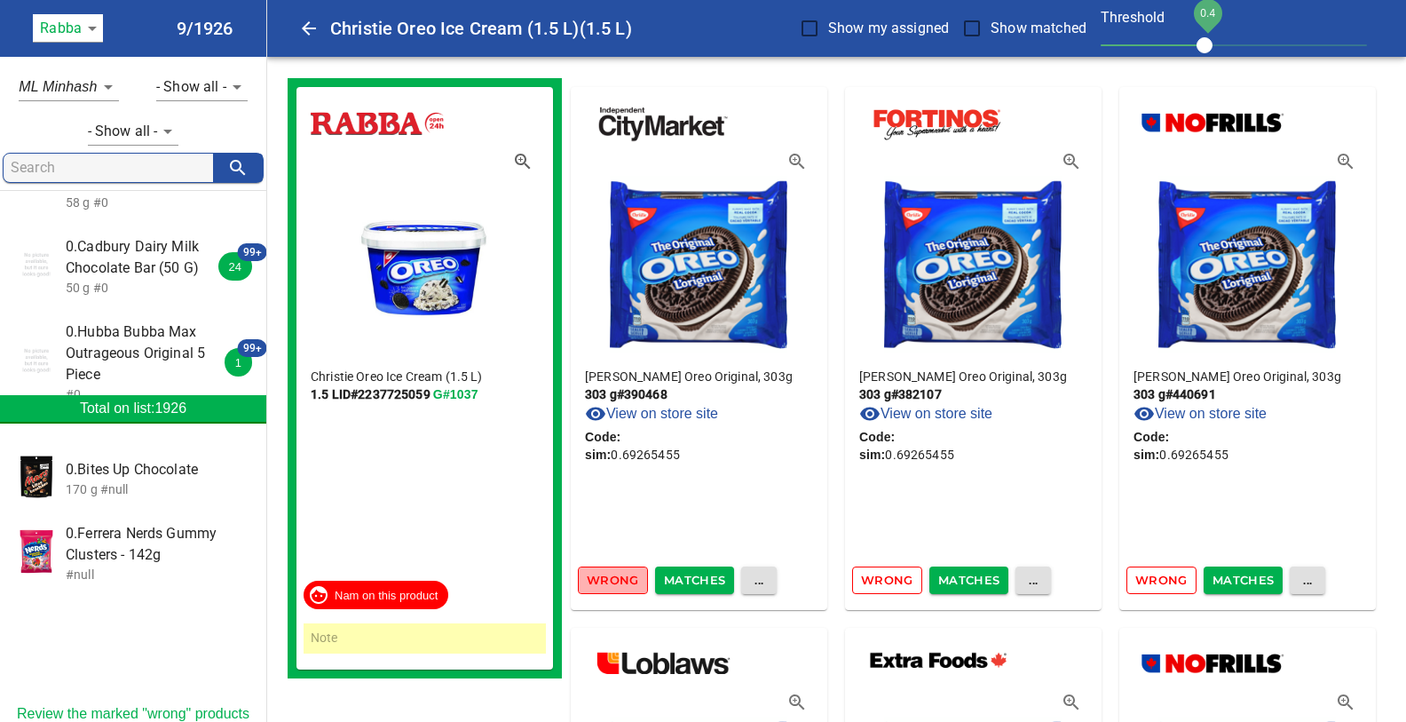
click at [618, 583] on span "Wrong" at bounding box center [613, 580] width 52 height 20
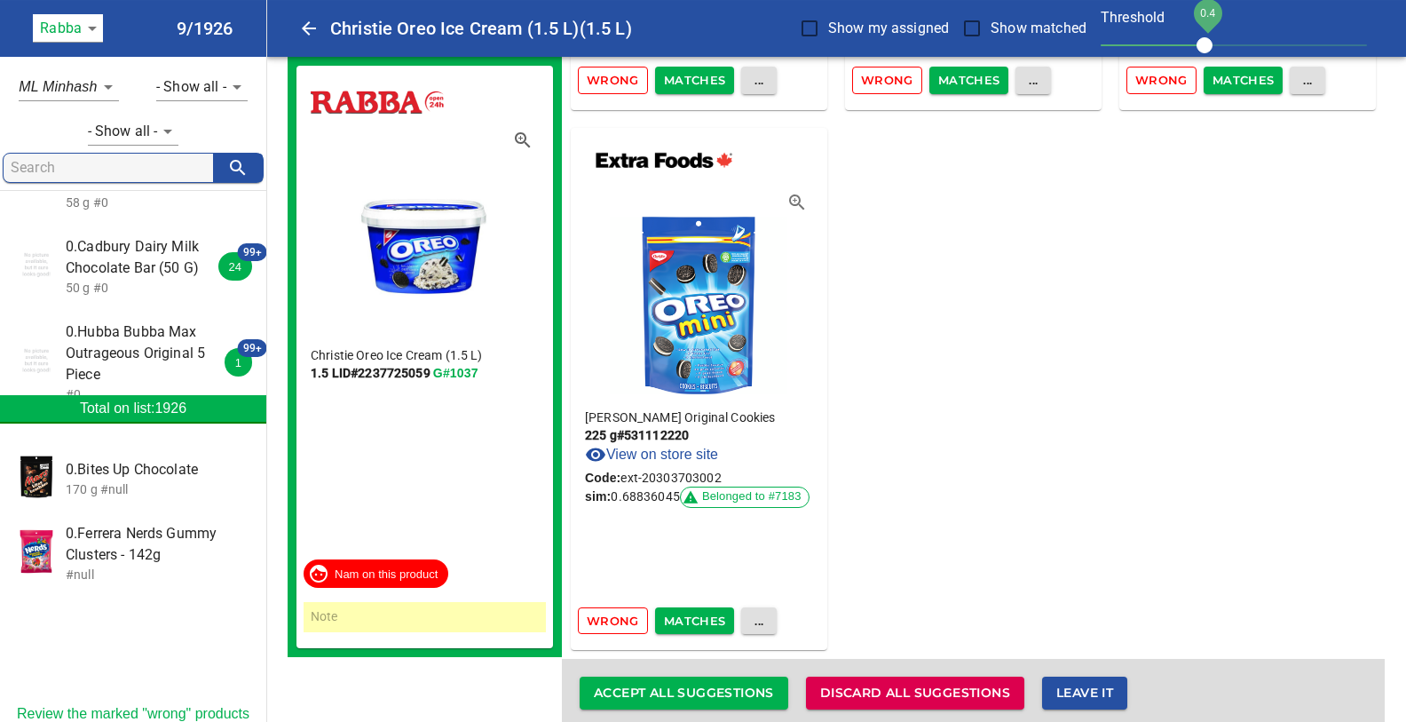
scroll to position [7548, 0]
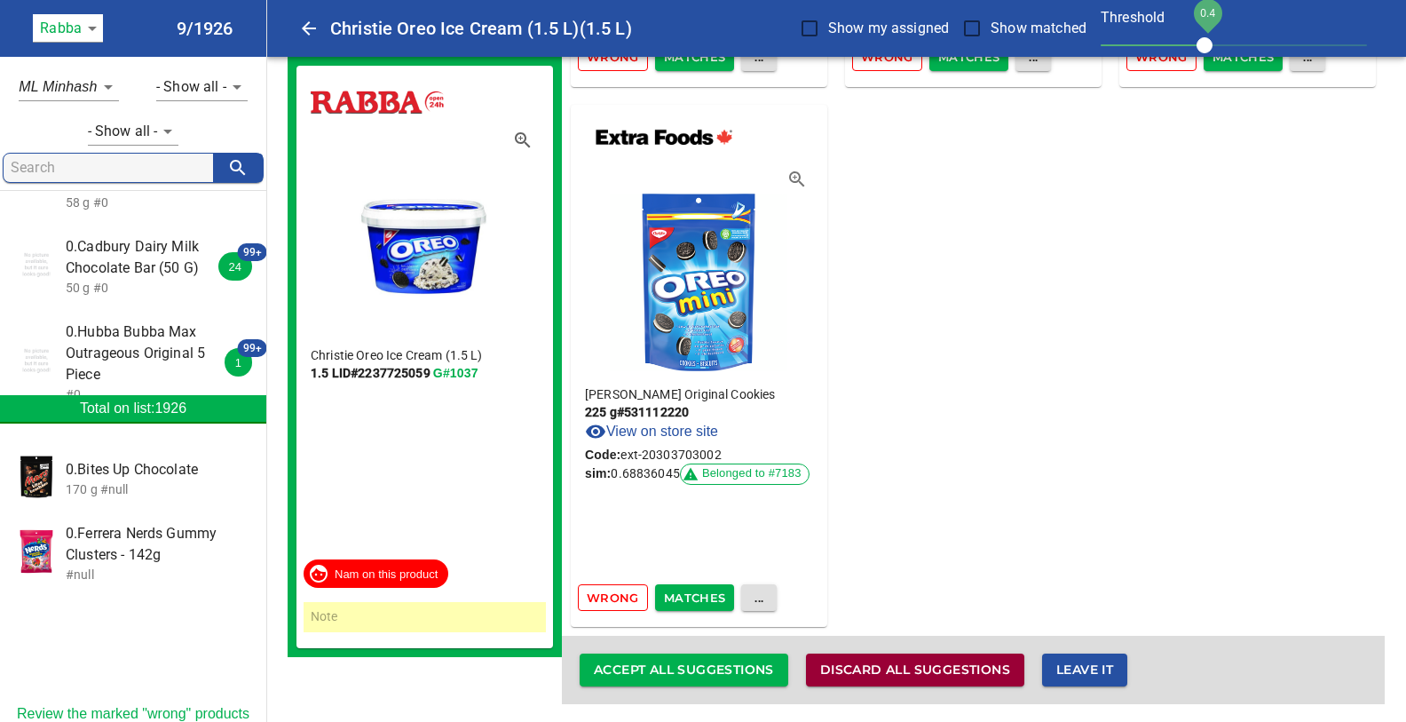
click at [917, 669] on span "Discard all suggestions" at bounding box center [915, 670] width 190 height 22
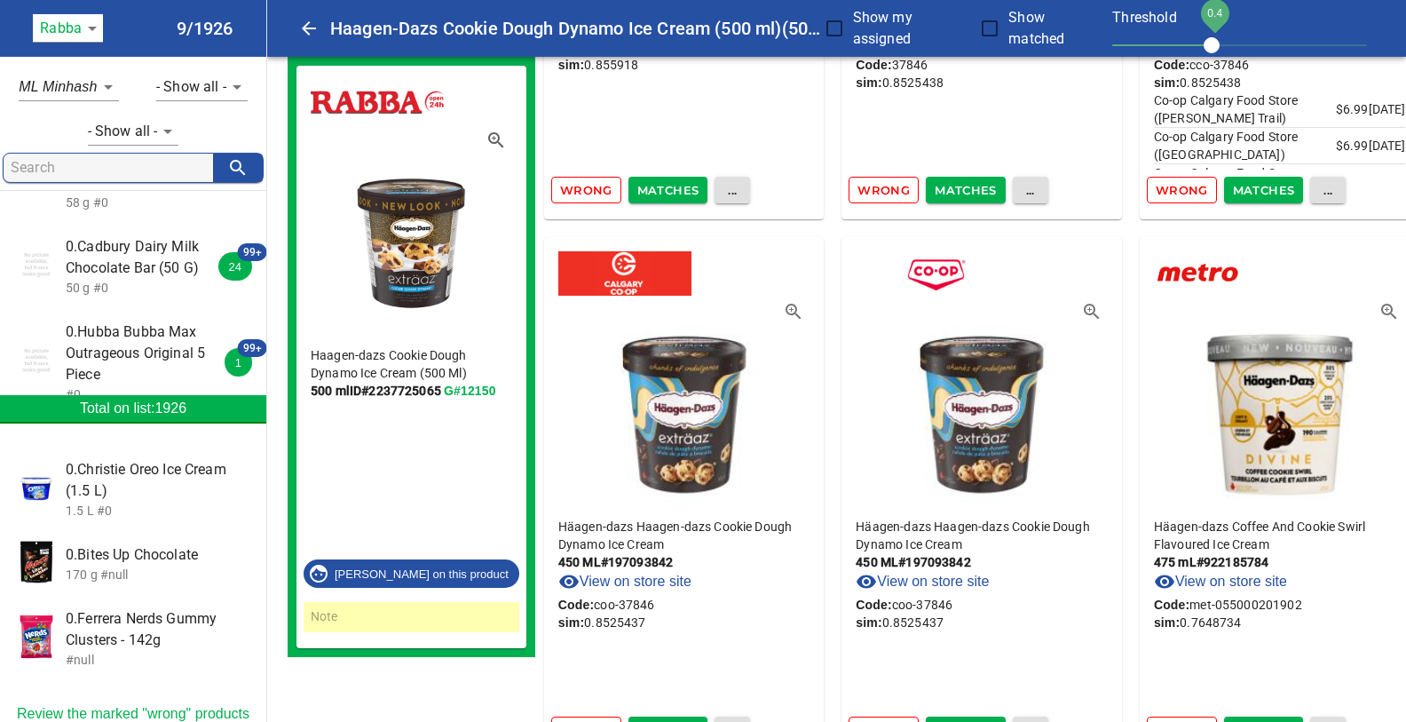
scroll to position [1499, 0]
